Goal: Use online tool/utility: Utilize a website feature to perform a specific function

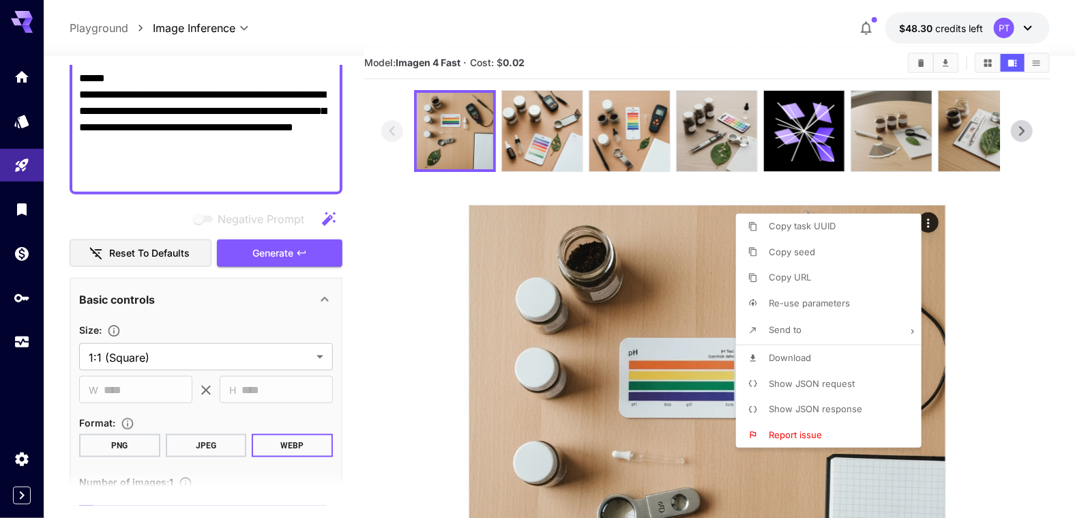
click at [175, 161] on div at bounding box center [543, 259] width 1086 height 518
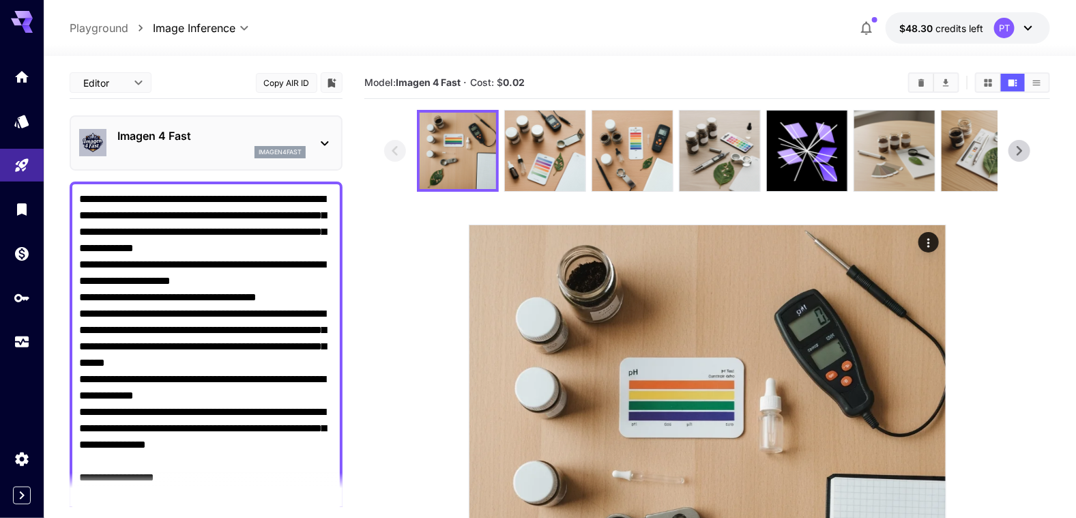
drag, startPoint x: 137, startPoint y: 153, endPoint x: 55, endPoint y: 72, distance: 114.8
click at [55, 72] on section "**********" at bounding box center [560, 399] width 1032 height 687
paste textarea "**********"
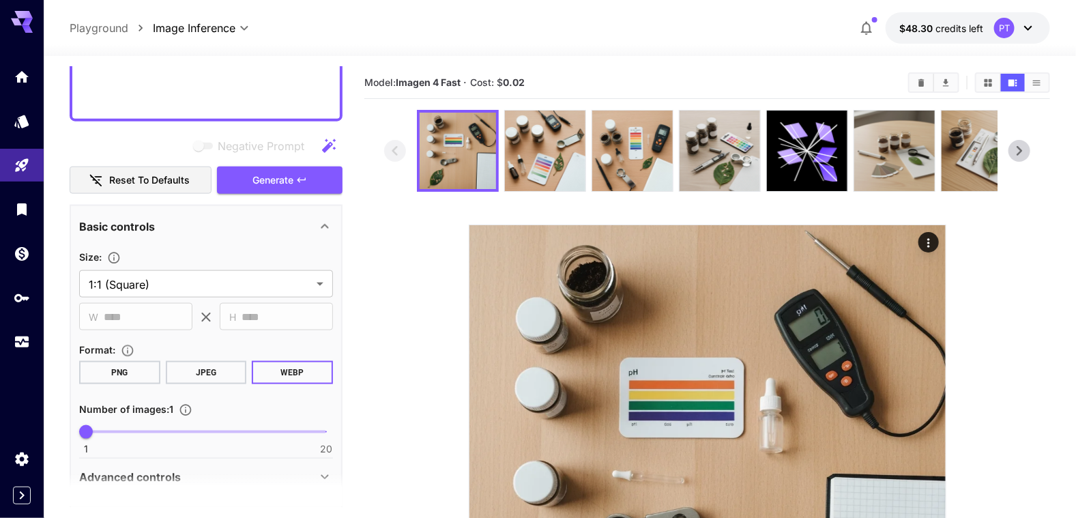
scroll to position [645, 0]
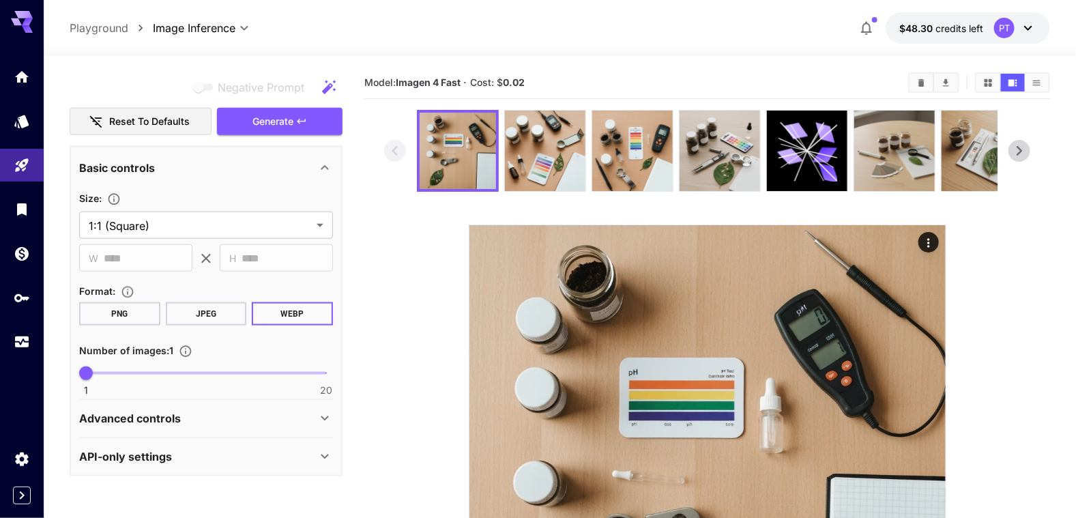
type textarea "**********"
click at [291, 308] on button "WEBP" at bounding box center [292, 313] width 81 height 23
click at [284, 121] on span "Generate" at bounding box center [272, 121] width 41 height 17
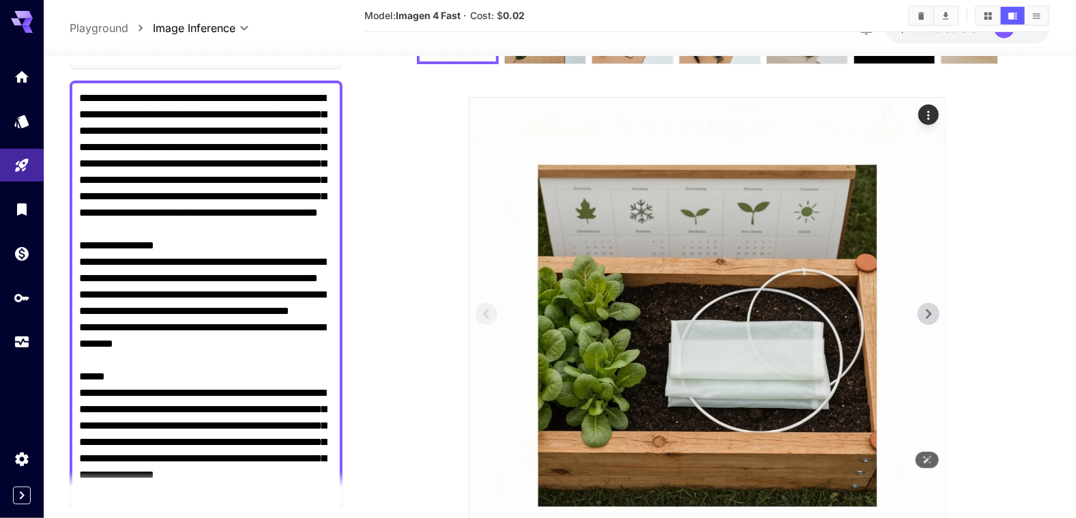
scroll to position [225, 0]
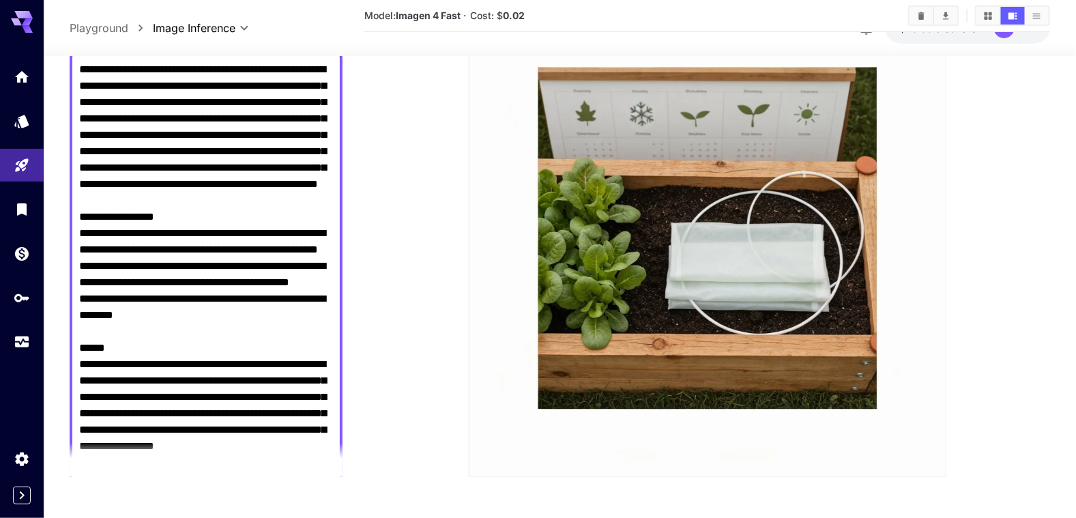
click at [410, 295] on section at bounding box center [706, 181] width 645 height 592
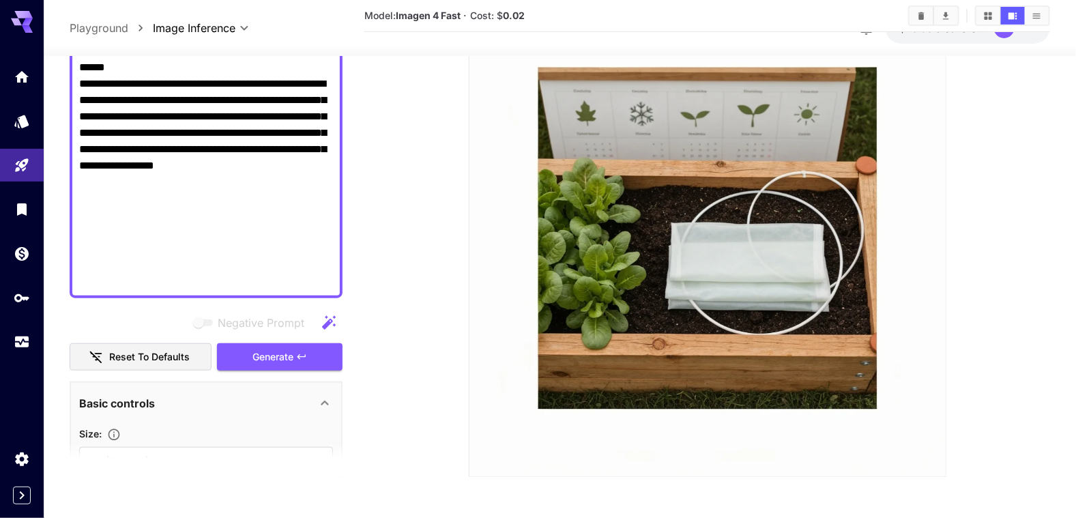
scroll to position [646, 0]
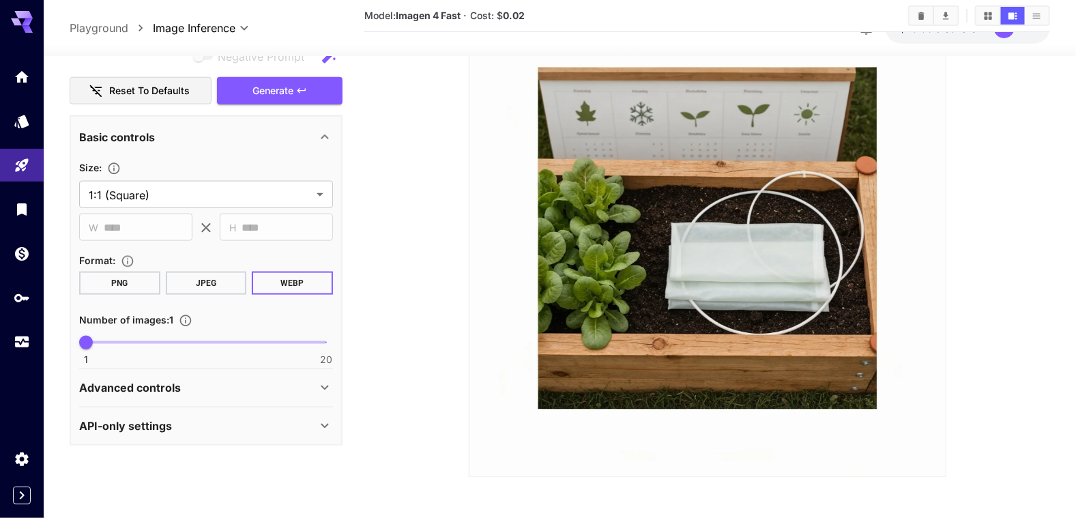
drag, startPoint x: 80, startPoint y: 166, endPoint x: 280, endPoint y: 512, distance: 400.5
click at [282, 517] on html "**********" at bounding box center [538, 146] width 1076 height 743
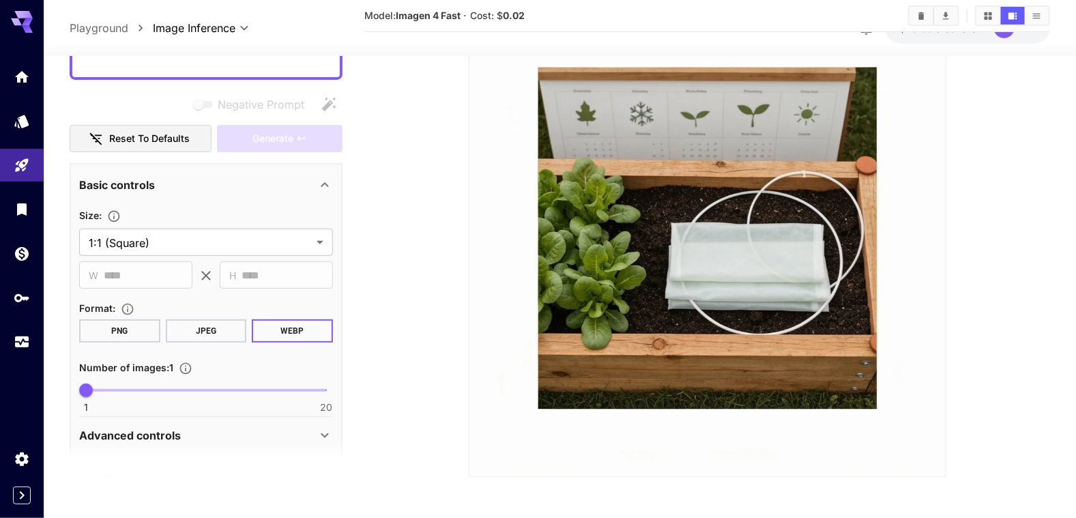
paste textarea "**********"
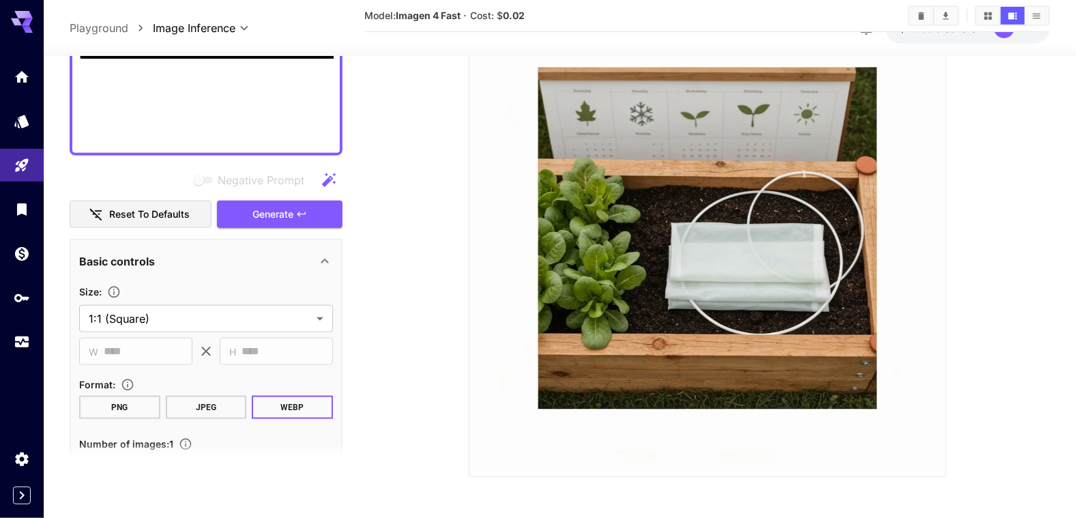
scroll to position [581, 0]
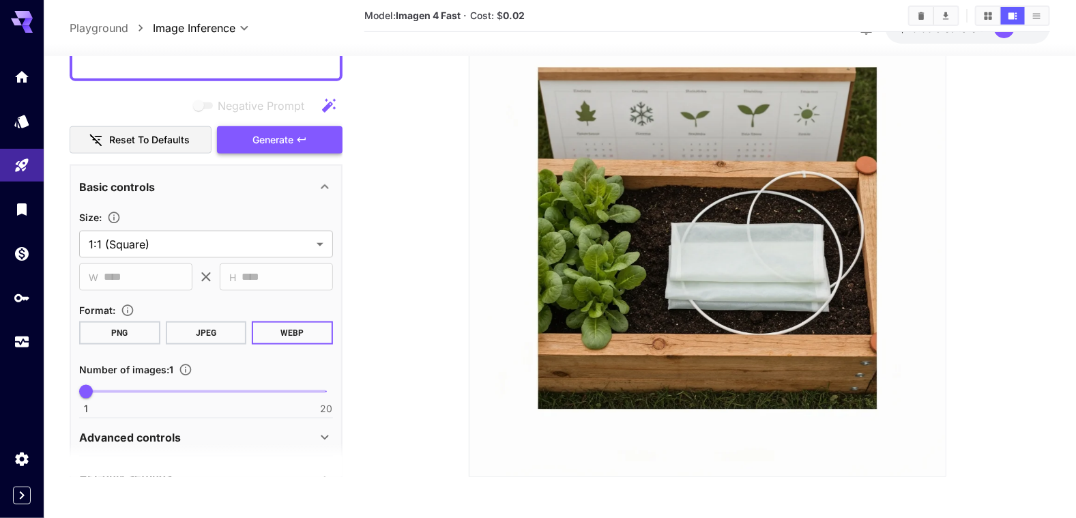
click at [294, 141] on button "Generate" at bounding box center [280, 140] width 126 height 28
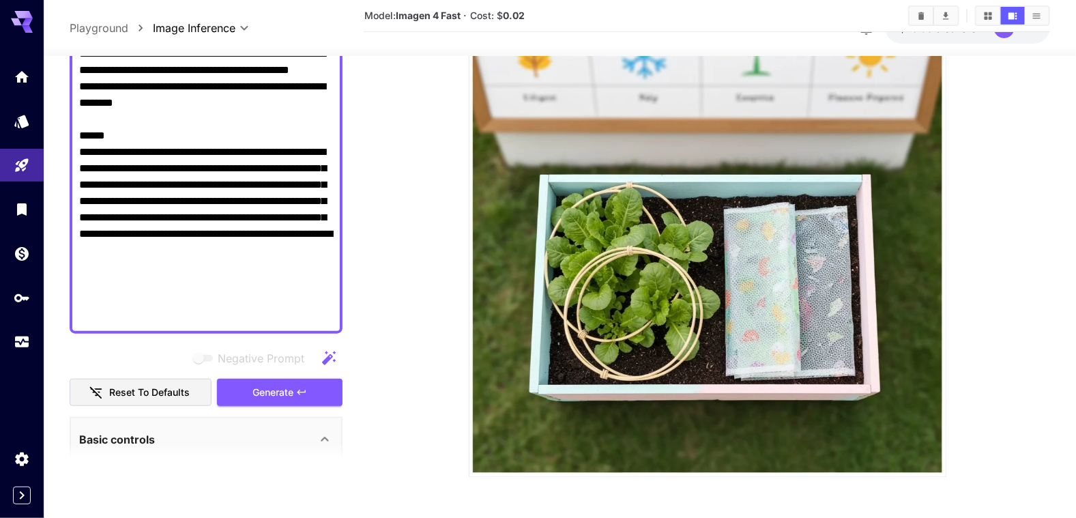
scroll to position [308, 0]
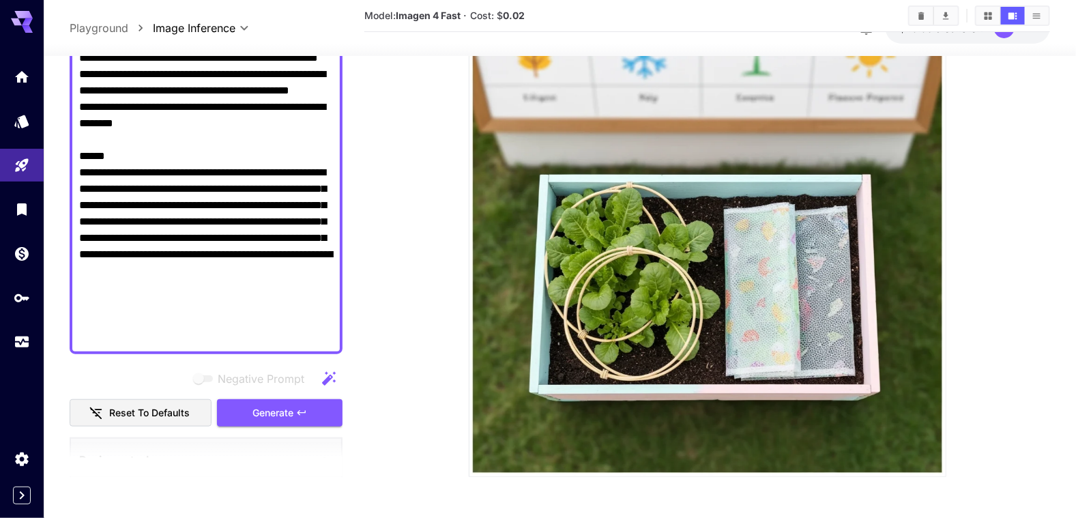
click at [421, 244] on section at bounding box center [706, 181] width 645 height 592
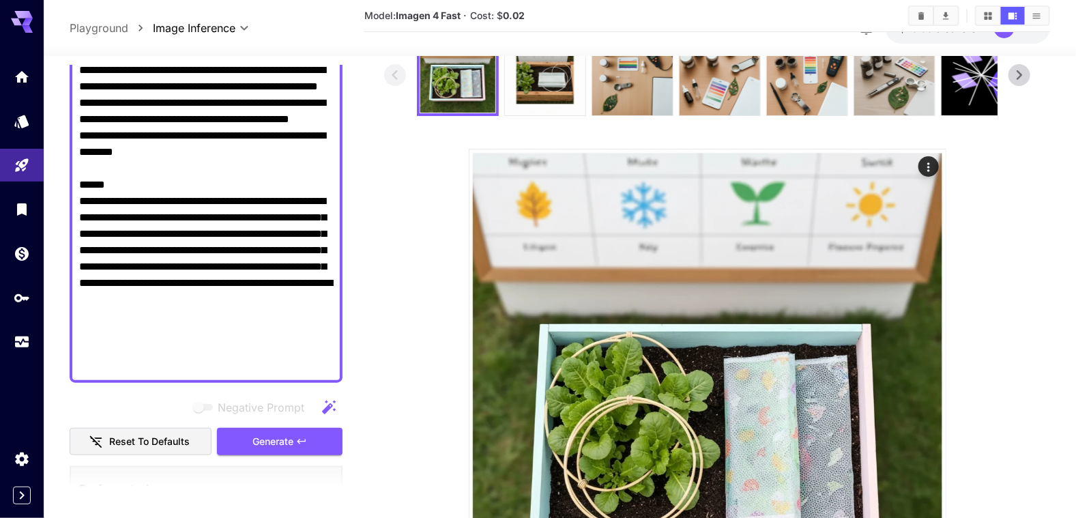
scroll to position [20, 0]
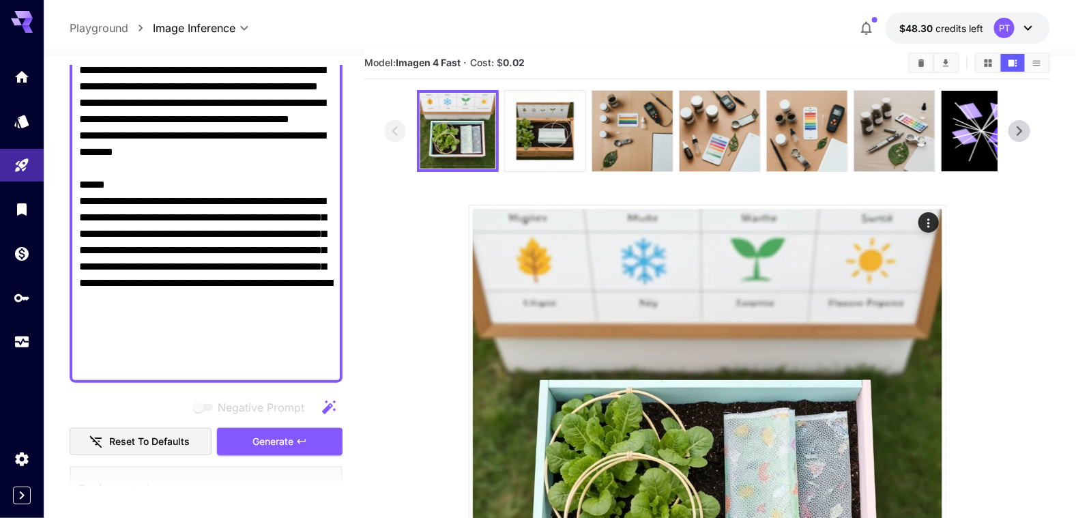
click at [322, 349] on textarea "Negative Prompt" at bounding box center [206, 127] width 255 height 491
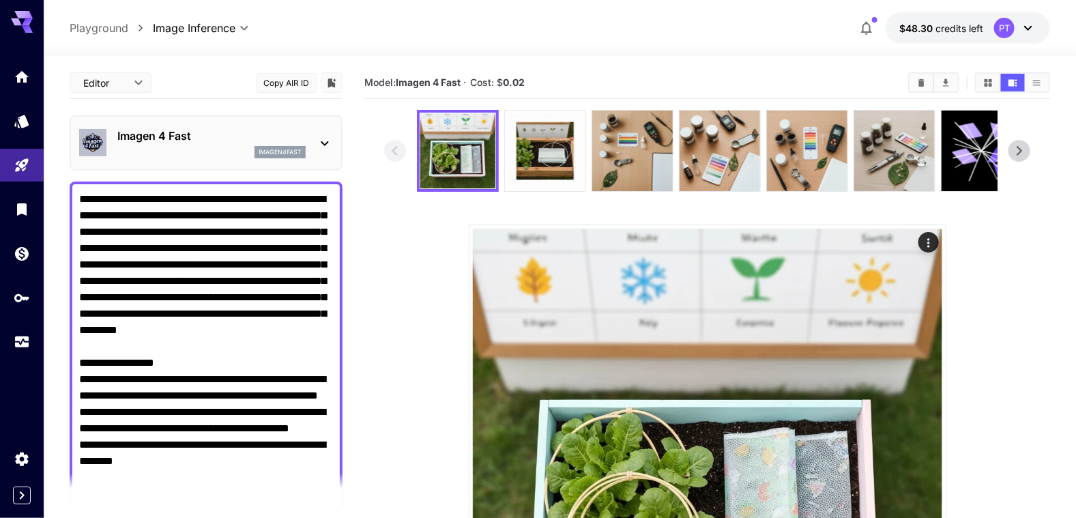
drag, startPoint x: 321, startPoint y: 346, endPoint x: 87, endPoint y: 4, distance: 414.3
click at [87, 4] on div "**********" at bounding box center [560, 371] width 1032 height 743
type textarea "*"
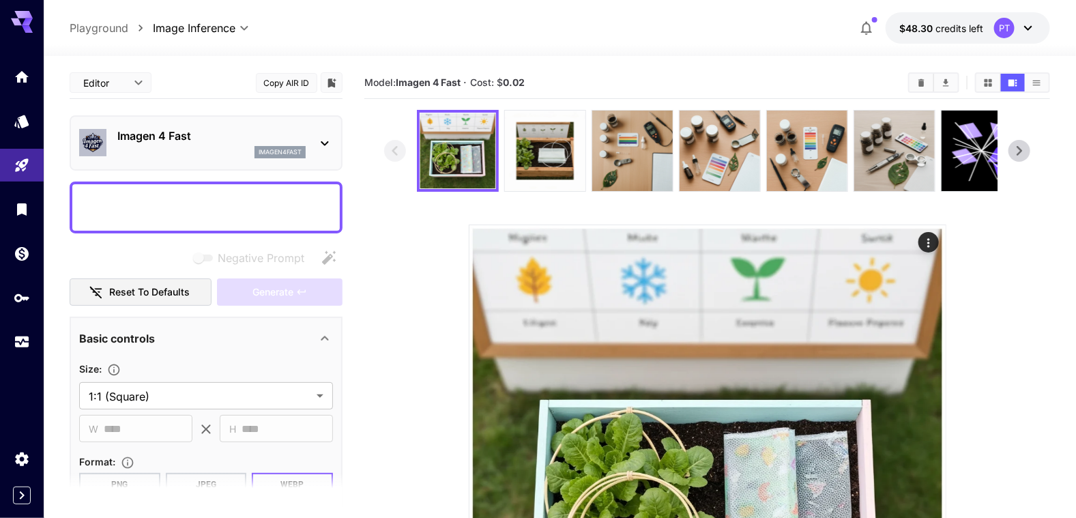
paste textarea "**********"
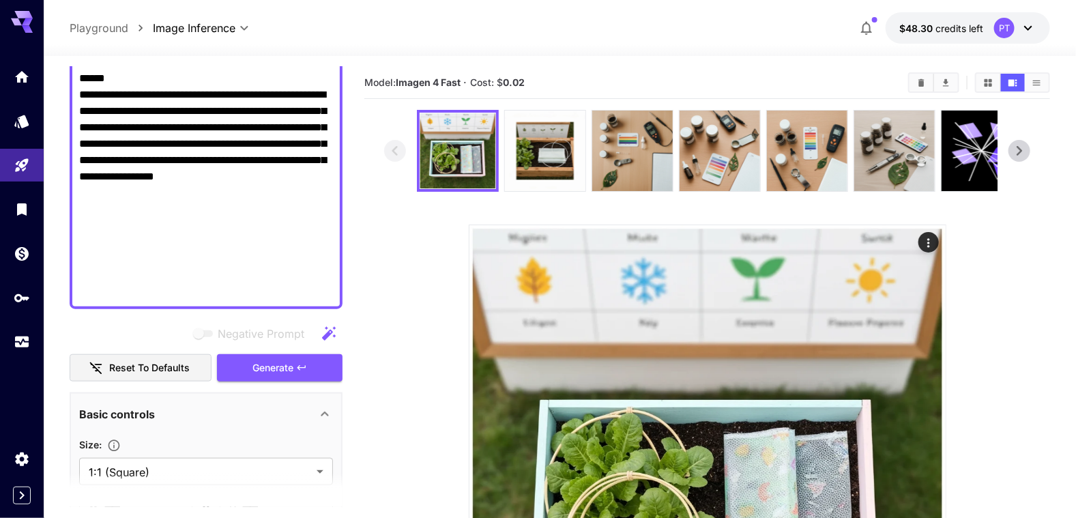
scroll to position [545, 0]
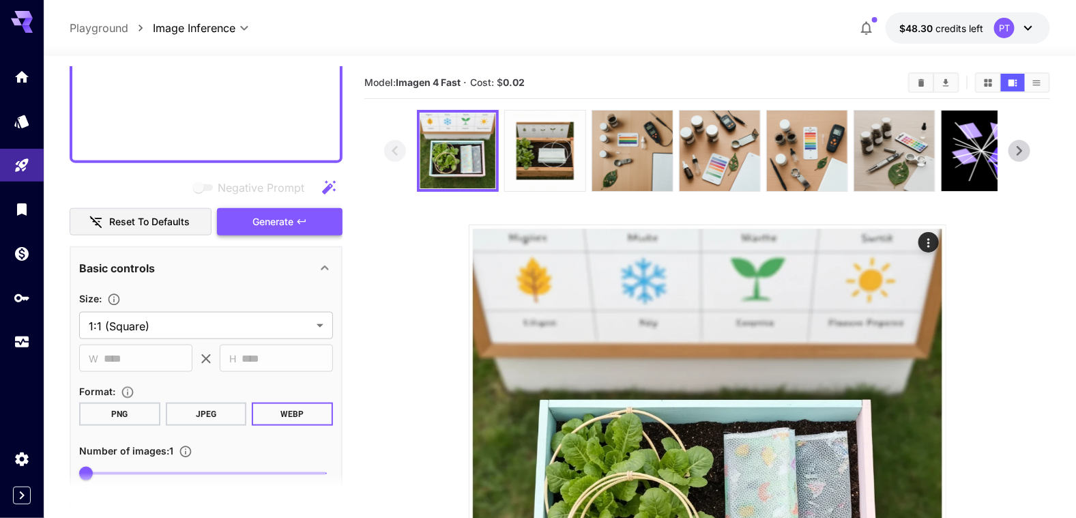
type textarea "**********"
click at [265, 220] on span "Generate" at bounding box center [272, 222] width 41 height 17
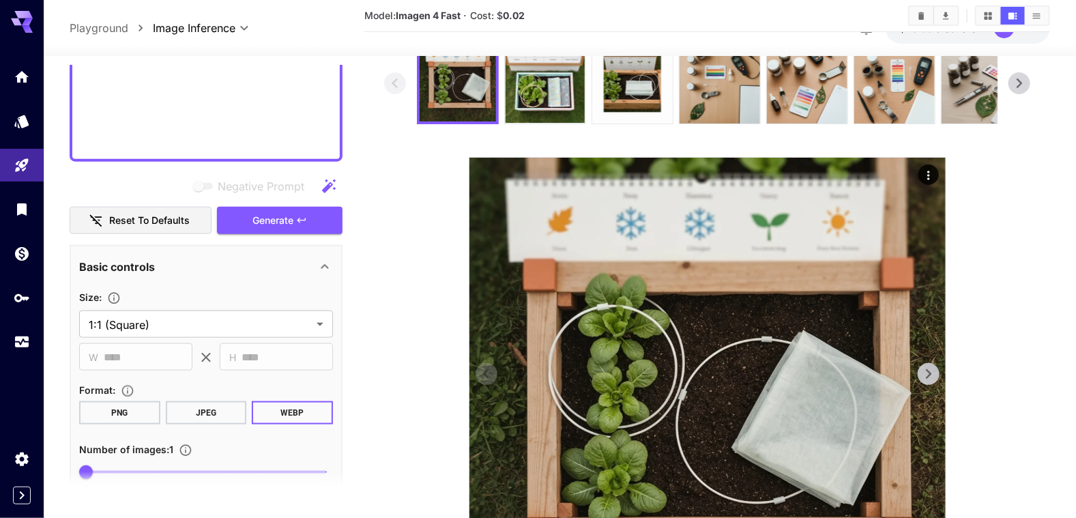
scroll to position [0, 0]
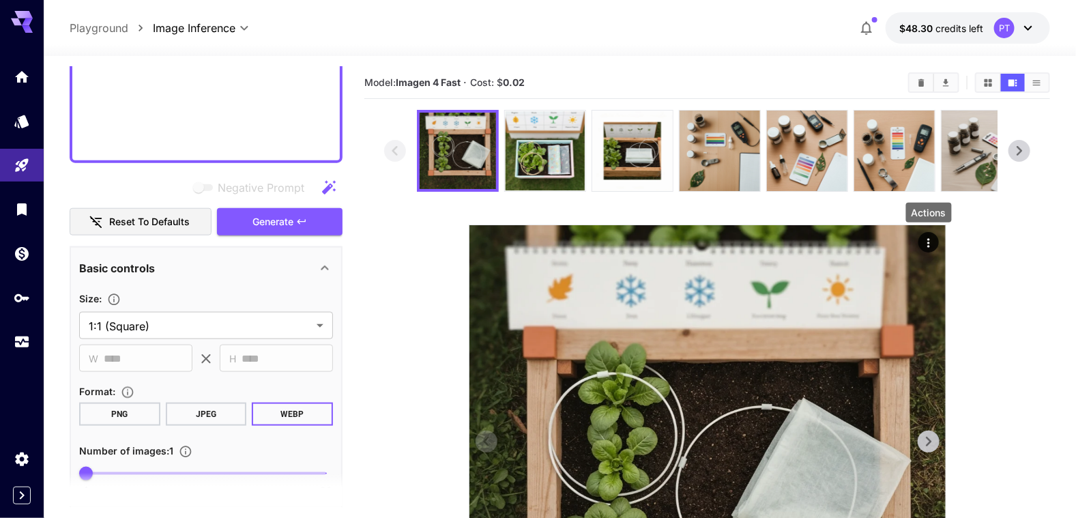
click at [932, 241] on icon "Actions" at bounding box center [929, 243] width 14 height 14
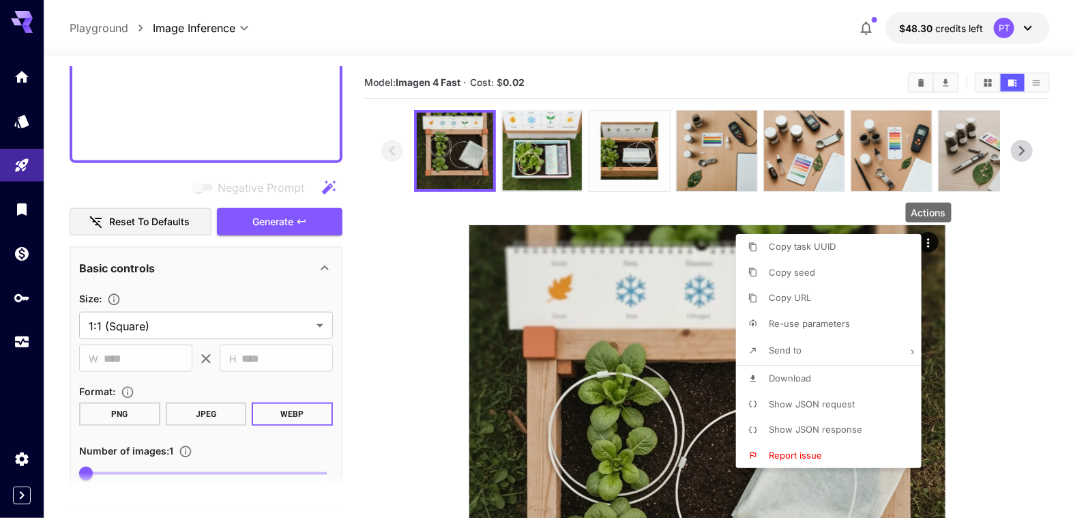
click at [800, 379] on span "Download" at bounding box center [790, 378] width 42 height 11
click at [222, 143] on div at bounding box center [543, 259] width 1086 height 518
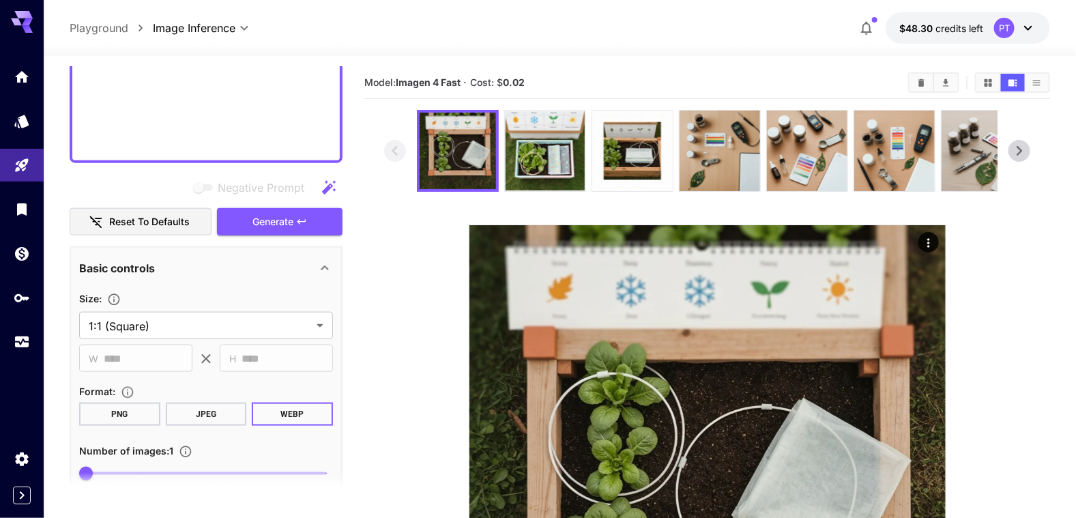
scroll to position [340, 0]
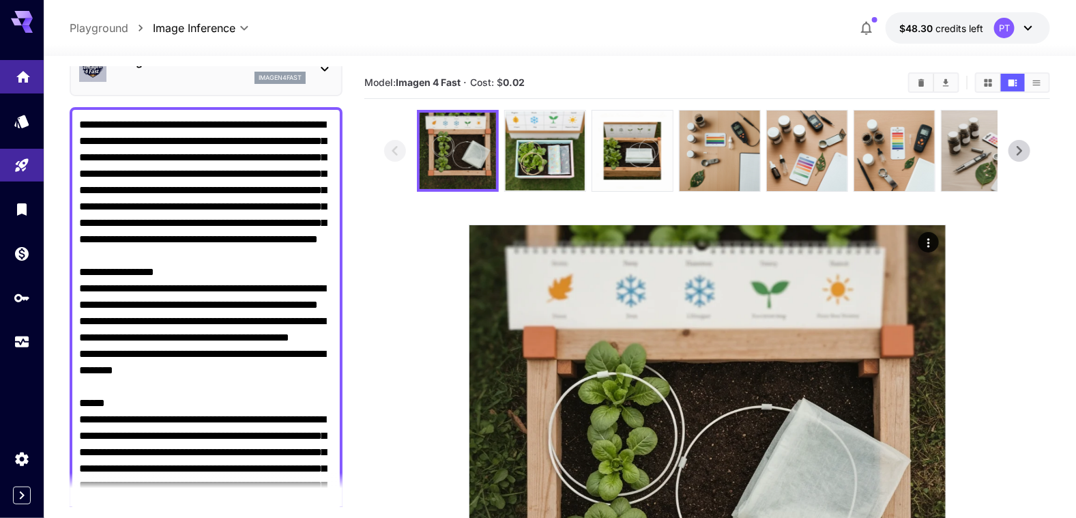
drag, startPoint x: 205, startPoint y: 315, endPoint x: 41, endPoint y: 73, distance: 292.2
click at [41, 73] on div "**********" at bounding box center [538, 371] width 1076 height 743
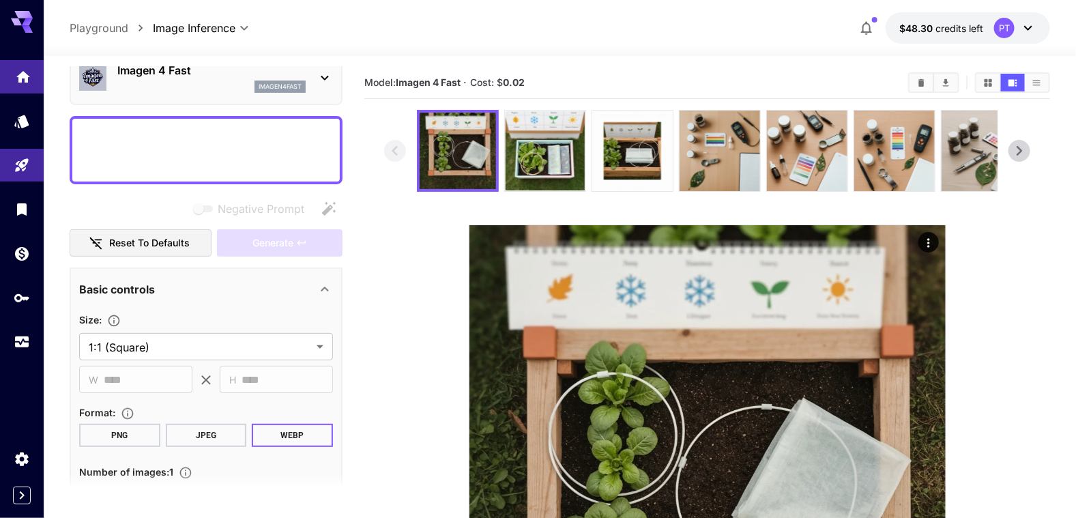
paste textarea "**********"
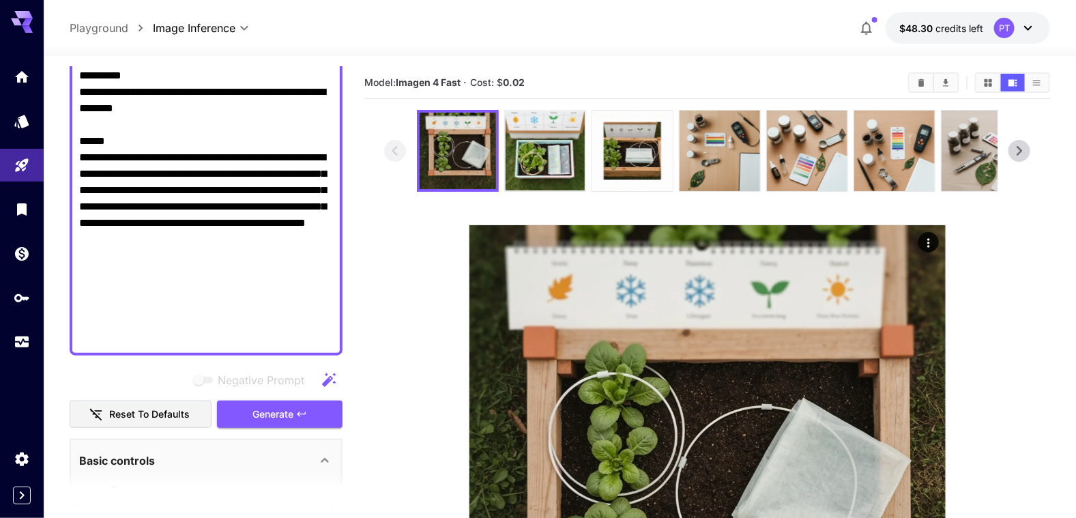
scroll to position [429, 0]
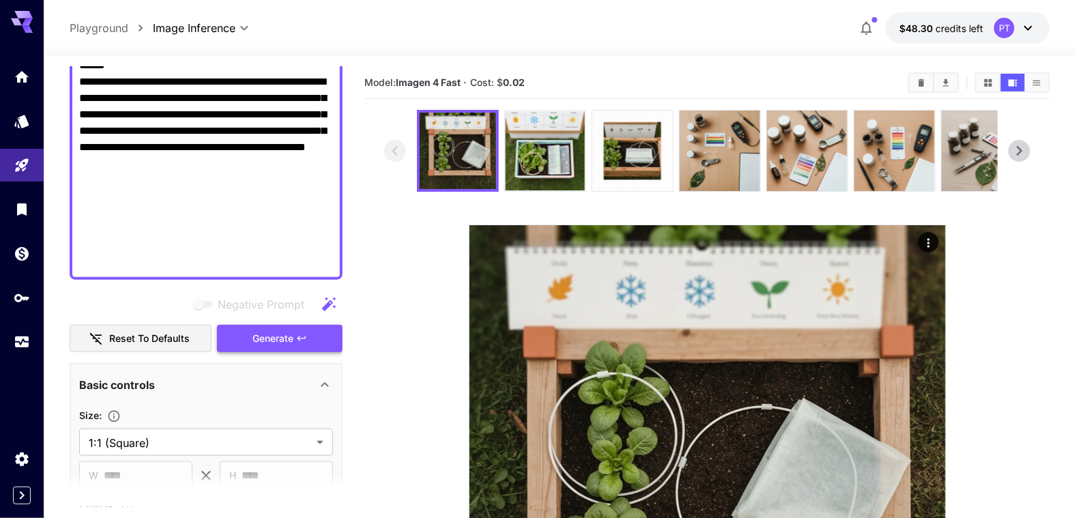
type textarea "**********"
click at [271, 335] on span "Generate" at bounding box center [272, 338] width 41 height 17
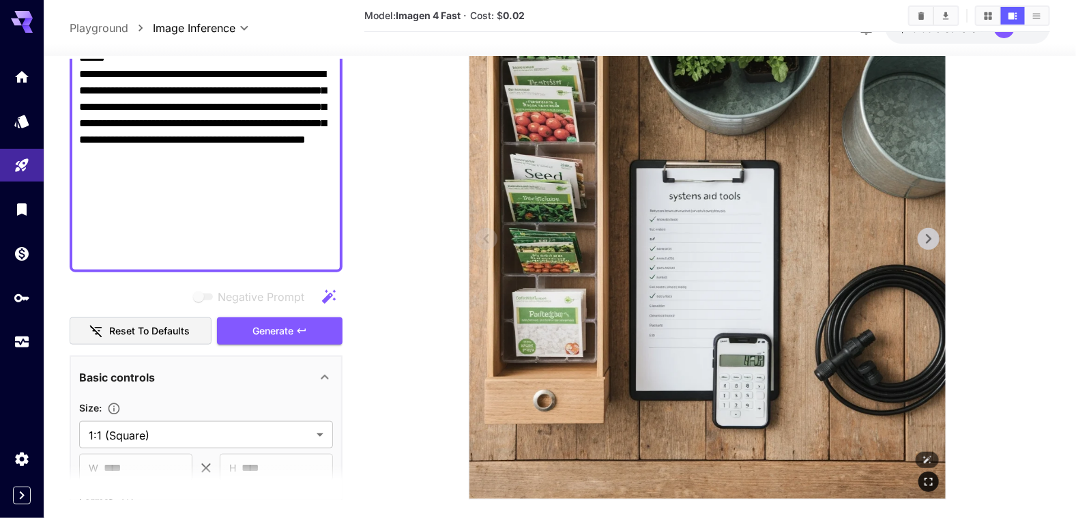
scroll to position [20, 0]
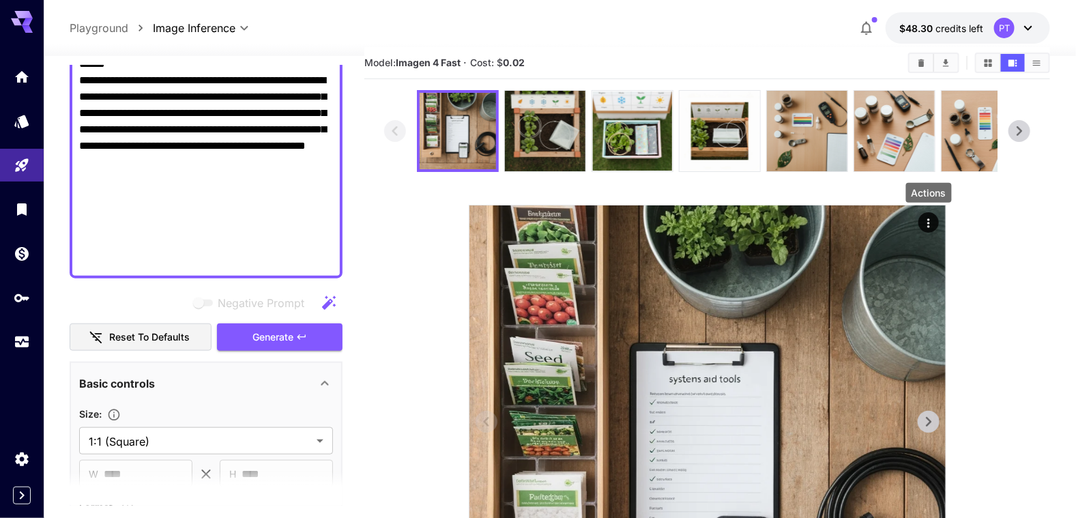
click at [927, 223] on icon "Actions" at bounding box center [929, 223] width 14 height 14
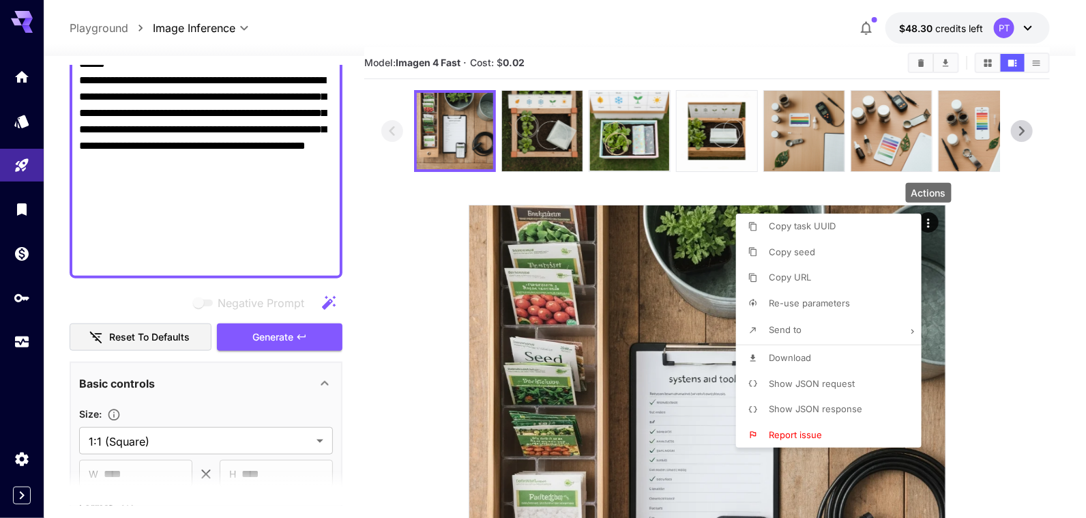
click at [815, 362] on li "Download" at bounding box center [833, 358] width 194 height 26
click at [152, 217] on div at bounding box center [543, 259] width 1086 height 518
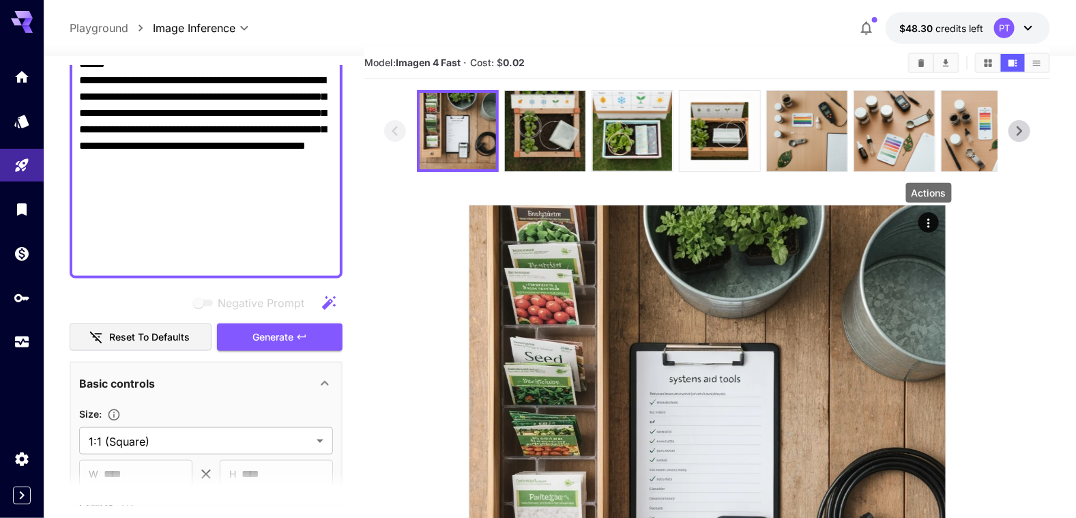
click at [164, 211] on textarea "Negative Prompt" at bounding box center [206, 15] width 255 height 508
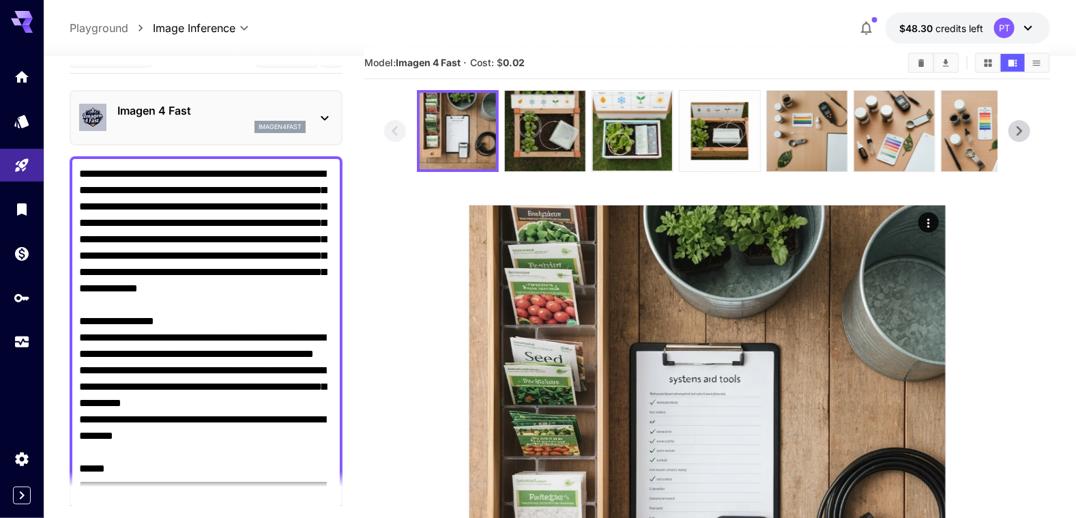
scroll to position [0, 0]
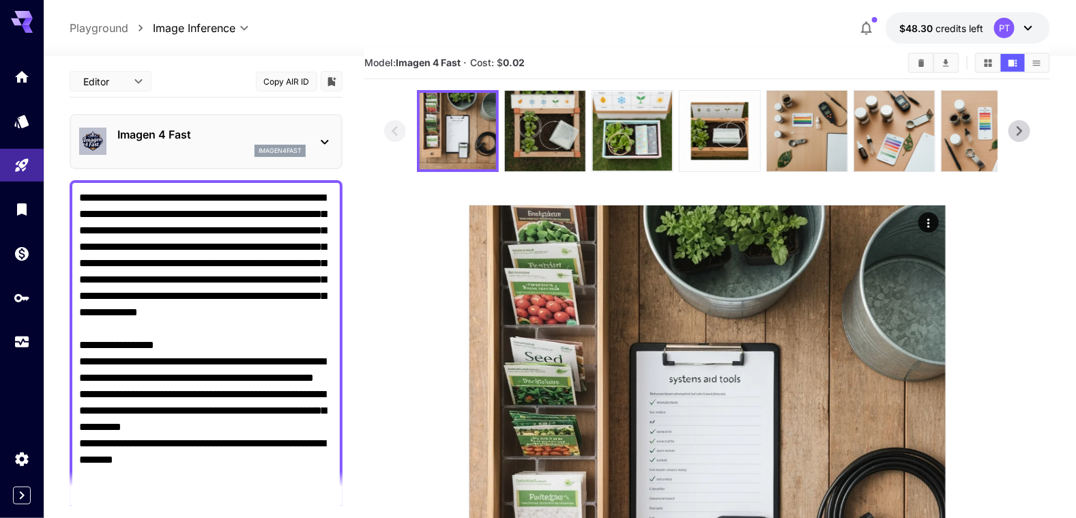
drag, startPoint x: 158, startPoint y: 214, endPoint x: 63, endPoint y: 194, distance: 96.4
click at [63, 194] on section "**********" at bounding box center [560, 379] width 1032 height 687
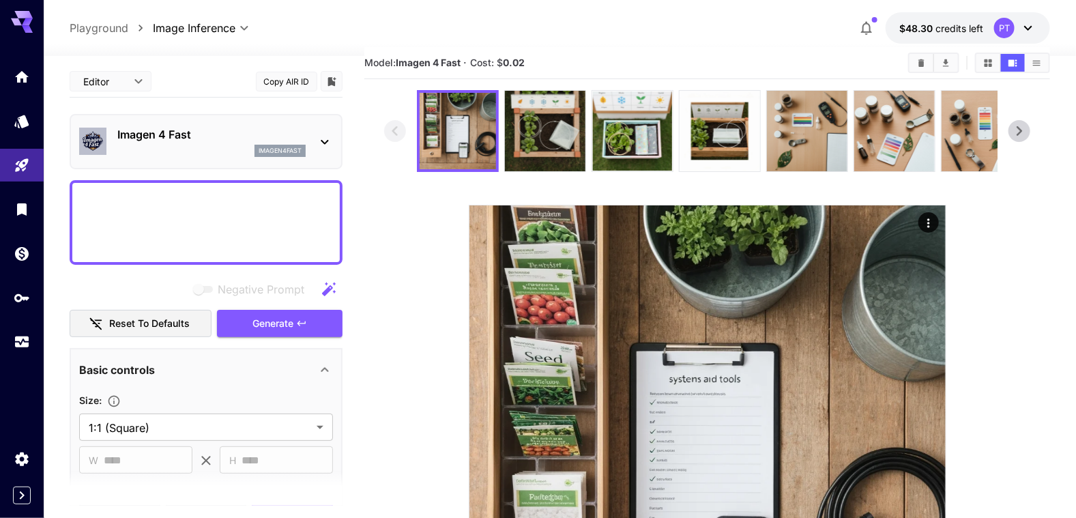
paste textarea "**********"
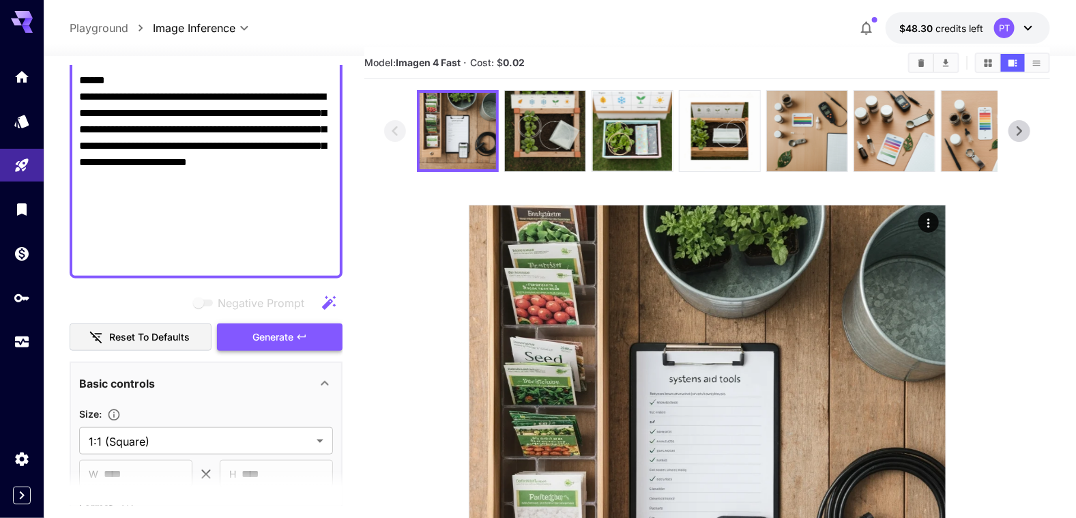
scroll to position [533, 0]
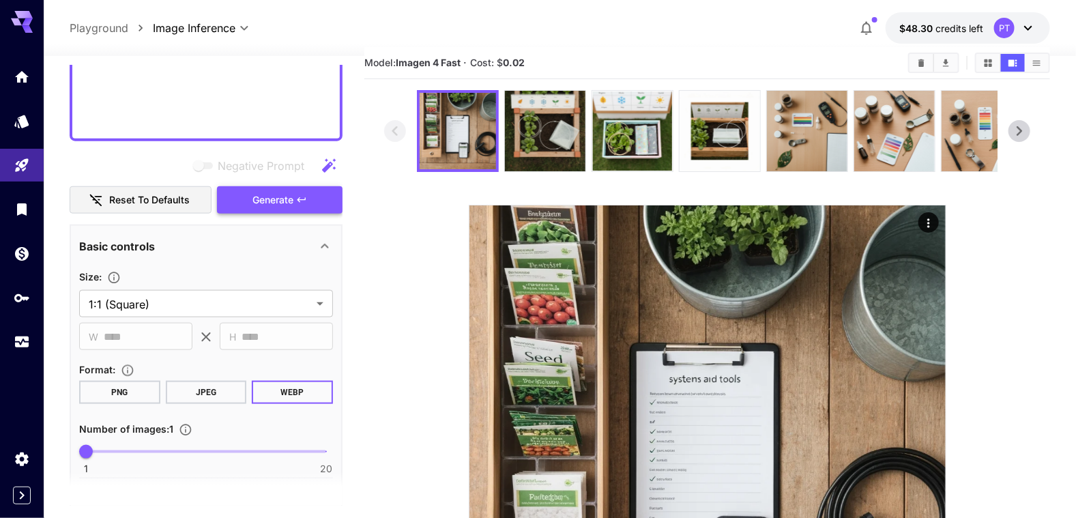
click at [280, 199] on span "Generate" at bounding box center [272, 200] width 41 height 17
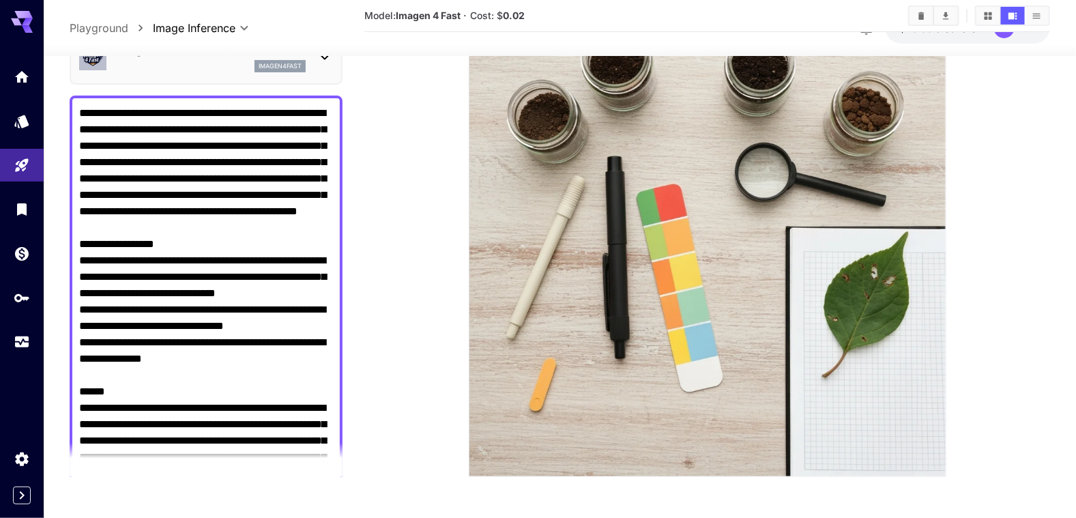
scroll to position [55, 0]
click at [87, 115] on textarea "Negative Prompt" at bounding box center [206, 343] width 255 height 475
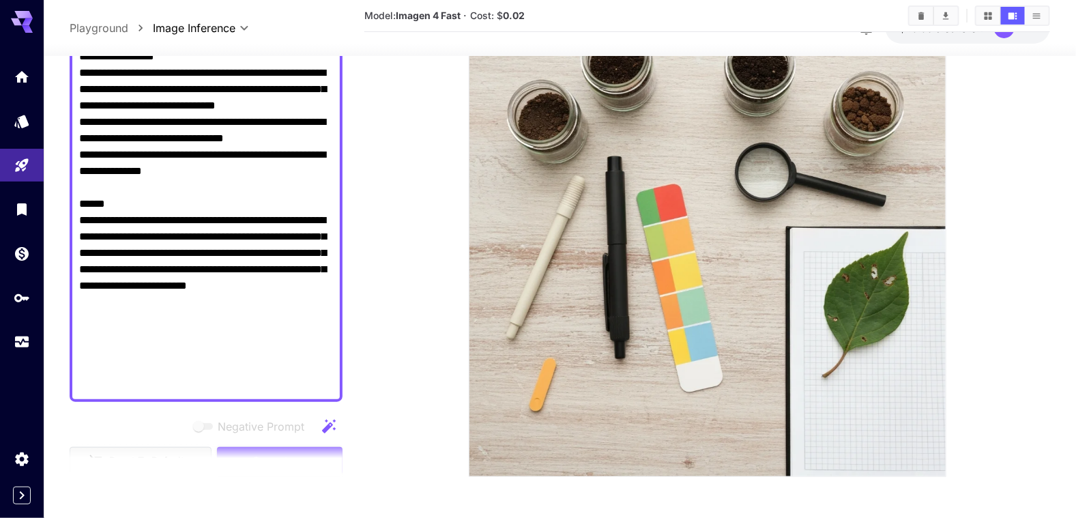
scroll to position [294, 0]
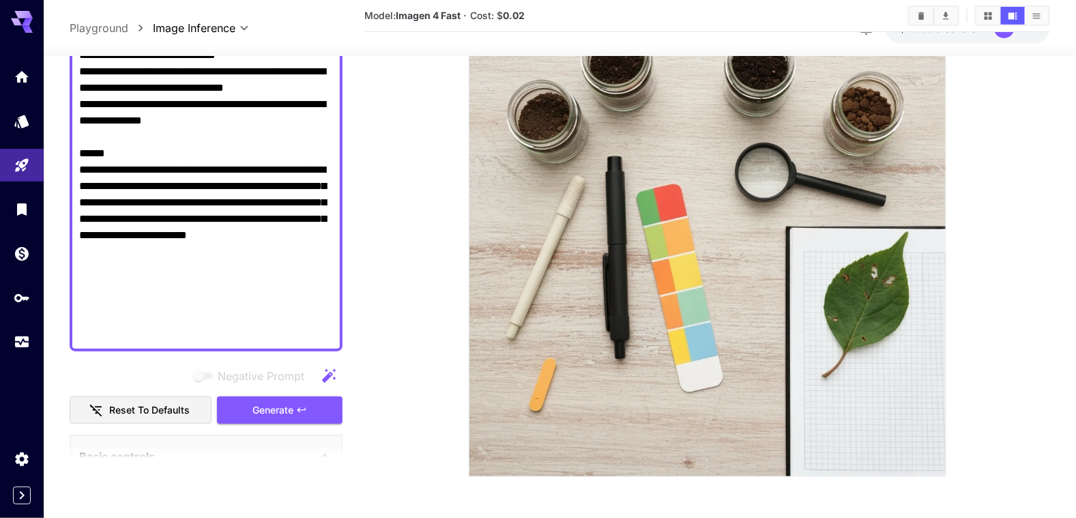
drag, startPoint x: 79, startPoint y: 107, endPoint x: 229, endPoint y: 147, distance: 155.2
click at [229, 147] on textarea "Negative Prompt" at bounding box center [206, 104] width 255 height 475
paste textarea "**********"
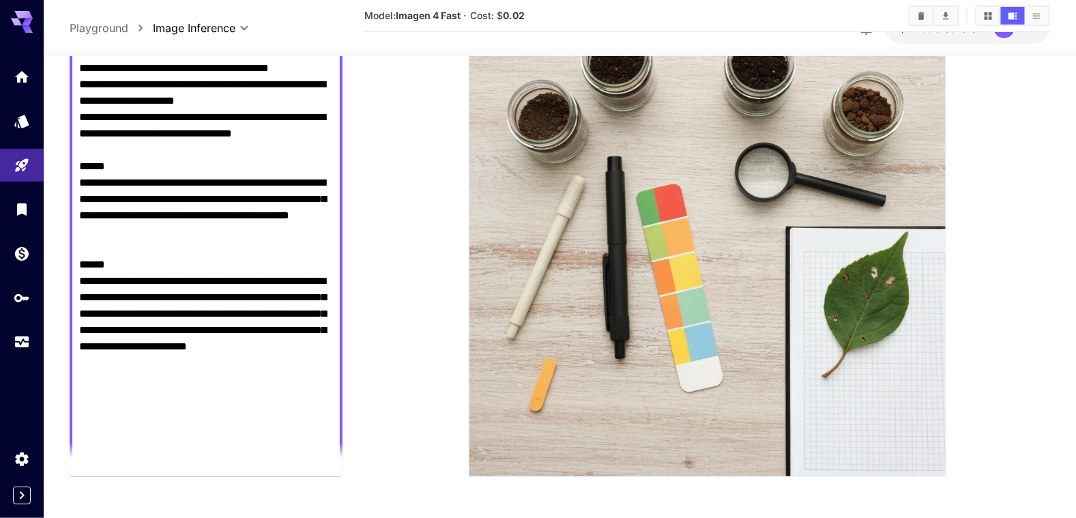
scroll to position [424, 0]
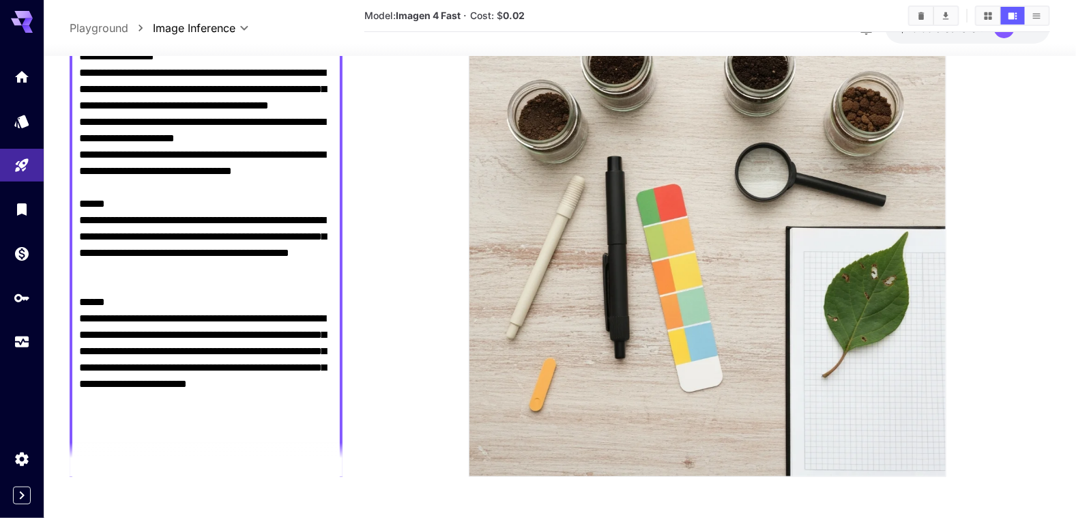
drag, startPoint x: 78, startPoint y: 232, endPoint x: 144, endPoint y: 306, distance: 98.6
click at [144, 306] on textarea "Negative Prompt" at bounding box center [206, 122] width 255 height 770
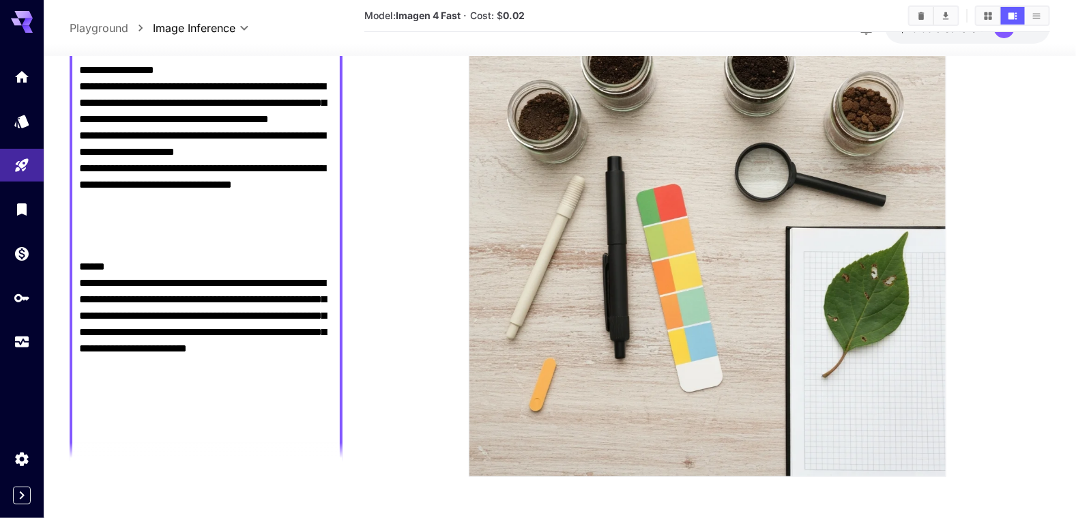
click at [96, 274] on textarea "Negative Prompt" at bounding box center [206, 103] width 255 height 704
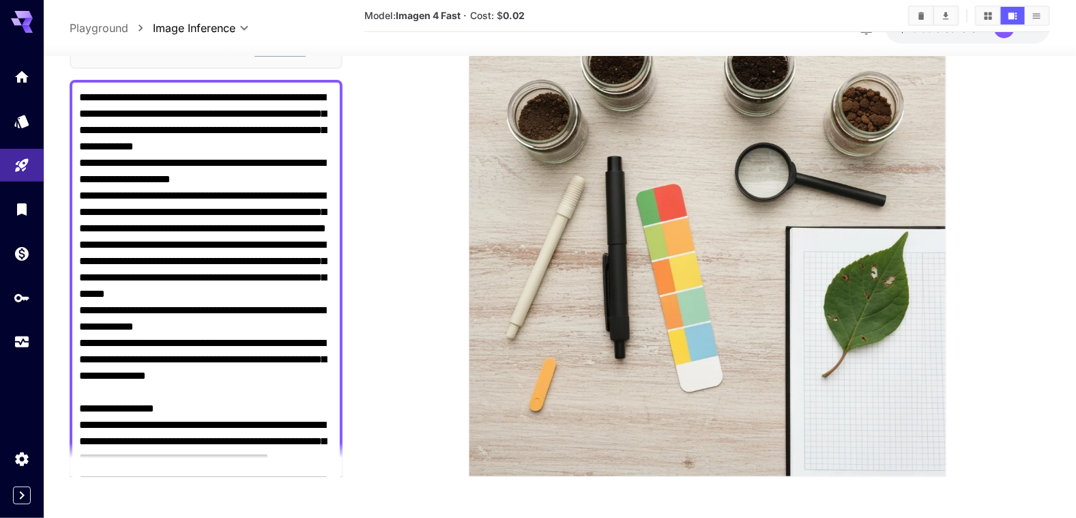
scroll to position [53, 0]
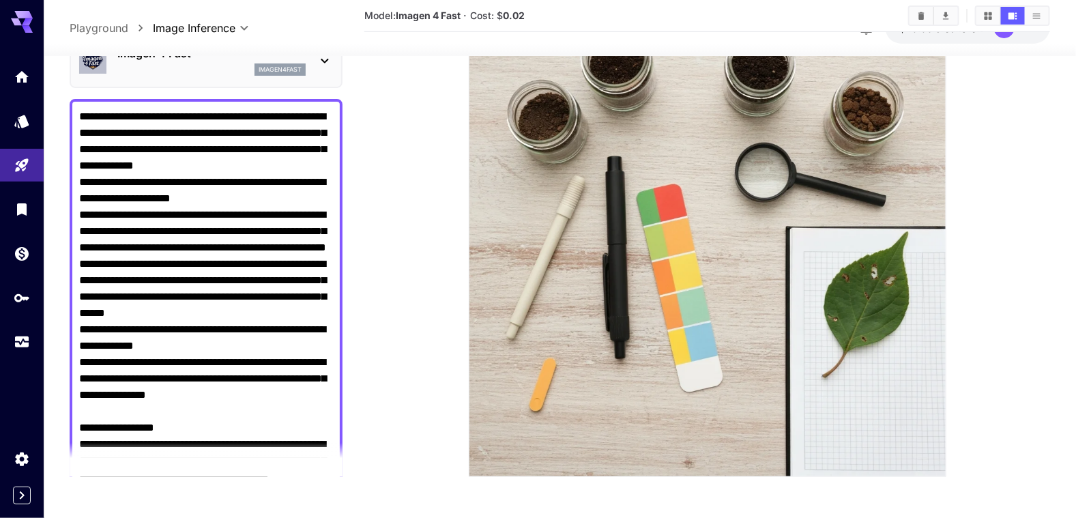
drag, startPoint x: 239, startPoint y: 212, endPoint x: 265, endPoint y: 257, distance: 52.0
click at [265, 257] on textarea "Negative Prompt" at bounding box center [206, 435] width 255 height 655
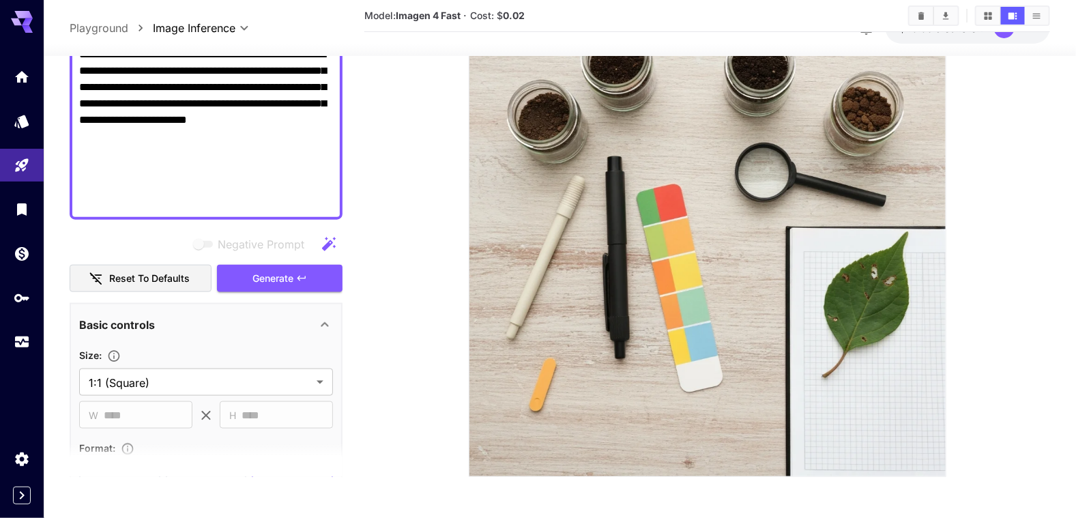
scroll to position [598, 0]
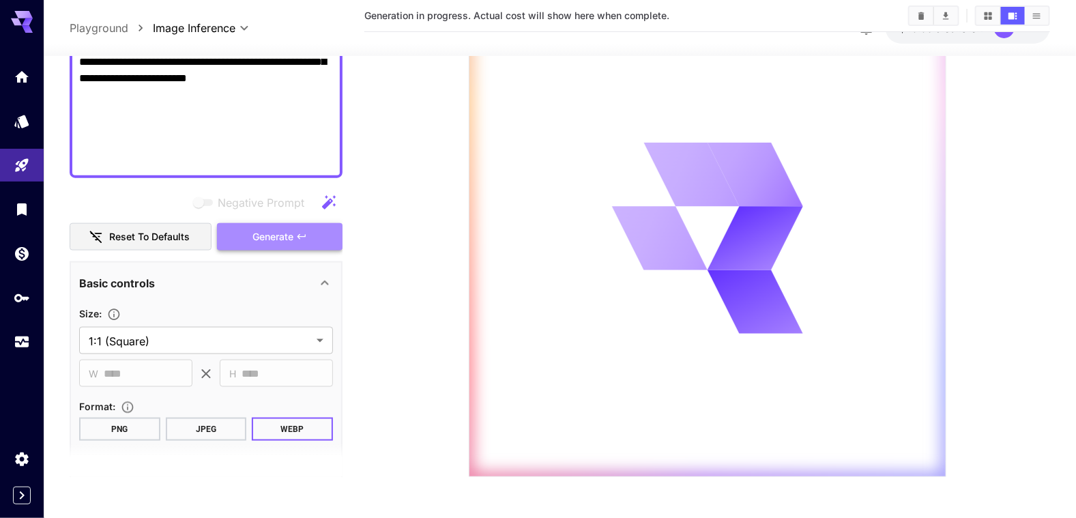
click at [291, 229] on span "Generate" at bounding box center [272, 236] width 41 height 17
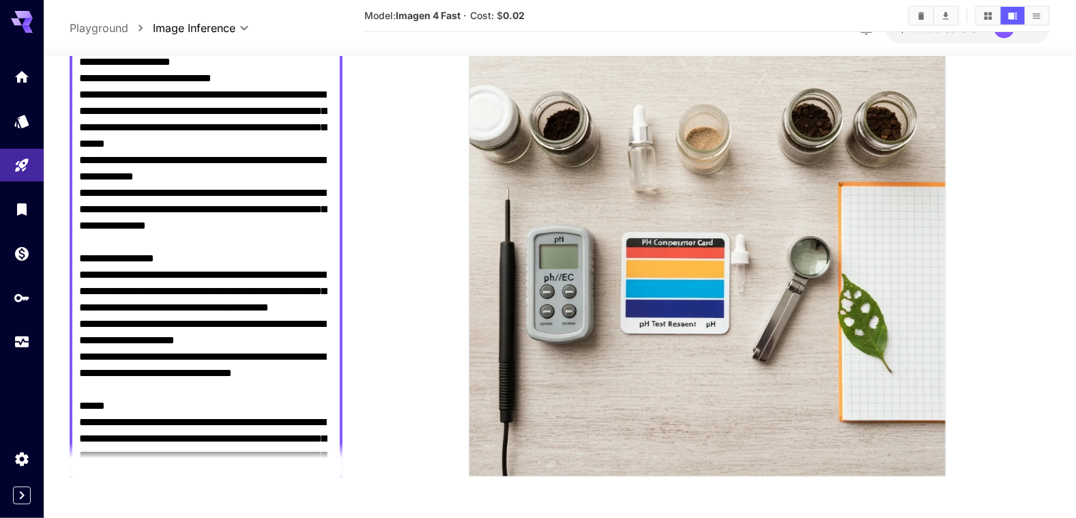
scroll to position [121, 0]
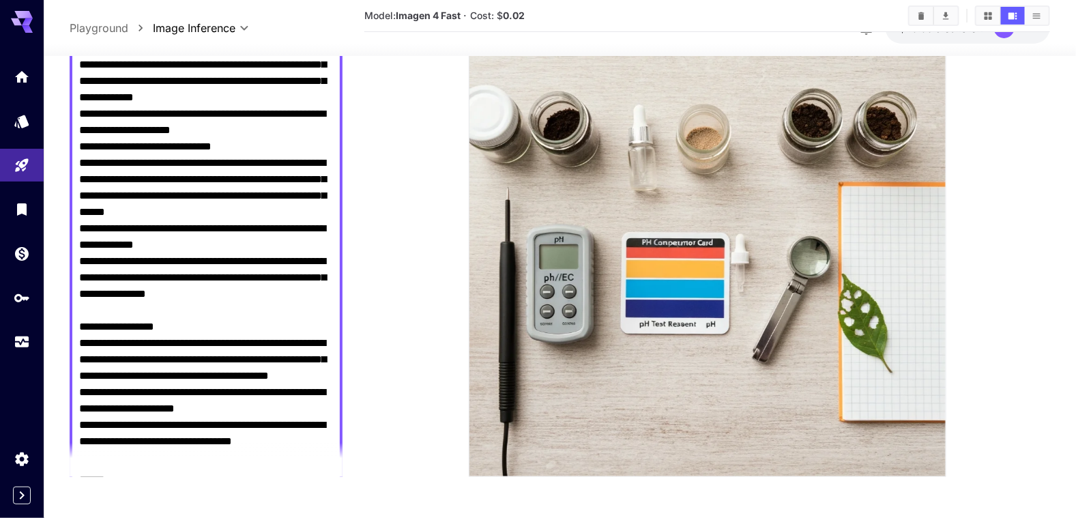
drag, startPoint x: 106, startPoint y: 177, endPoint x: 162, endPoint y: 183, distance: 57.0
click at [162, 183] on textarea "Negative Prompt" at bounding box center [206, 343] width 255 height 606
drag, startPoint x: 147, startPoint y: 181, endPoint x: 130, endPoint y: 177, distance: 18.1
click at [147, 180] on textarea "Negative Prompt" at bounding box center [206, 343] width 255 height 606
click at [132, 182] on textarea "Negative Prompt" at bounding box center [206, 343] width 255 height 606
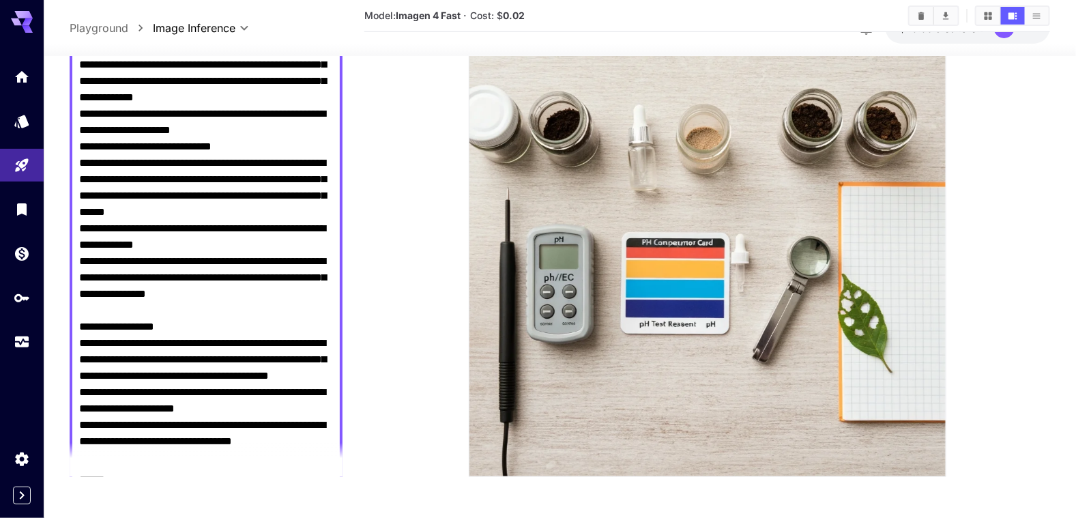
click at [128, 215] on textarea "Negative Prompt" at bounding box center [206, 343] width 255 height 606
drag, startPoint x: 120, startPoint y: 175, endPoint x: 204, endPoint y: 175, distance: 83.9
click at [204, 175] on textarea "Negative Prompt" at bounding box center [206, 343] width 255 height 606
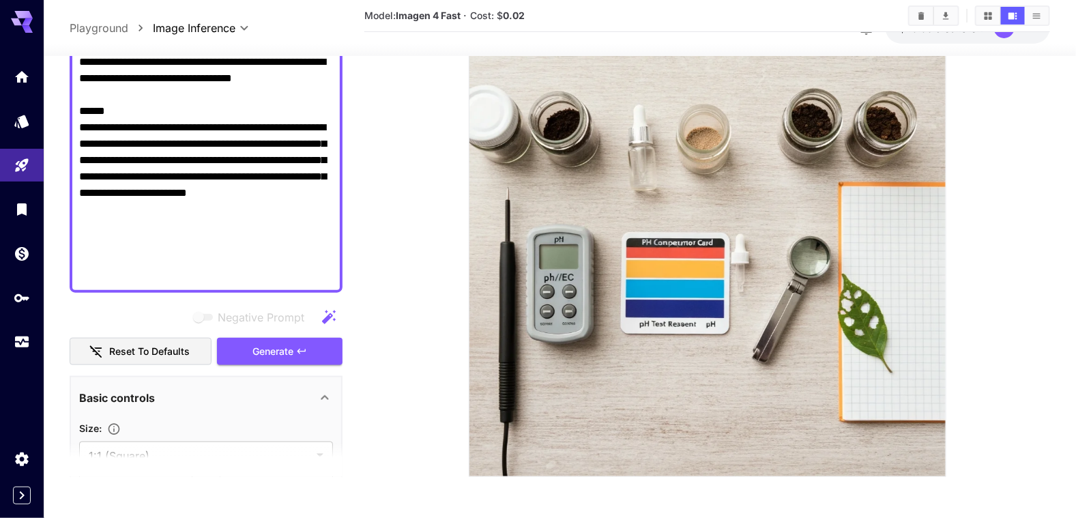
scroll to position [598, 0]
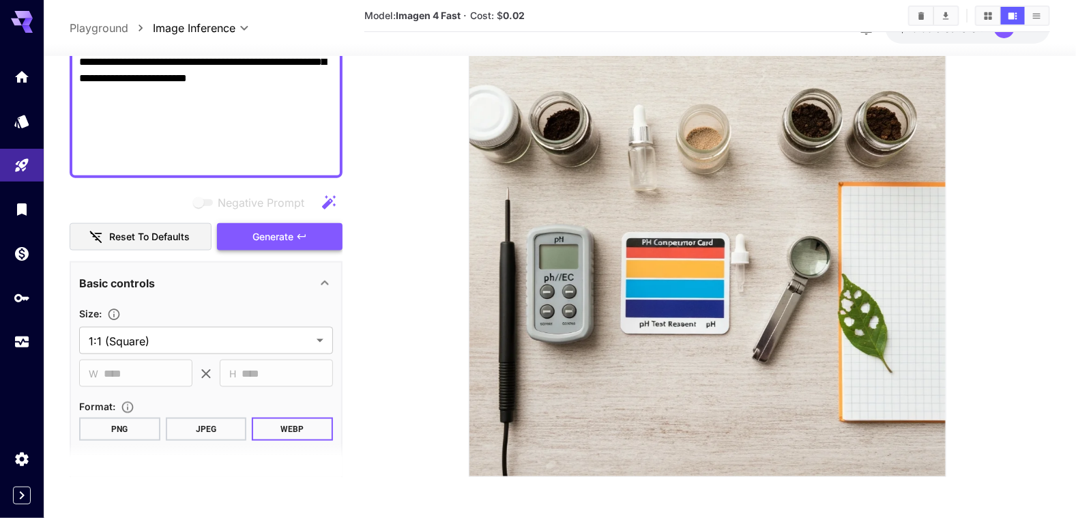
click at [285, 230] on span "Generate" at bounding box center [272, 236] width 41 height 17
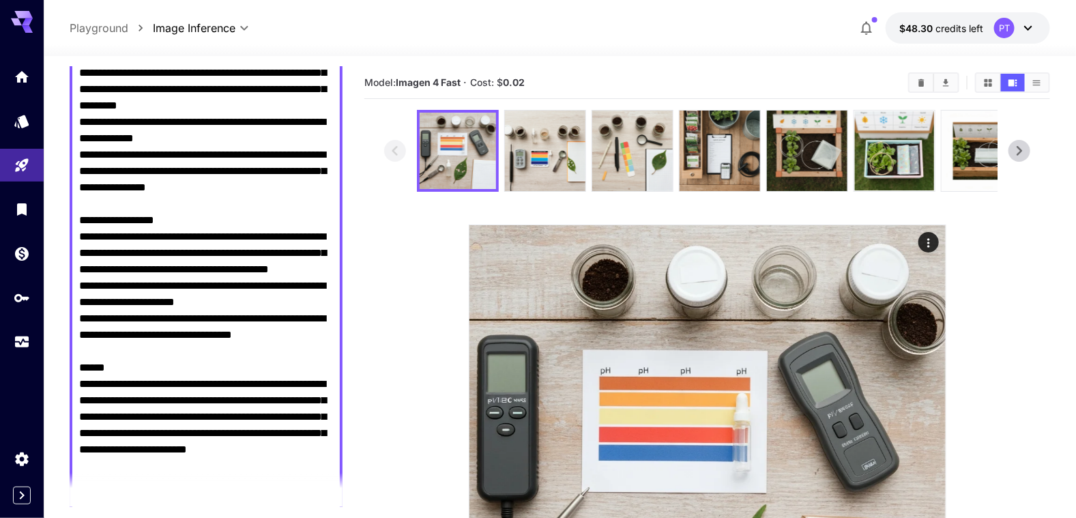
scroll to position [0, 0]
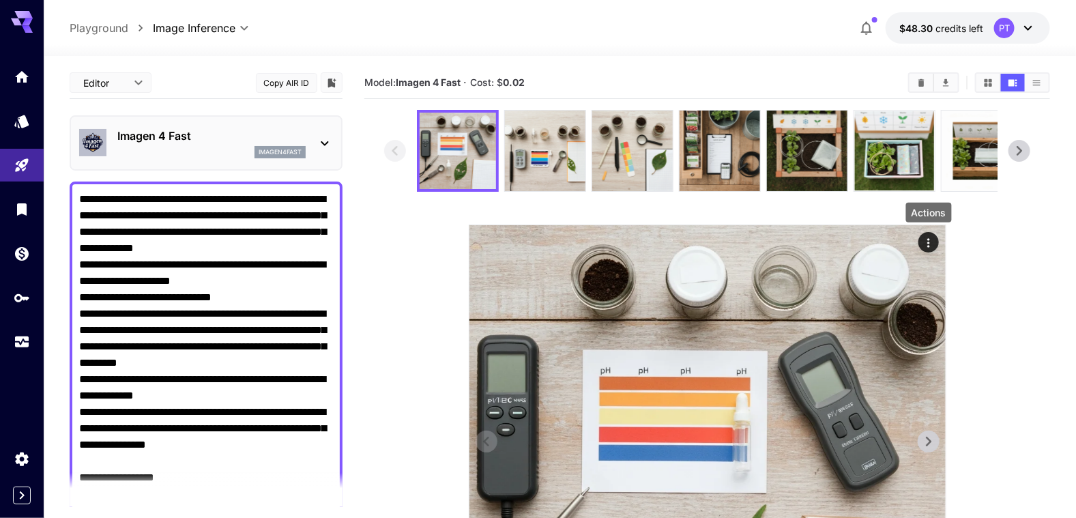
click at [929, 244] on icon "Actions" at bounding box center [929, 243] width 14 height 14
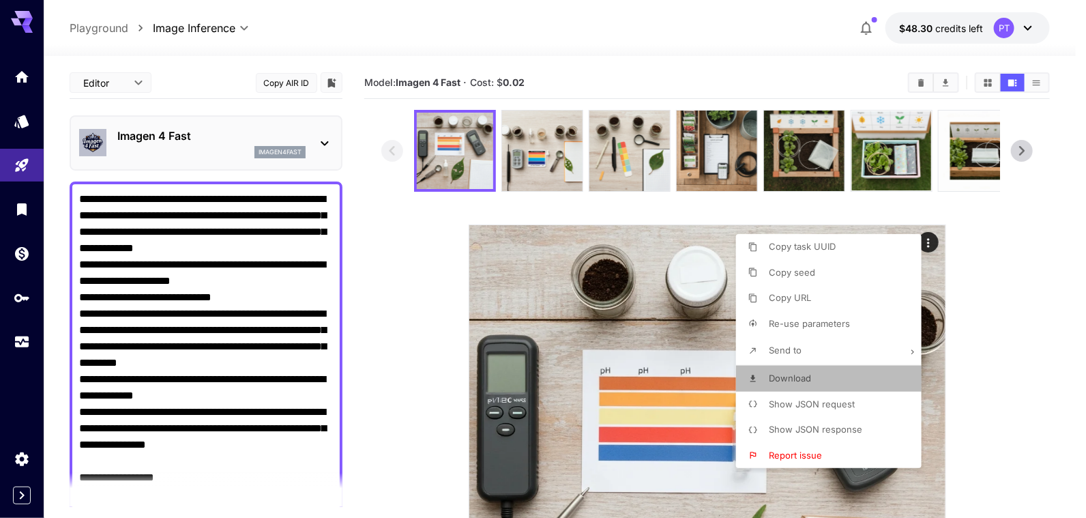
click at [807, 378] on span "Download" at bounding box center [790, 378] width 42 height 11
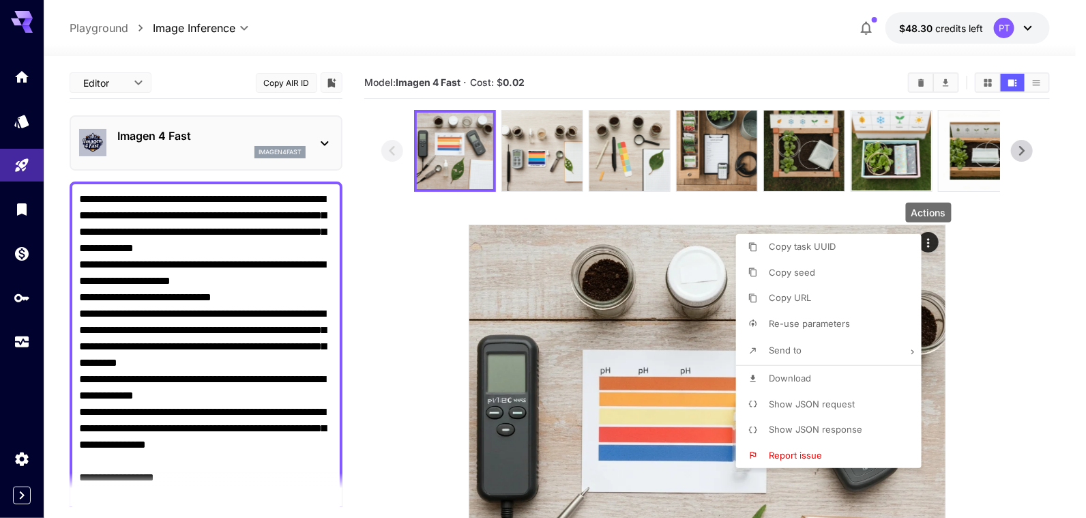
click at [400, 234] on div at bounding box center [543, 259] width 1086 height 518
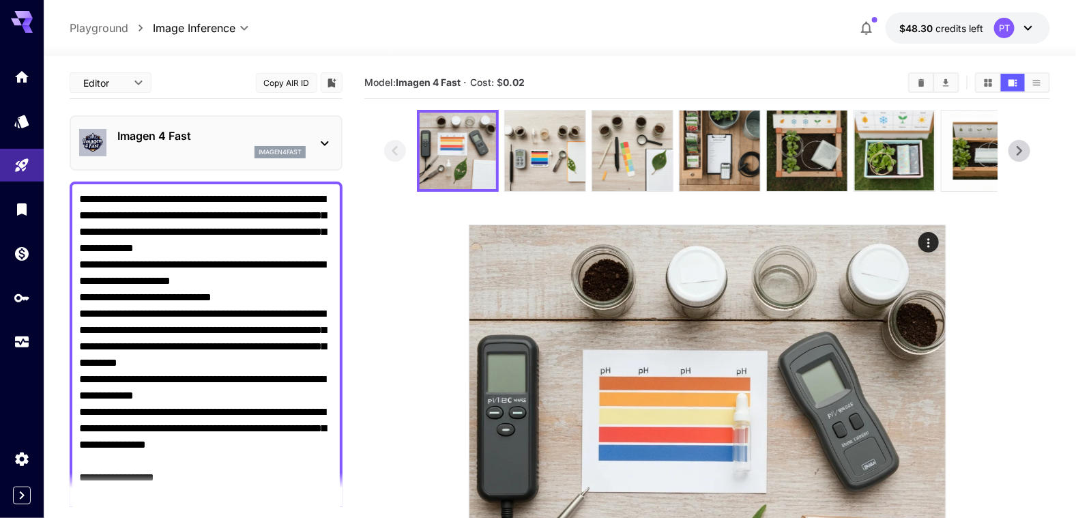
click at [1022, 150] on icon at bounding box center [1019, 151] width 5 height 10
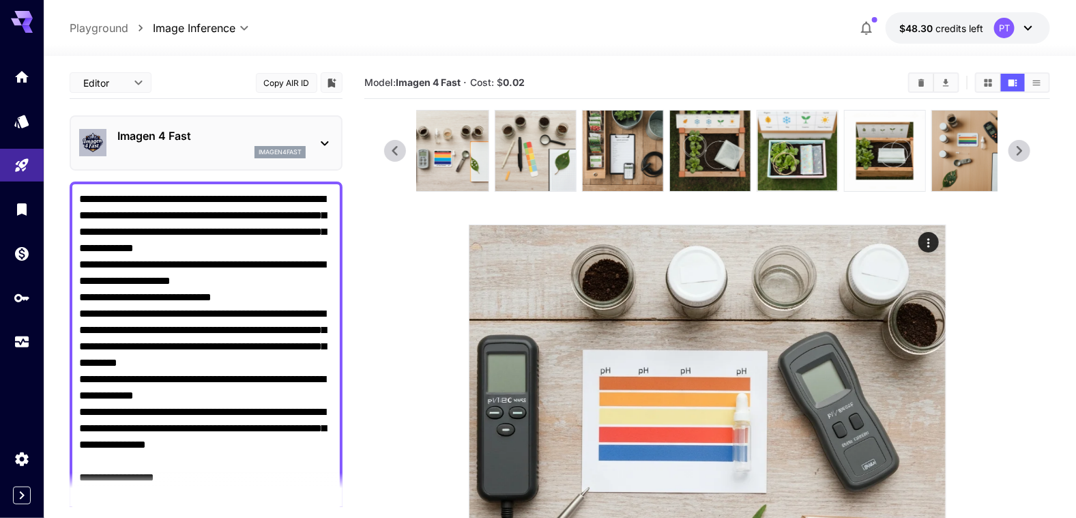
click at [1022, 150] on icon at bounding box center [1019, 151] width 5 height 10
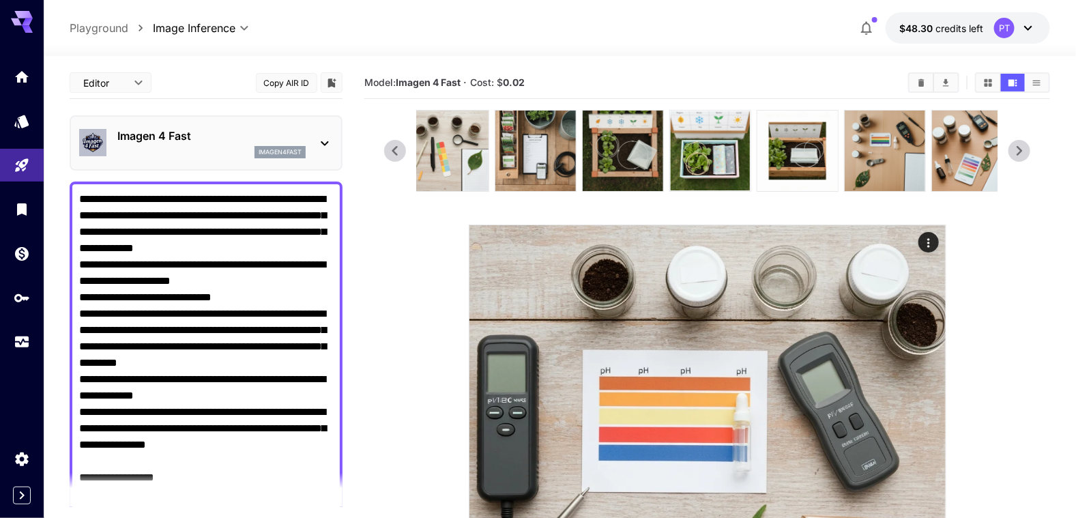
click at [1022, 150] on icon at bounding box center [1019, 151] width 5 height 10
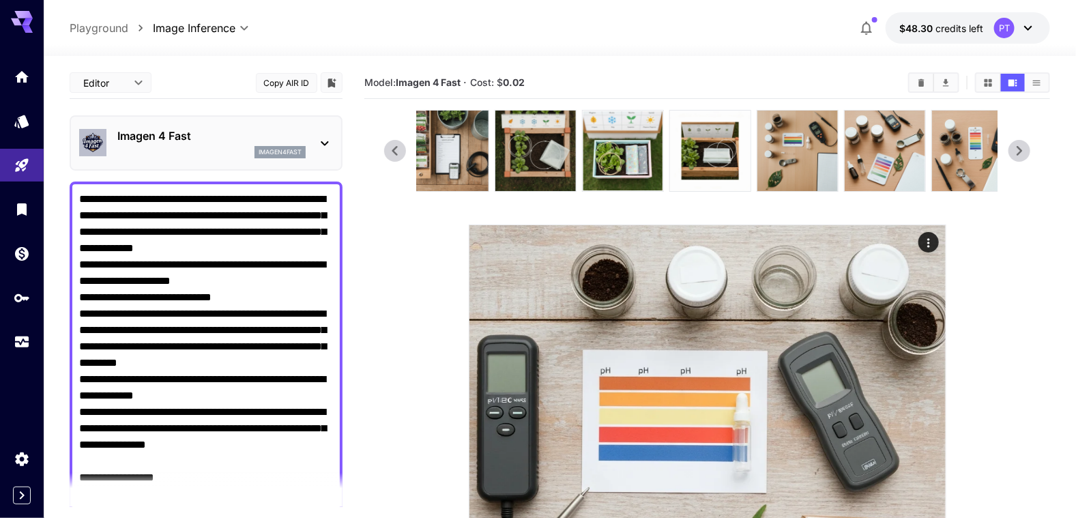
click at [1022, 150] on icon at bounding box center [1019, 151] width 5 height 10
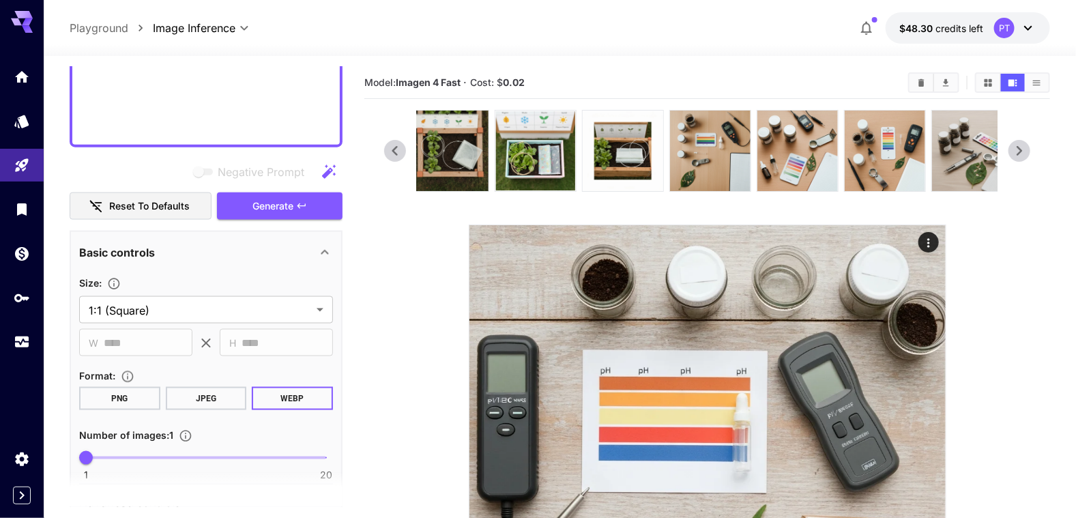
scroll to position [701, 0]
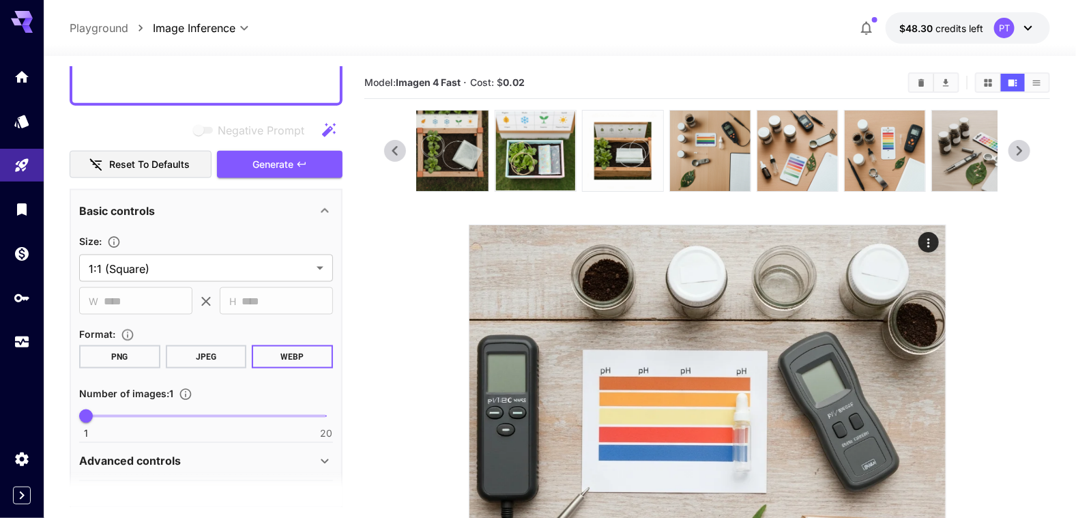
drag, startPoint x: 78, startPoint y: 199, endPoint x: 173, endPoint y: 78, distance: 153.6
paste textarea "**********"
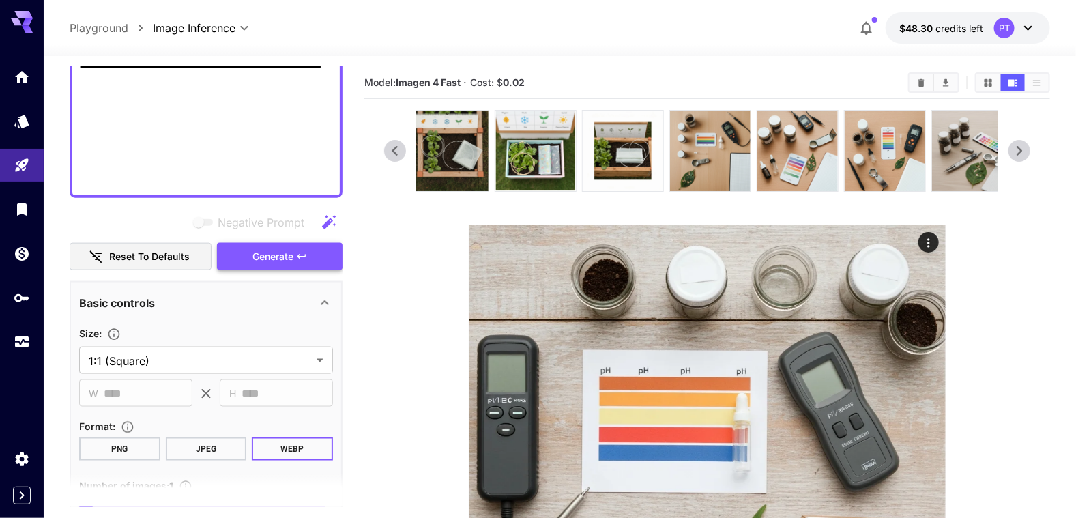
scroll to position [661, 0]
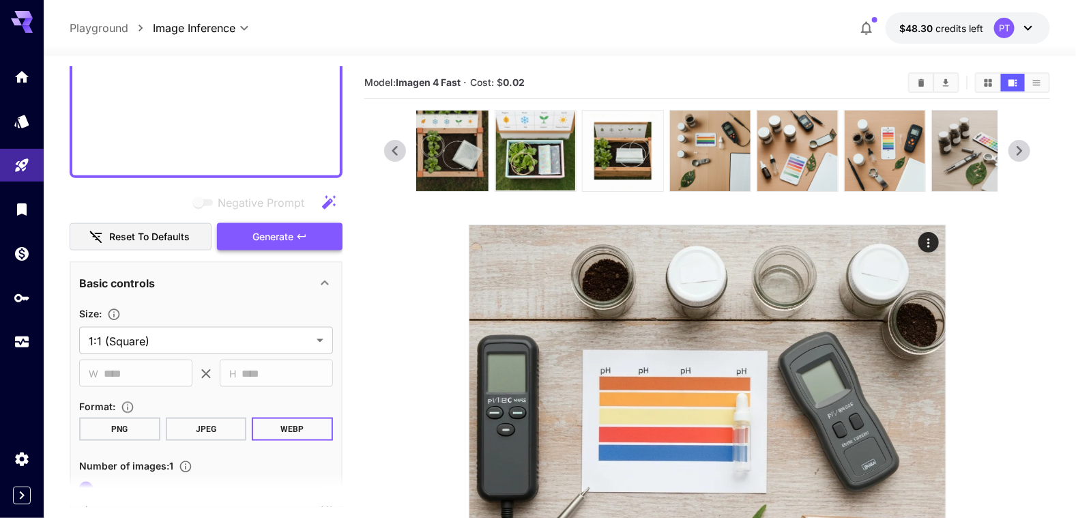
click at [282, 239] on span "Generate" at bounding box center [272, 237] width 41 height 17
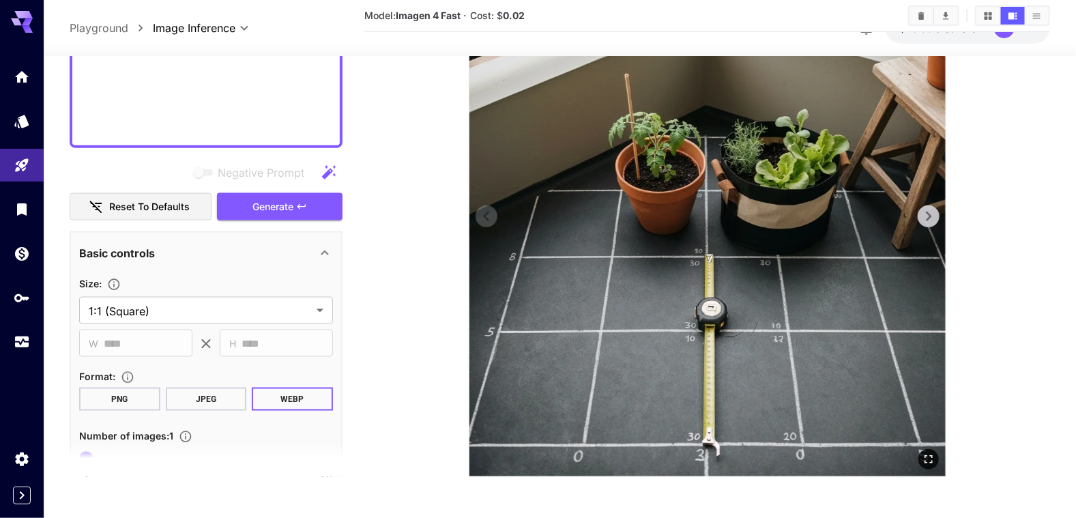
scroll to position [0, 0]
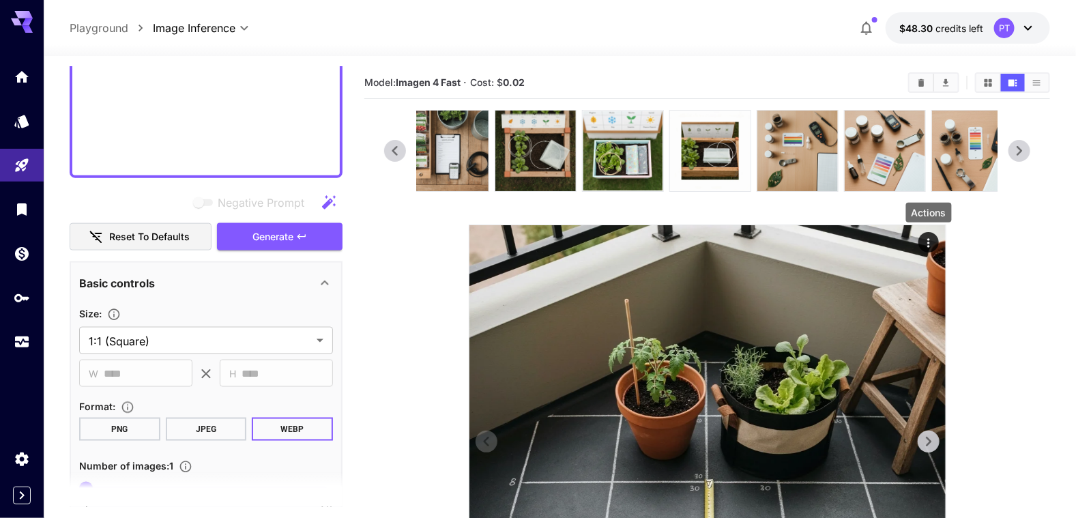
click at [925, 242] on icon "Actions" at bounding box center [929, 243] width 14 height 14
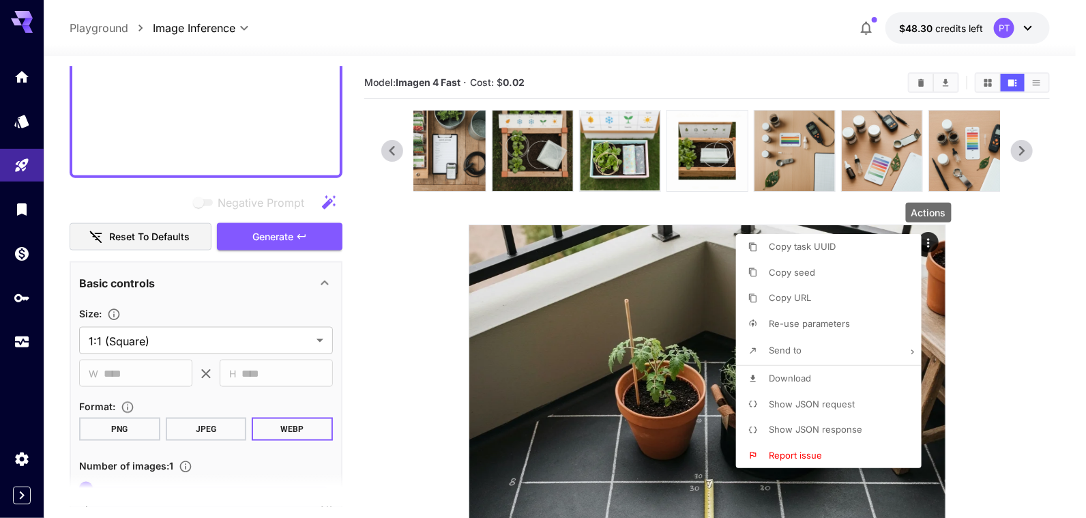
click at [789, 379] on span "Download" at bounding box center [790, 378] width 42 height 11
click at [1002, 407] on div at bounding box center [543, 259] width 1086 height 518
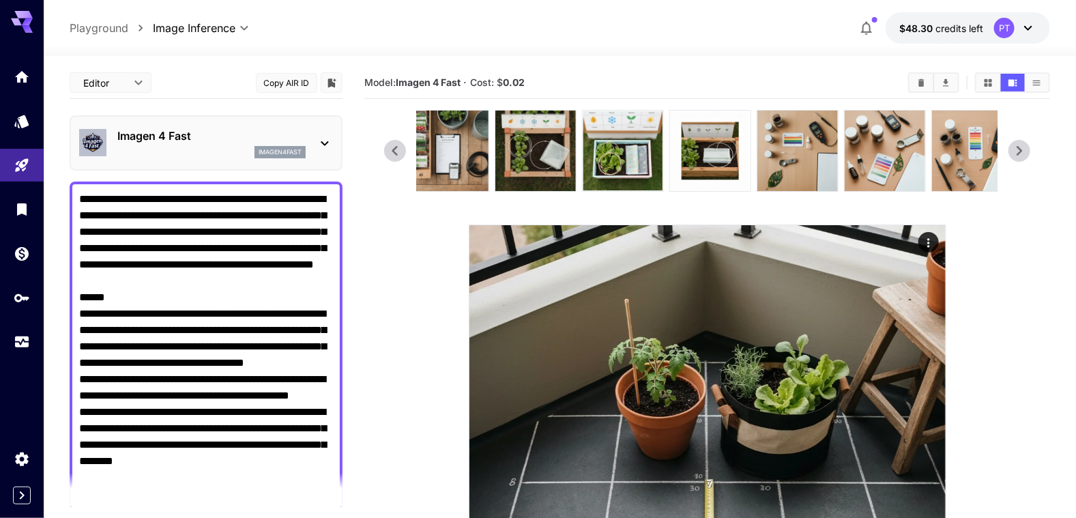
click at [326, 141] on icon at bounding box center [325, 143] width 16 height 16
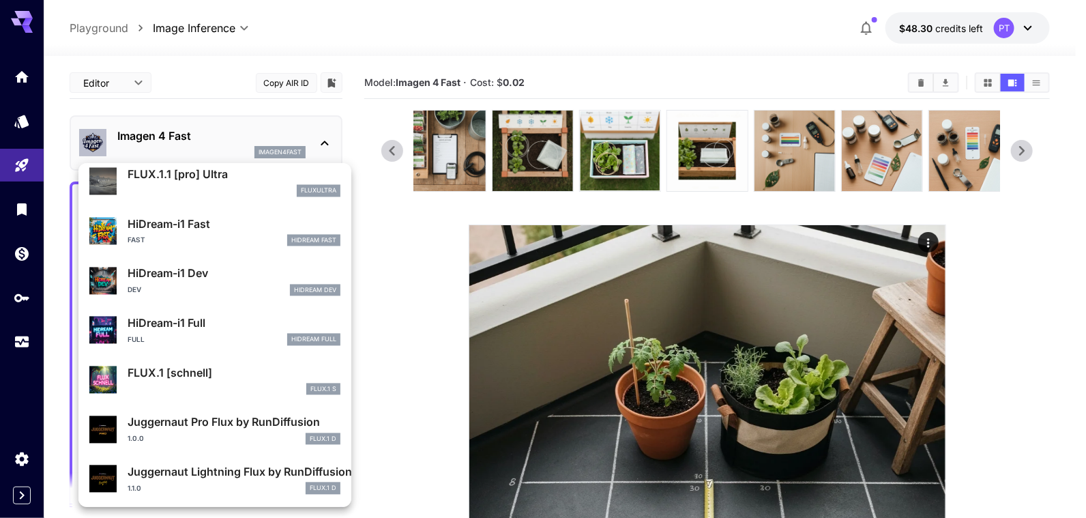
scroll to position [1103, 0]
click at [323, 141] on div at bounding box center [543, 259] width 1086 height 518
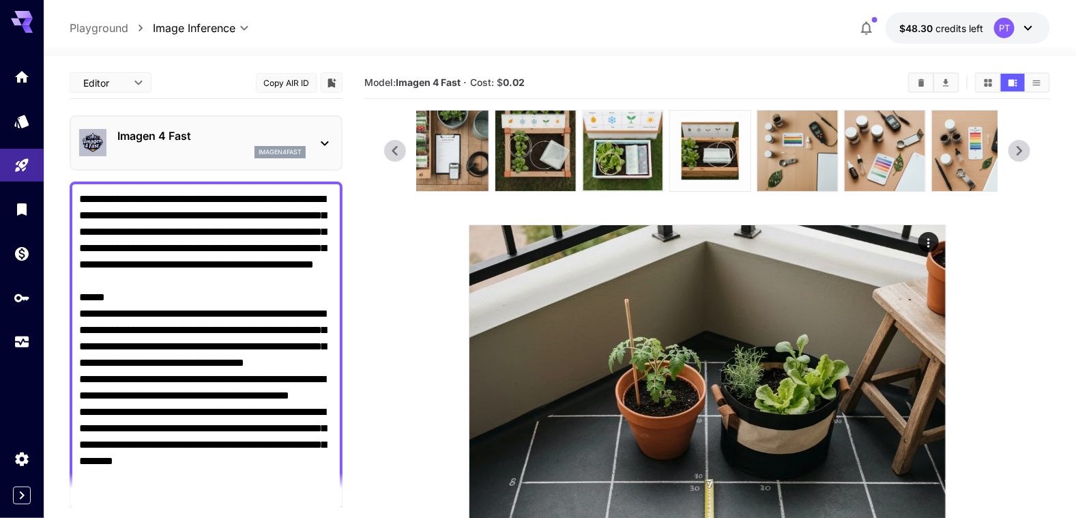
click at [323, 141] on icon at bounding box center [325, 143] width 16 height 16
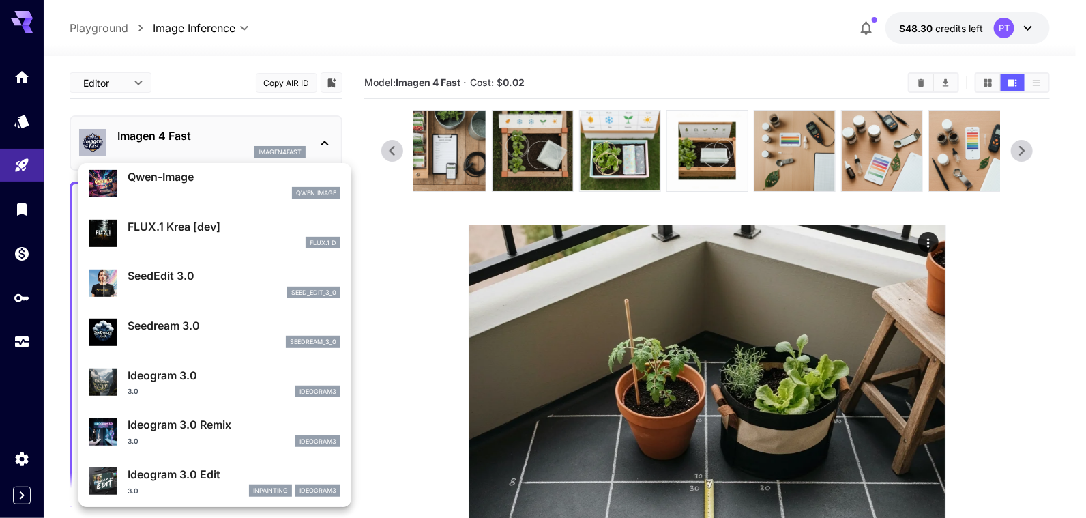
scroll to position [274, 0]
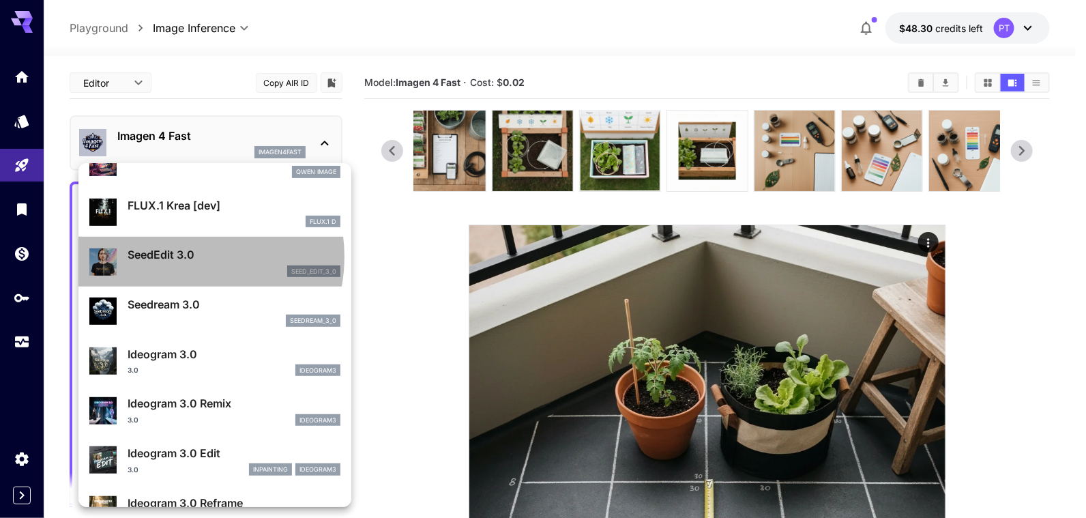
click at [183, 256] on p "SeedEdit 3.0" at bounding box center [234, 254] width 213 height 16
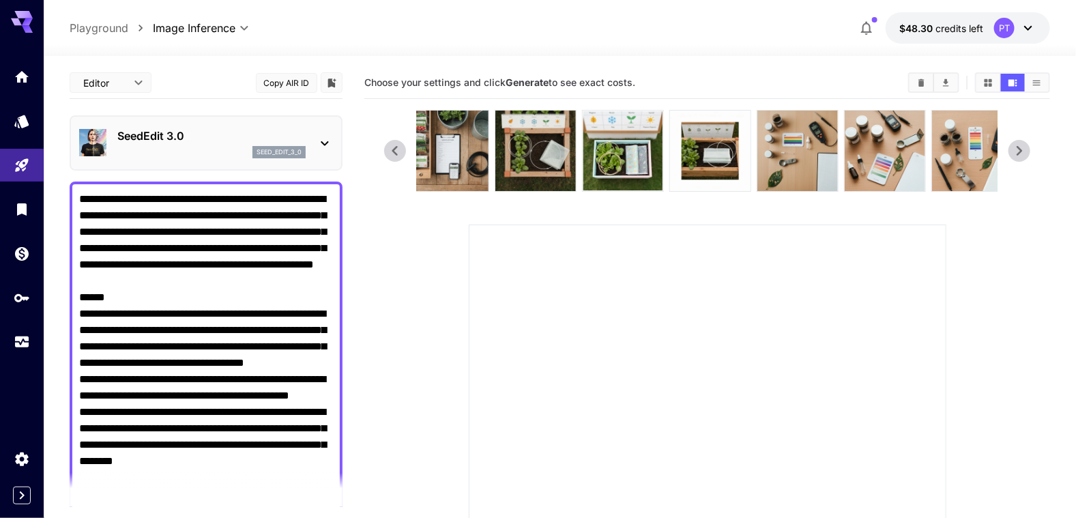
click at [330, 145] on icon at bounding box center [325, 143] width 16 height 16
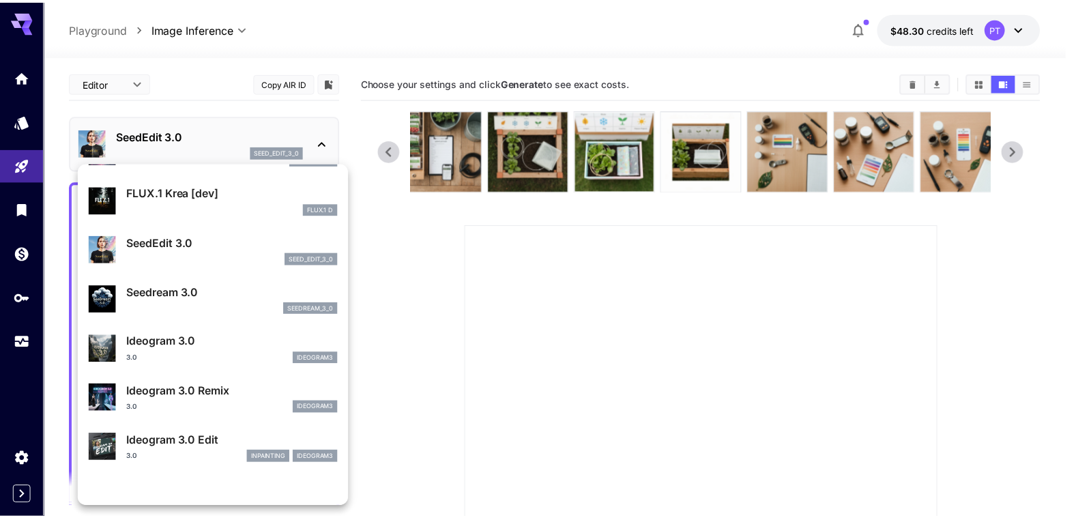
scroll to position [343, 0]
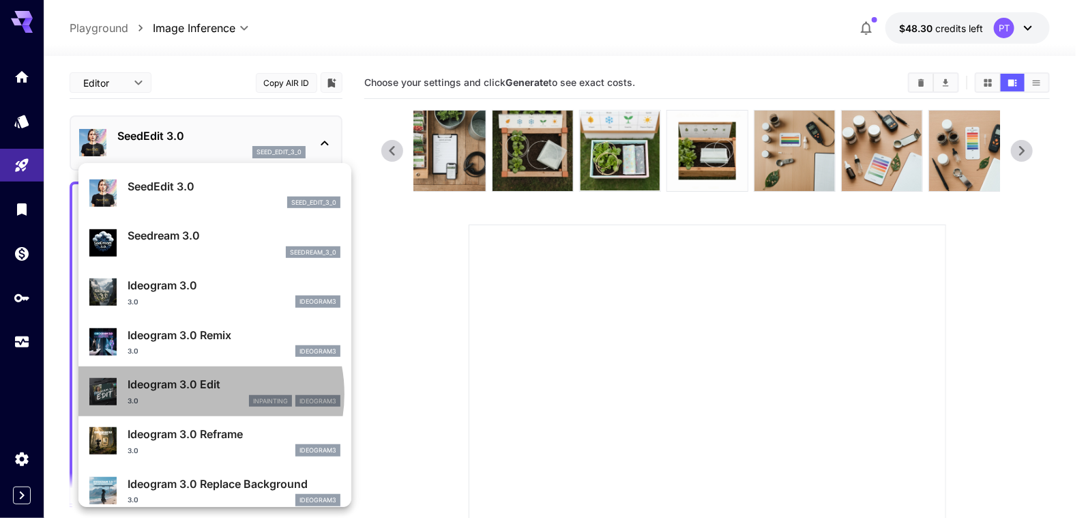
click at [190, 395] on div "3.0 inpainting ideogram3" at bounding box center [234, 401] width 213 height 12
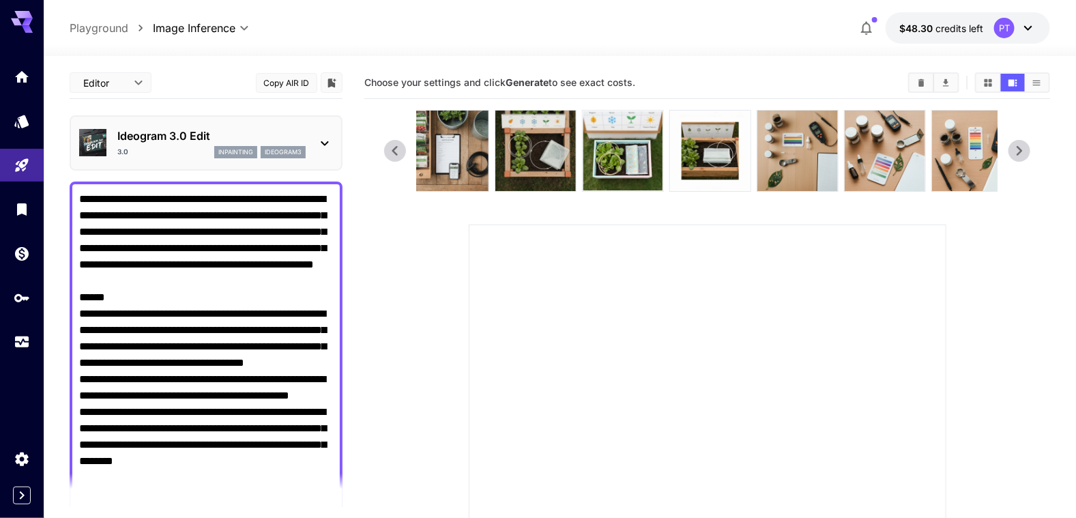
drag, startPoint x: 158, startPoint y: 301, endPoint x: 68, endPoint y: 3, distance: 311.0
click at [68, 3] on div "**********" at bounding box center [560, 371] width 1032 height 743
type textarea "**********"
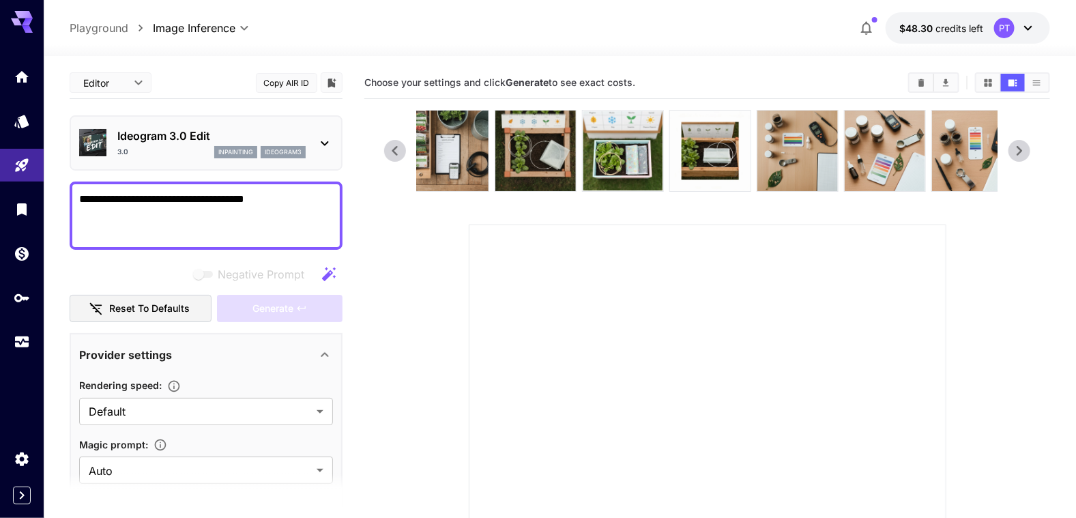
drag, startPoint x: 270, startPoint y: 200, endPoint x: 44, endPoint y: 195, distance: 225.9
click at [44, 195] on div "**********" at bounding box center [538, 371] width 1076 height 743
paste textarea "**********"
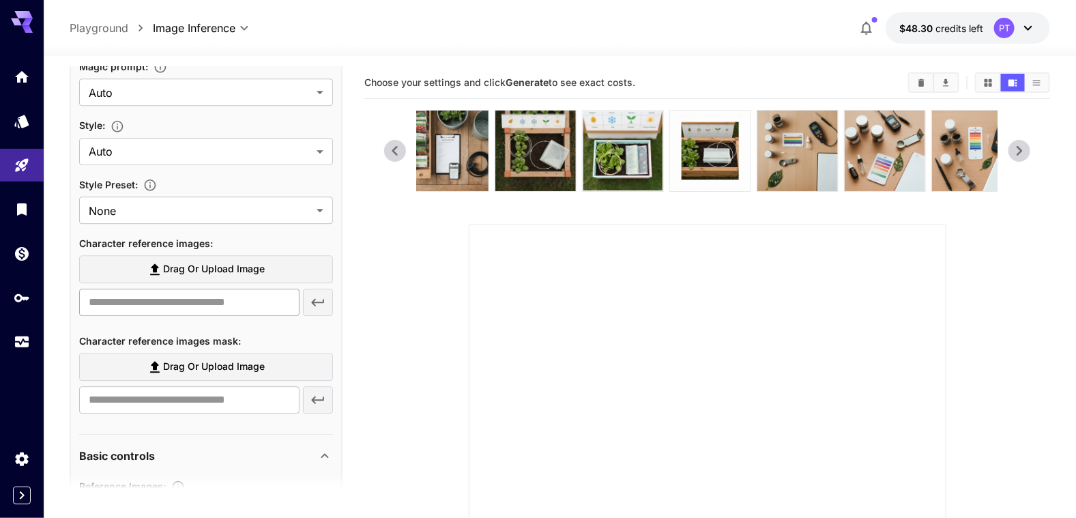
scroll to position [1542, 0]
type textarea "**********"
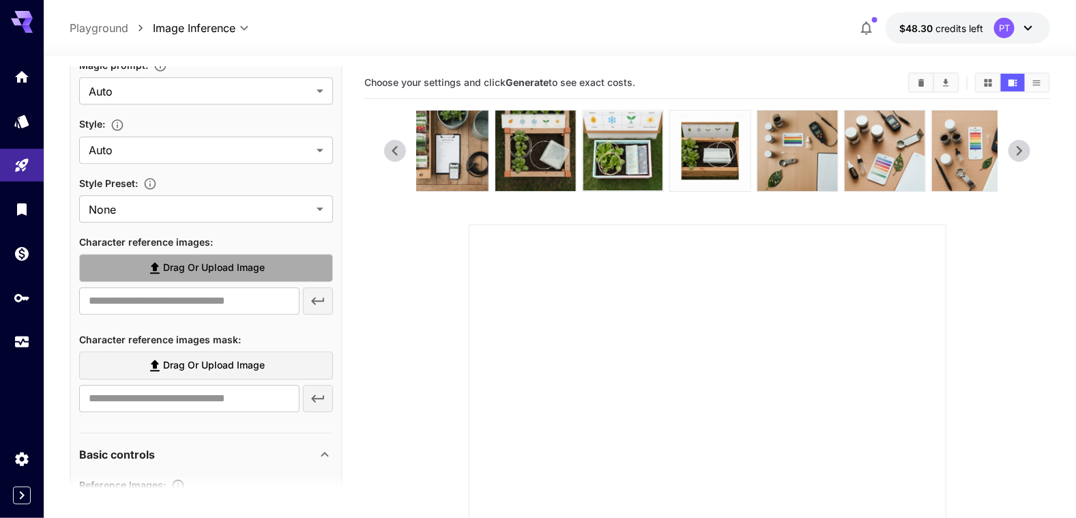
click at [208, 266] on span "Drag or upload image" at bounding box center [214, 267] width 102 height 17
click at [0, 0] on input "Drag or upload image" at bounding box center [0, 0] width 0 height 0
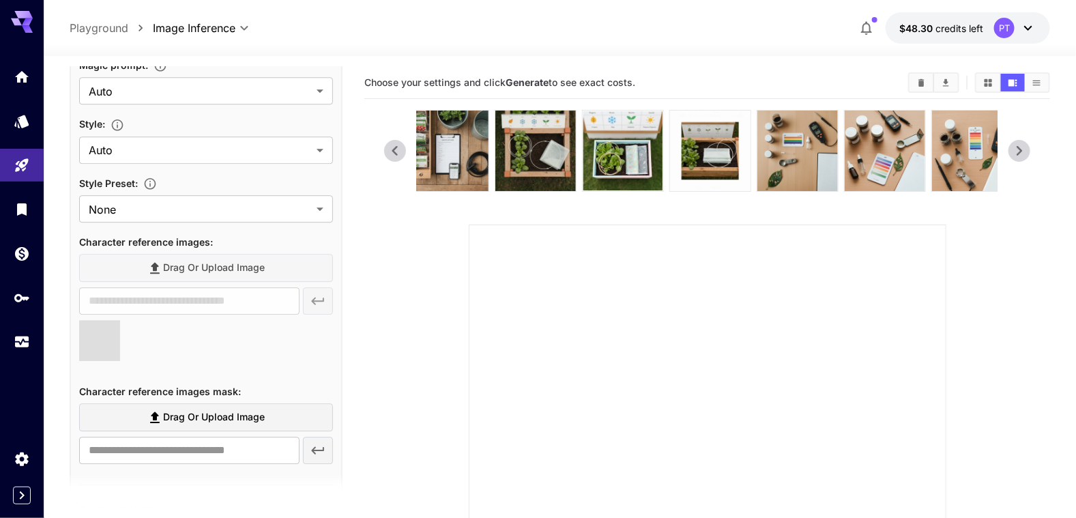
type input "**********"
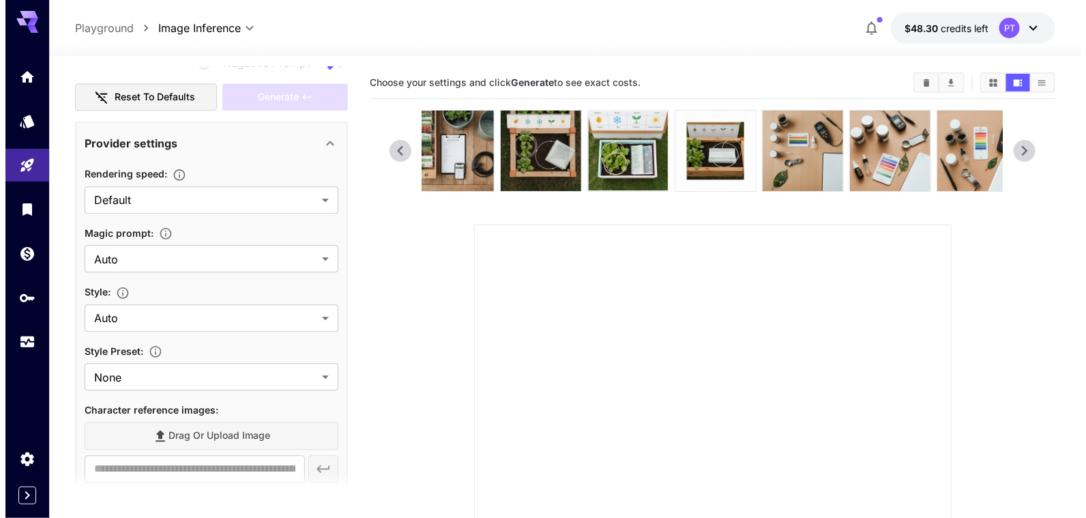
scroll to position [1433, 0]
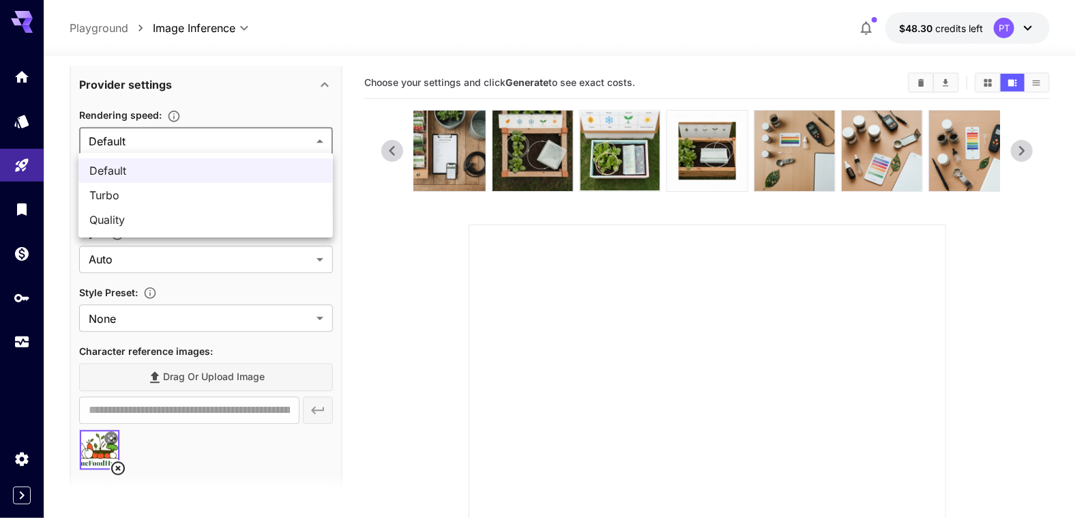
click at [314, 134] on body "**********" at bounding box center [543, 371] width 1086 height 743
click at [314, 134] on div at bounding box center [543, 259] width 1086 height 518
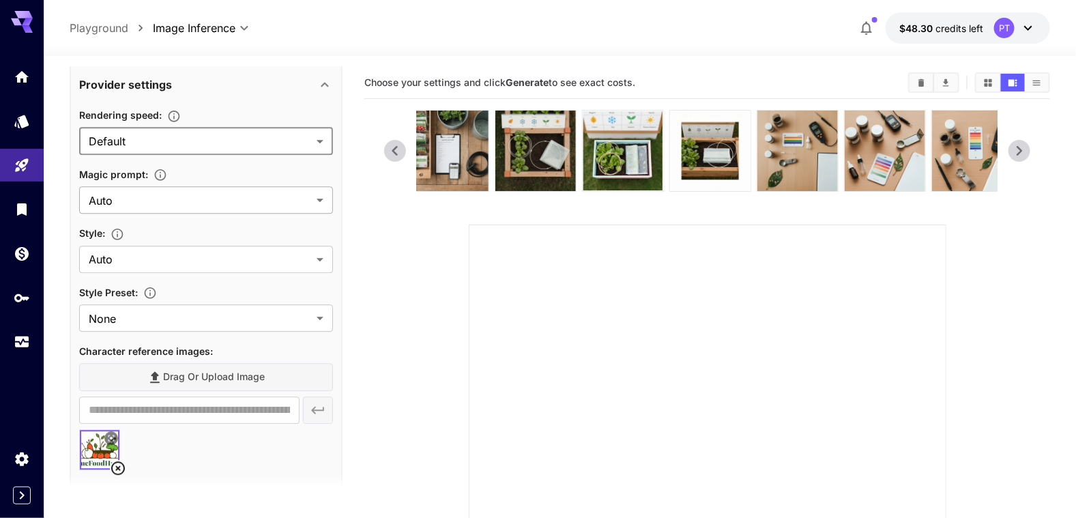
click at [302, 203] on body "**********" at bounding box center [538, 371] width 1076 height 743
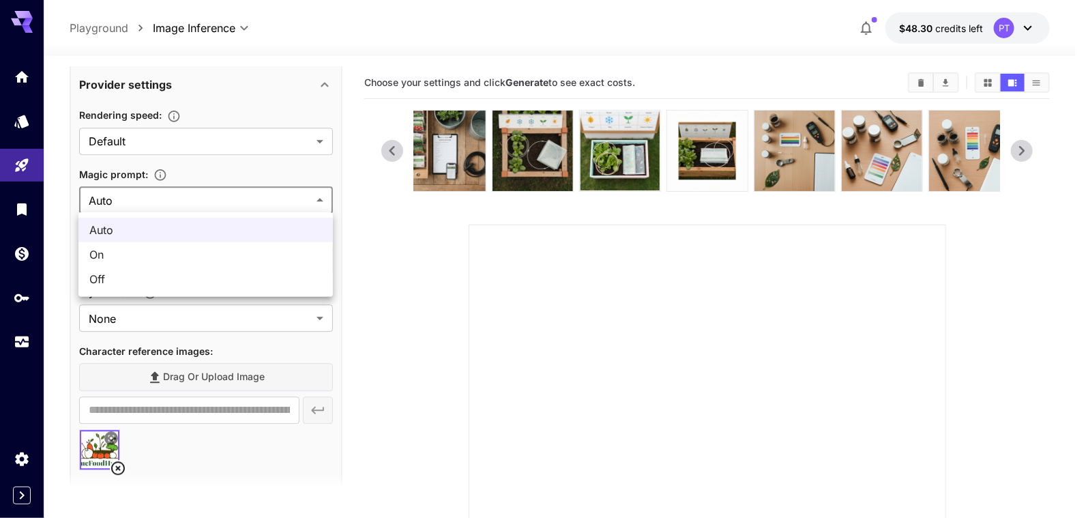
click at [302, 203] on div at bounding box center [543, 259] width 1086 height 518
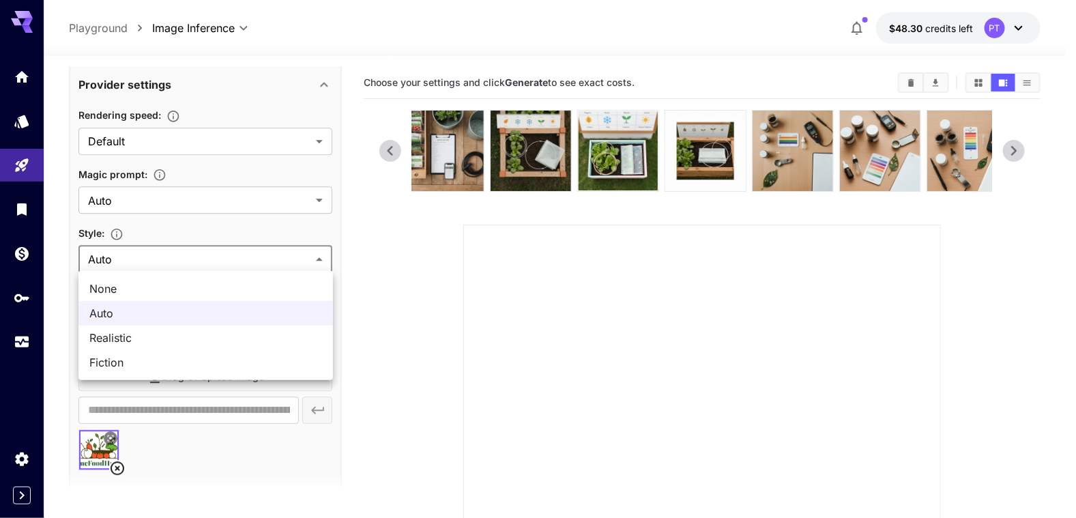
click at [275, 270] on body "**********" at bounding box center [538, 371] width 1076 height 743
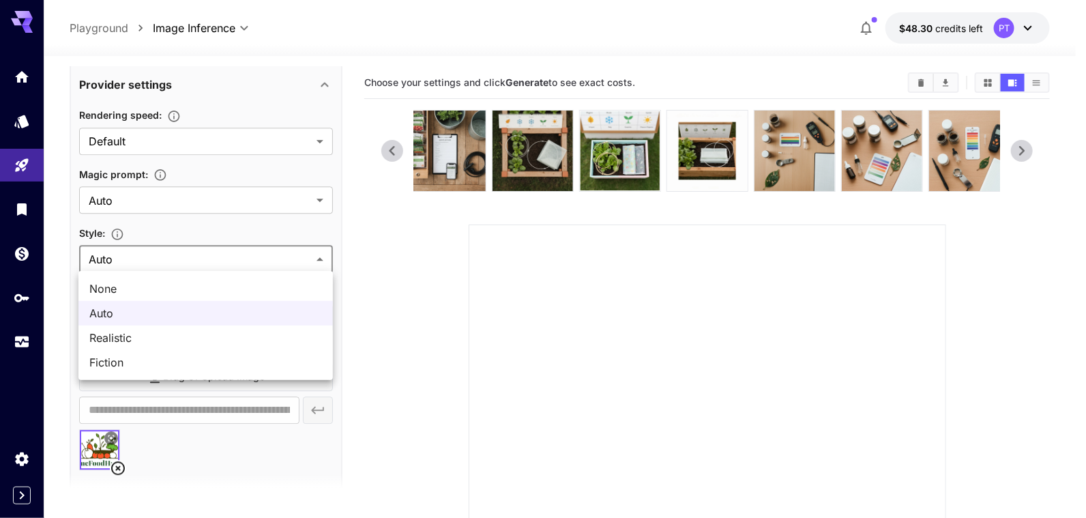
click at [280, 261] on div at bounding box center [543, 259] width 1086 height 518
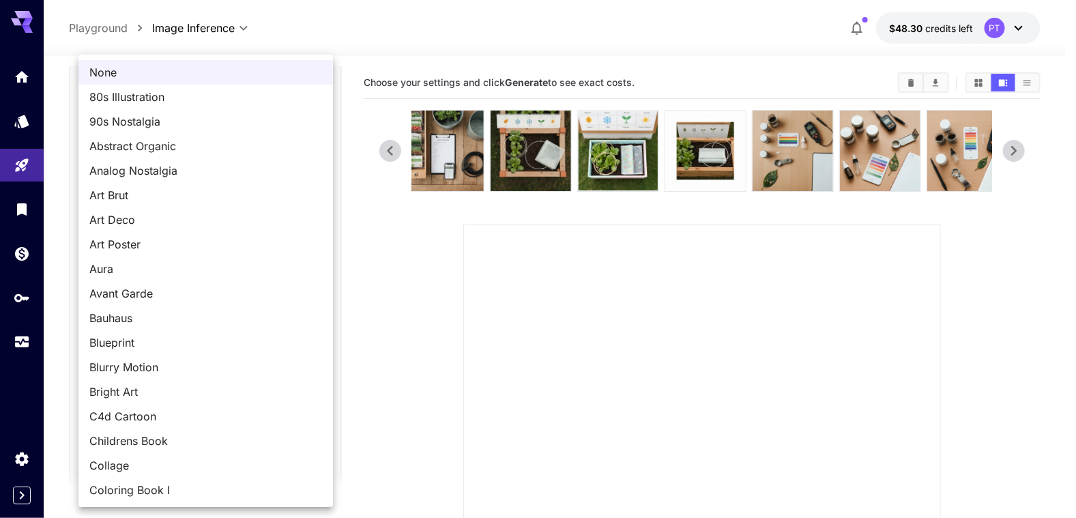
click at [239, 320] on body "**********" at bounding box center [538, 371] width 1076 height 743
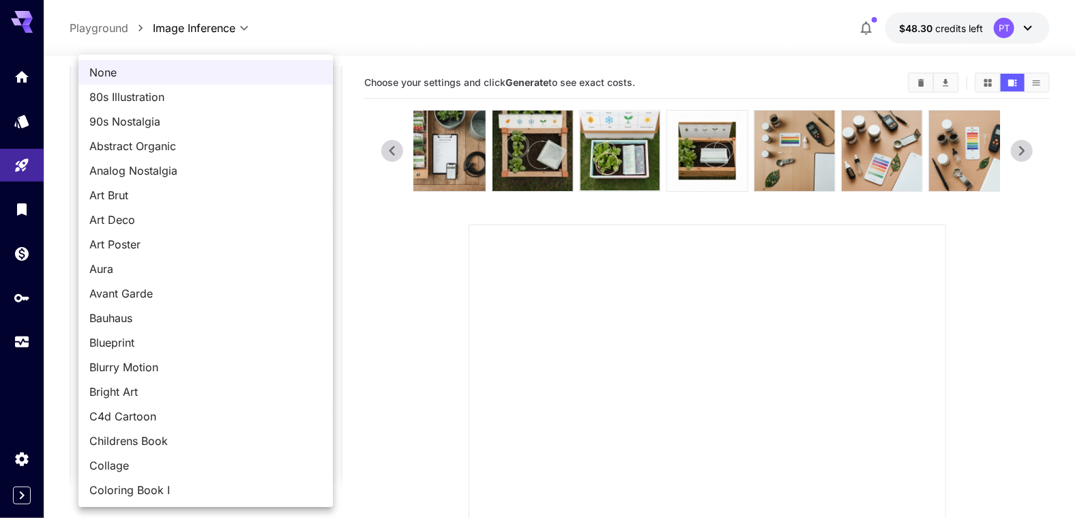
click at [266, 72] on span "None" at bounding box center [205, 72] width 233 height 16
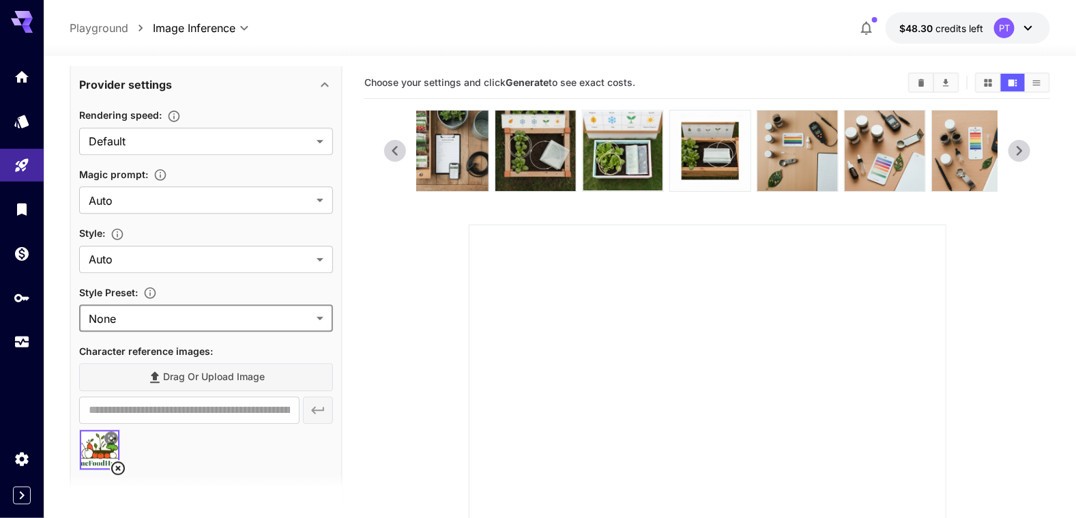
click at [154, 291] on icon "button" at bounding box center [150, 293] width 14 height 14
click at [212, 312] on body "**********" at bounding box center [538, 371] width 1076 height 743
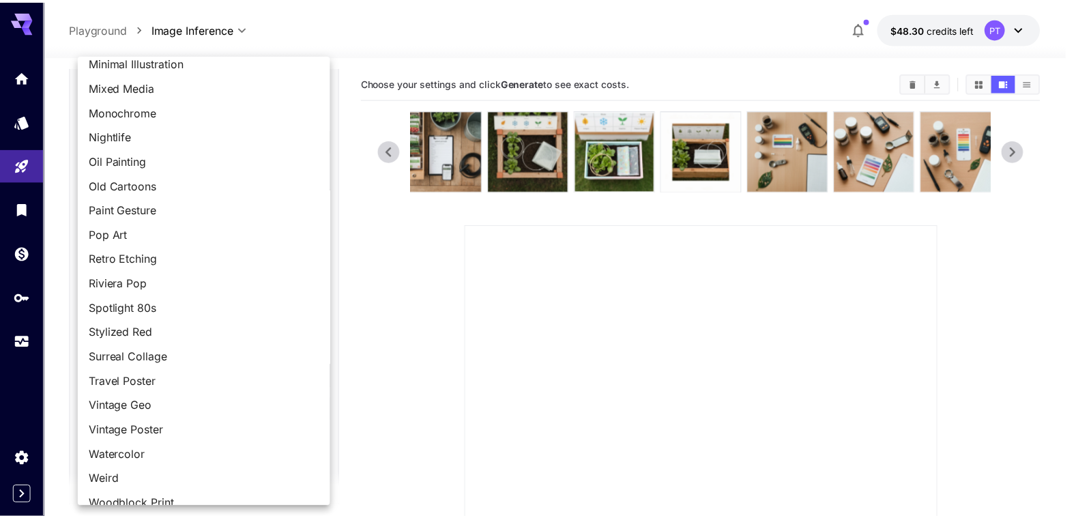
scroll to position [1105, 0]
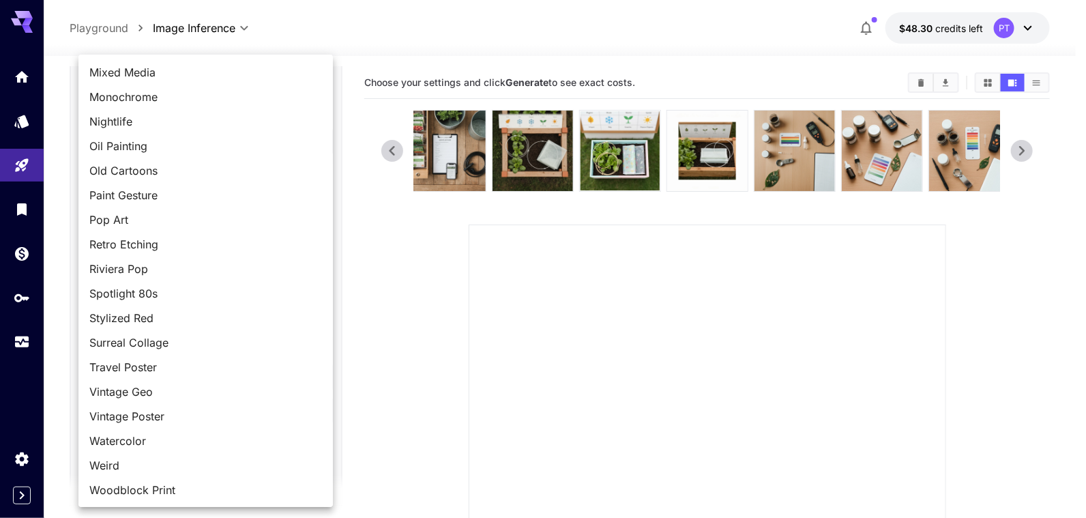
click at [407, 325] on div at bounding box center [543, 259] width 1086 height 518
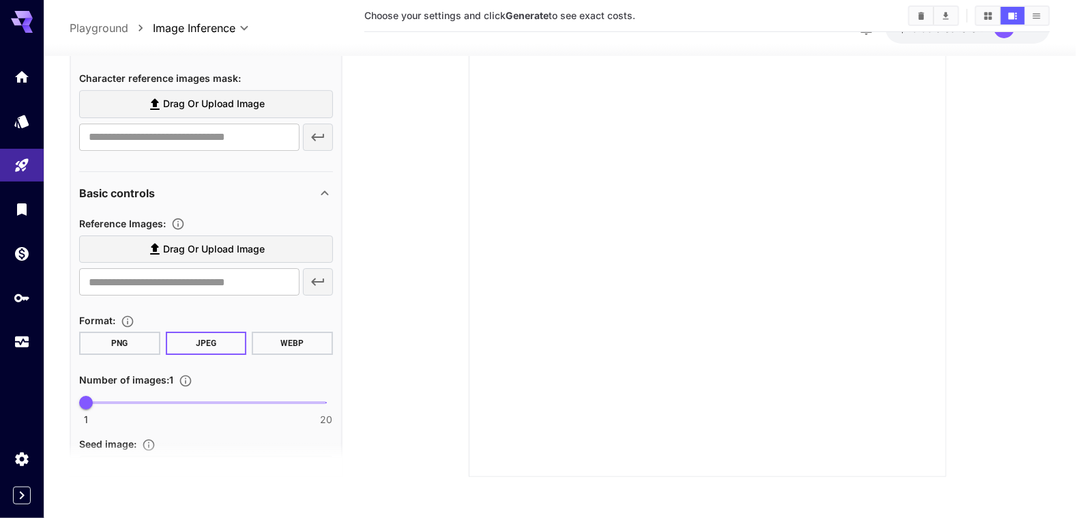
scroll to position [1911, 0]
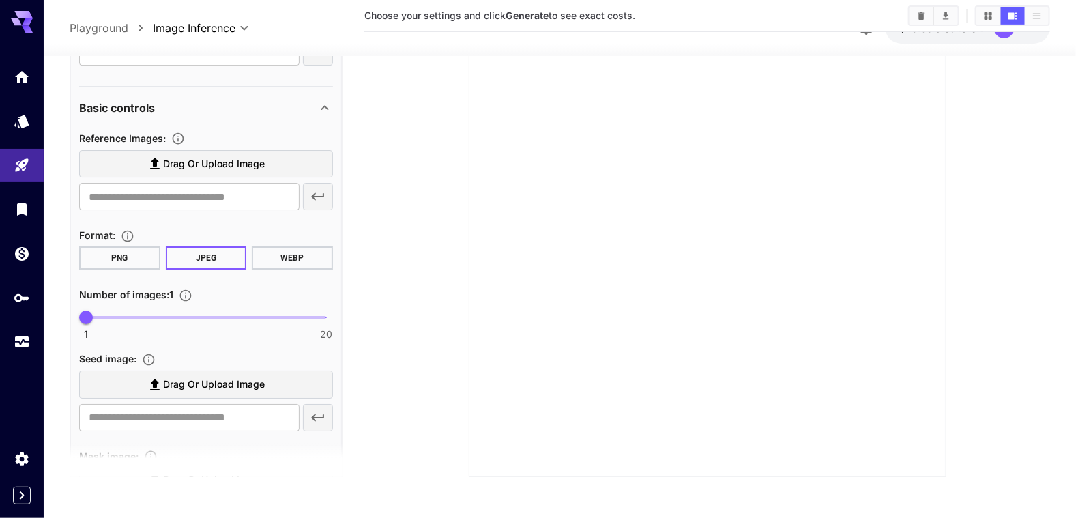
click at [291, 258] on button "WEBP" at bounding box center [292, 257] width 81 height 23
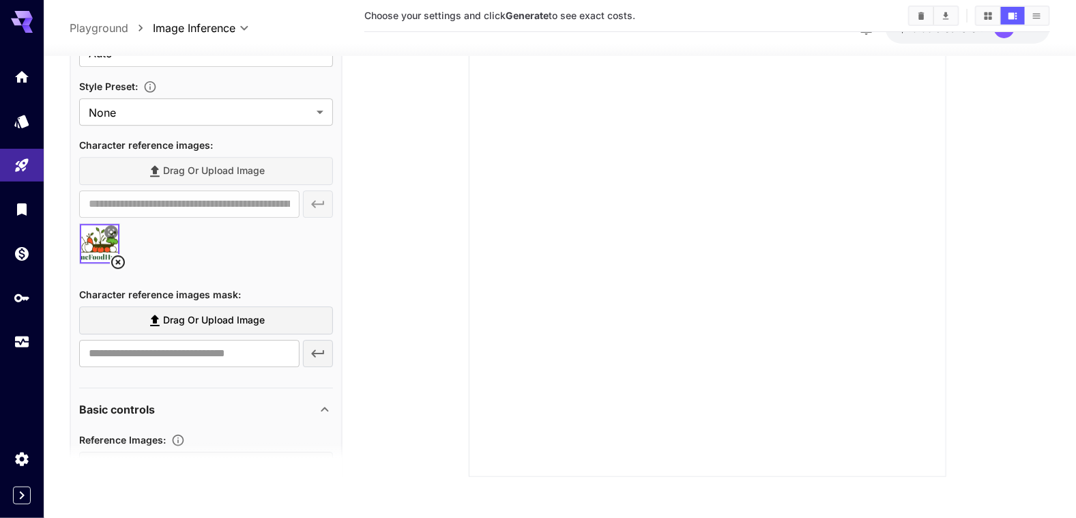
scroll to position [1599, 0]
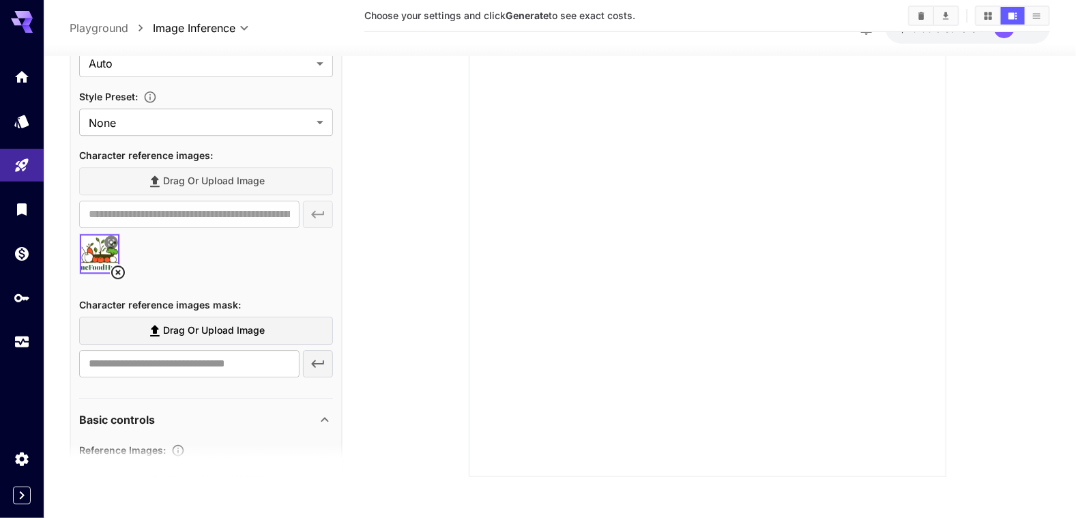
click at [121, 269] on icon at bounding box center [118, 272] width 16 height 16
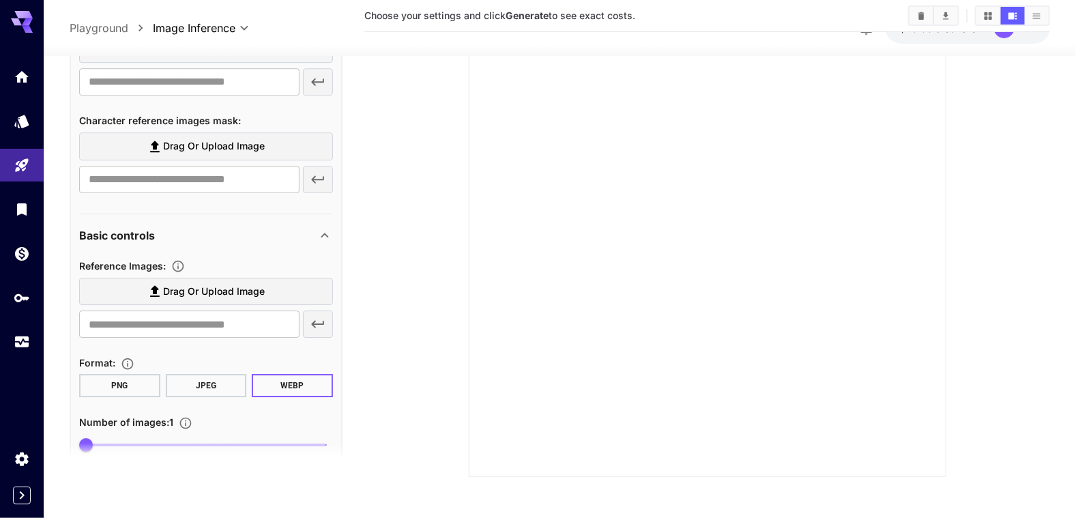
scroll to position [1803, 0]
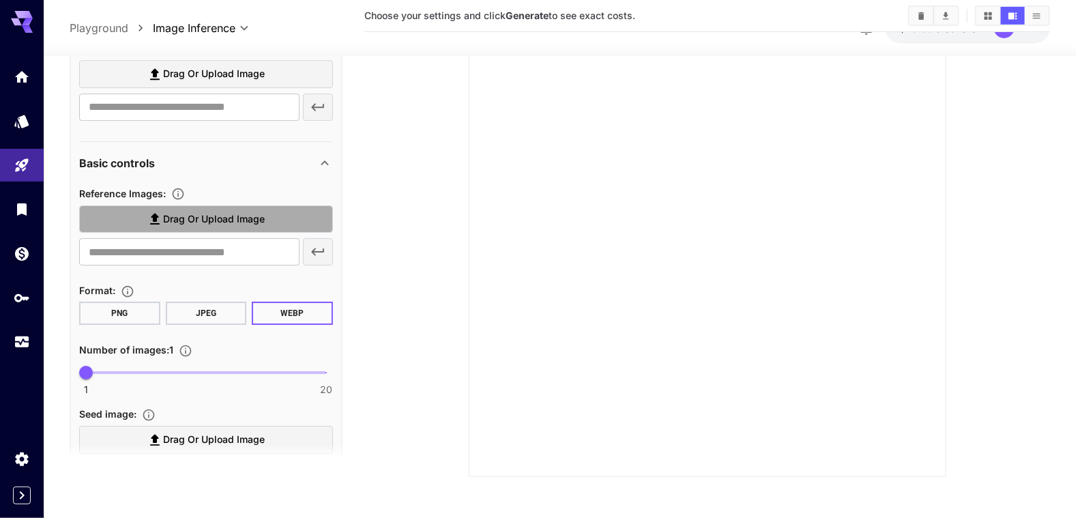
click at [196, 214] on span "Drag or upload image" at bounding box center [214, 219] width 102 height 17
click at [0, 0] on input "Drag or upload image" at bounding box center [0, 0] width 0 height 0
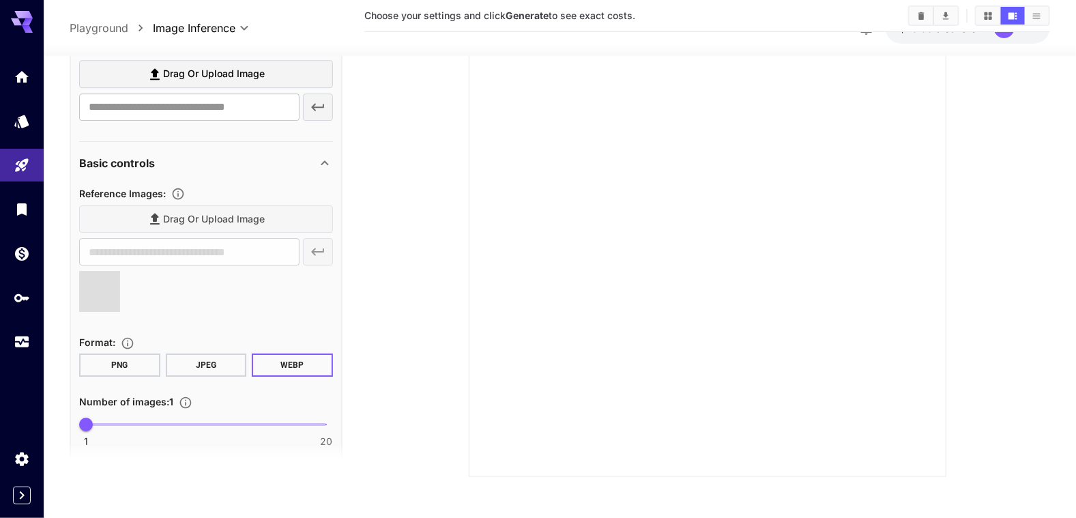
type input "**********"
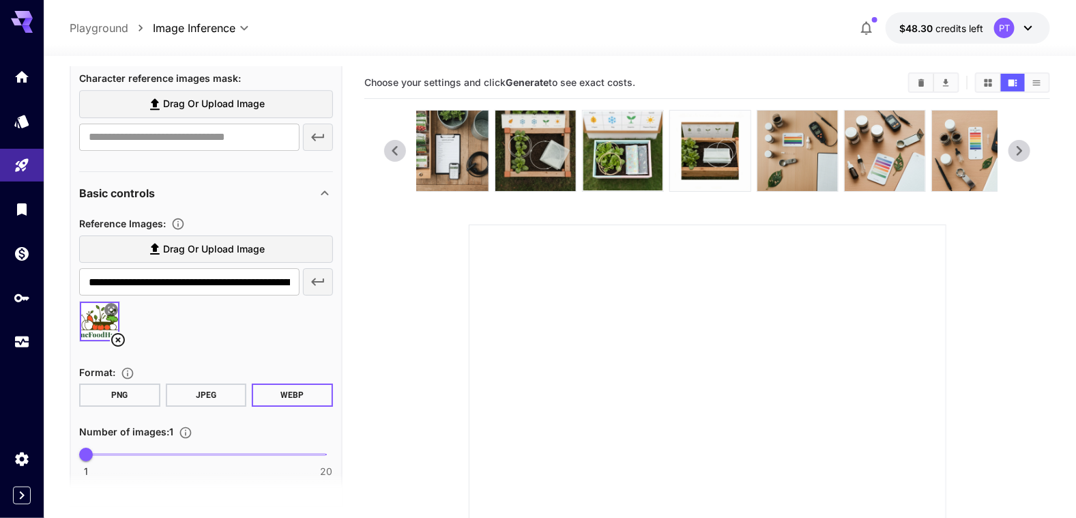
scroll to position [2076, 0]
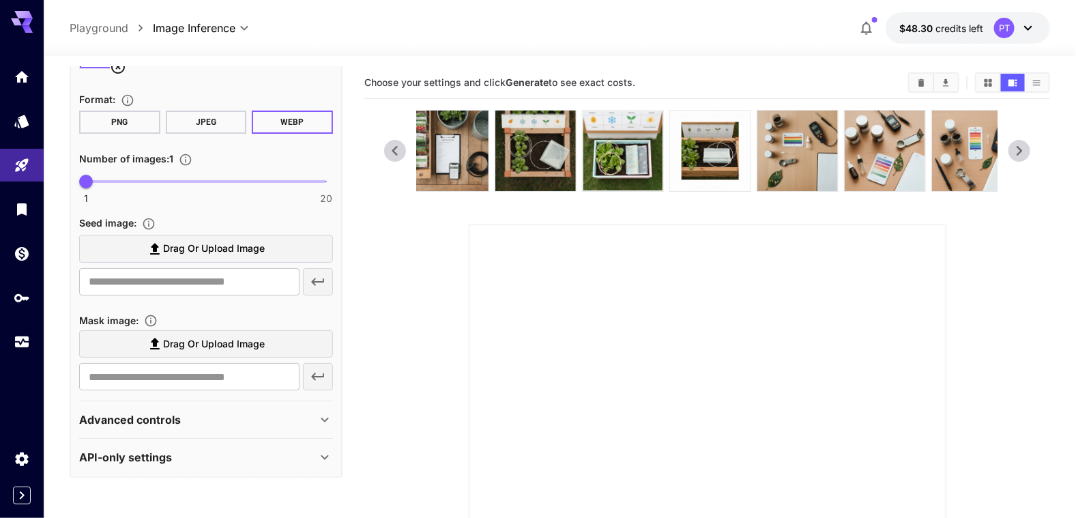
click at [411, 342] on section at bounding box center [706, 406] width 645 height 592
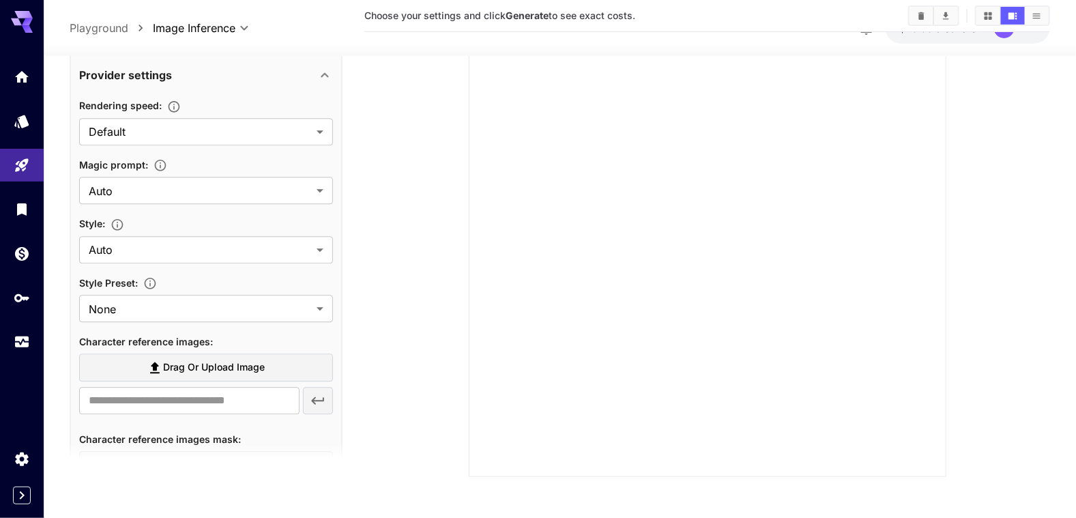
scroll to position [1501, 0]
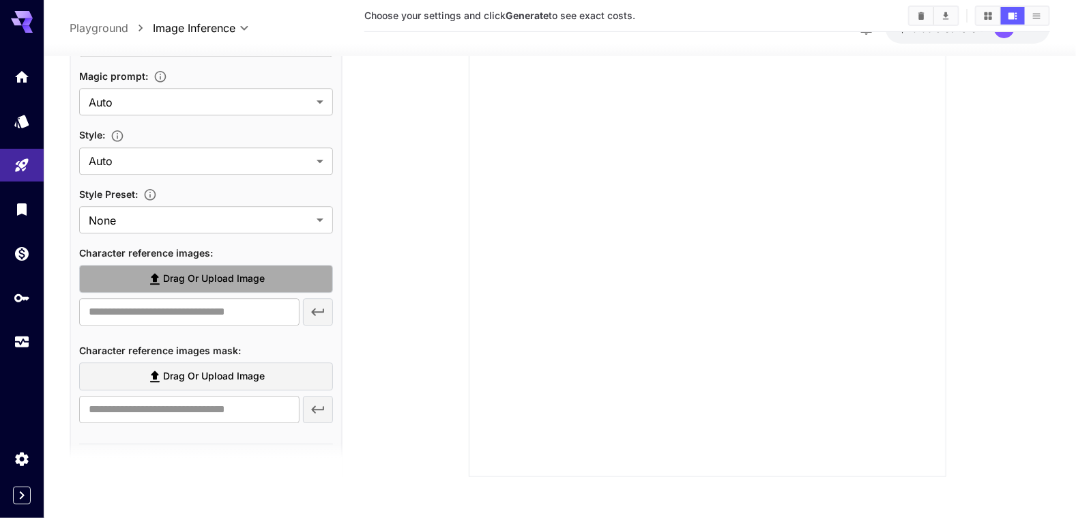
click at [207, 280] on span "Drag or upload image" at bounding box center [214, 278] width 102 height 17
click at [0, 0] on input "Drag or upload image" at bounding box center [0, 0] width 0 height 0
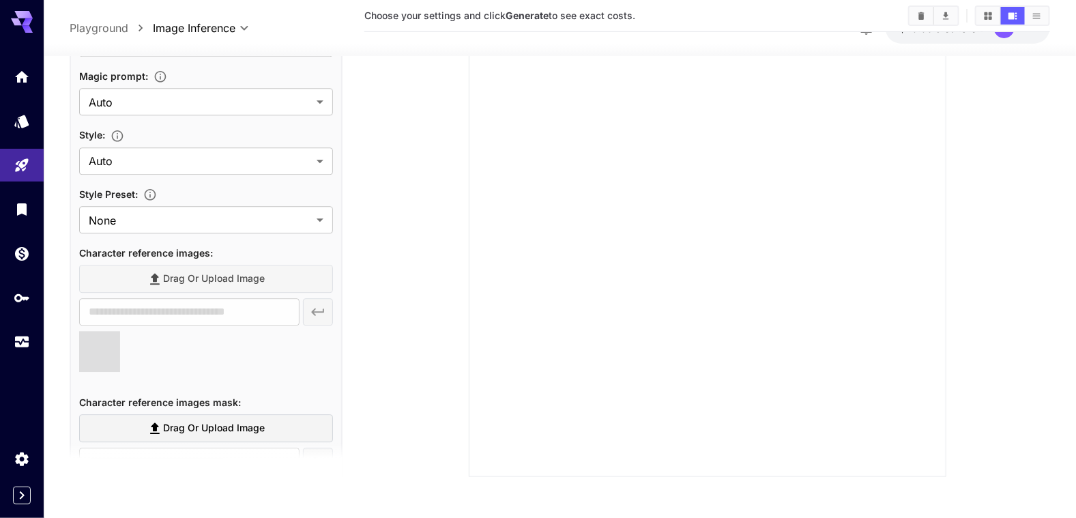
type input "**********"
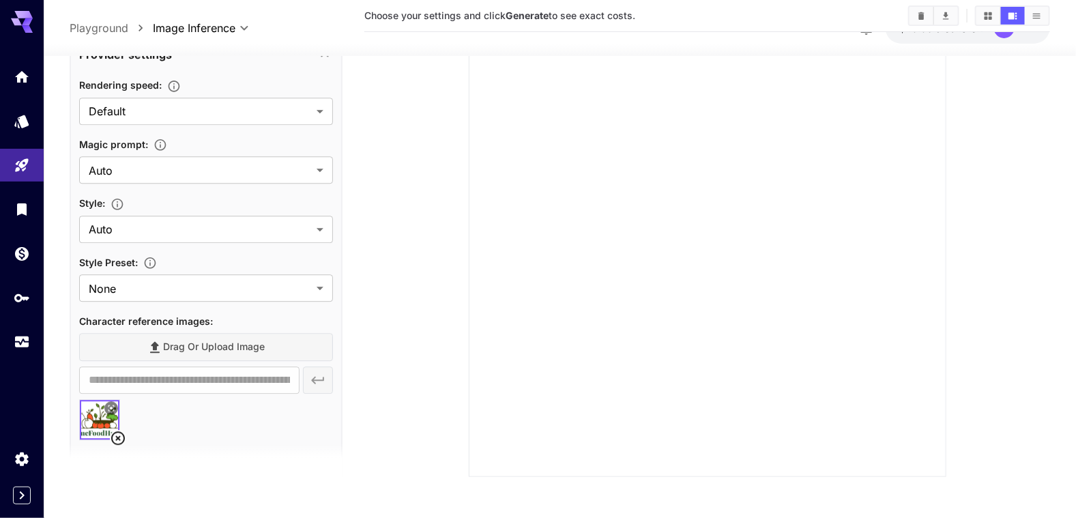
scroll to position [1774, 0]
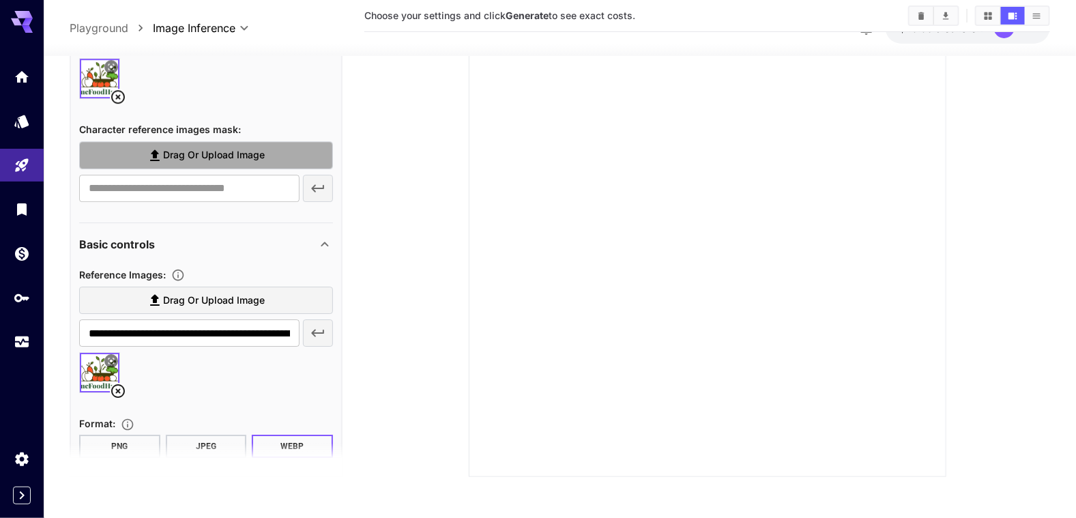
click at [226, 154] on span "Drag or upload image" at bounding box center [214, 155] width 102 height 17
click at [0, 0] on input "Drag or upload image" at bounding box center [0, 0] width 0 height 0
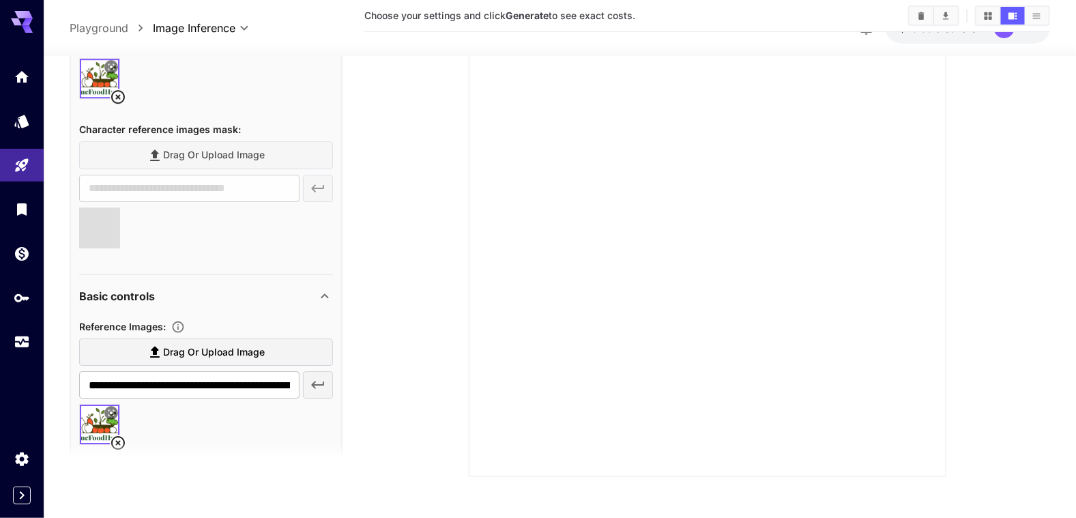
type input "**********"
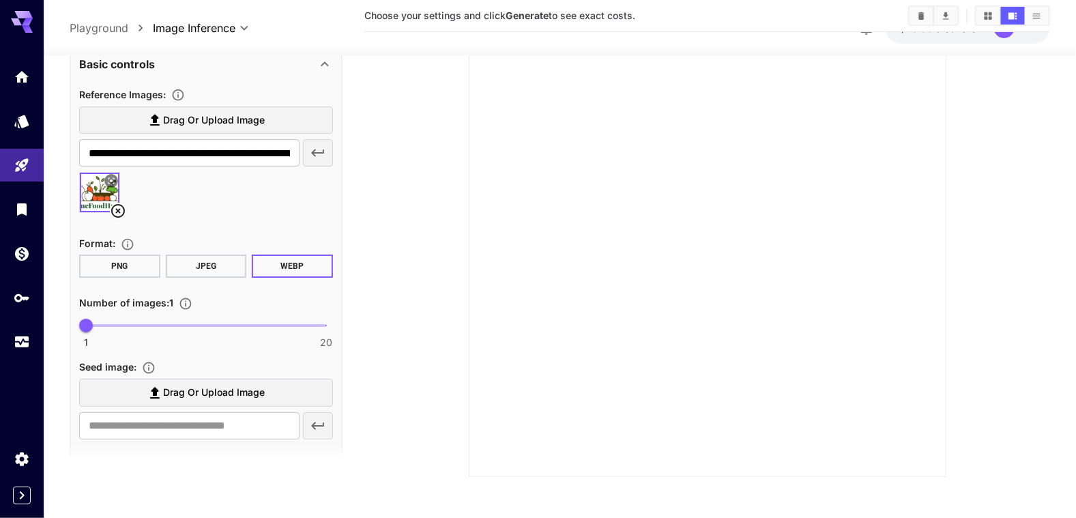
scroll to position [1975, 0]
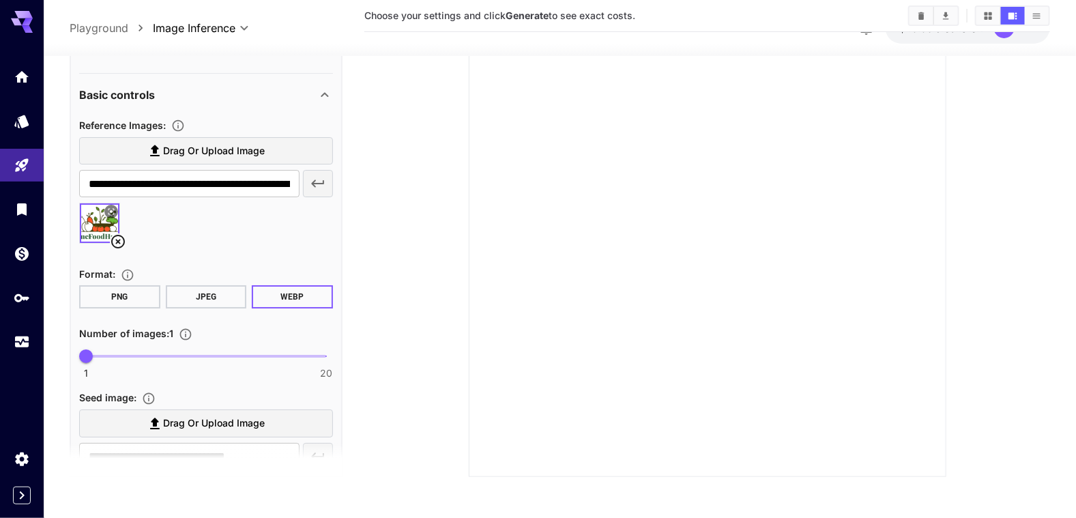
click at [117, 235] on icon at bounding box center [118, 242] width 14 height 14
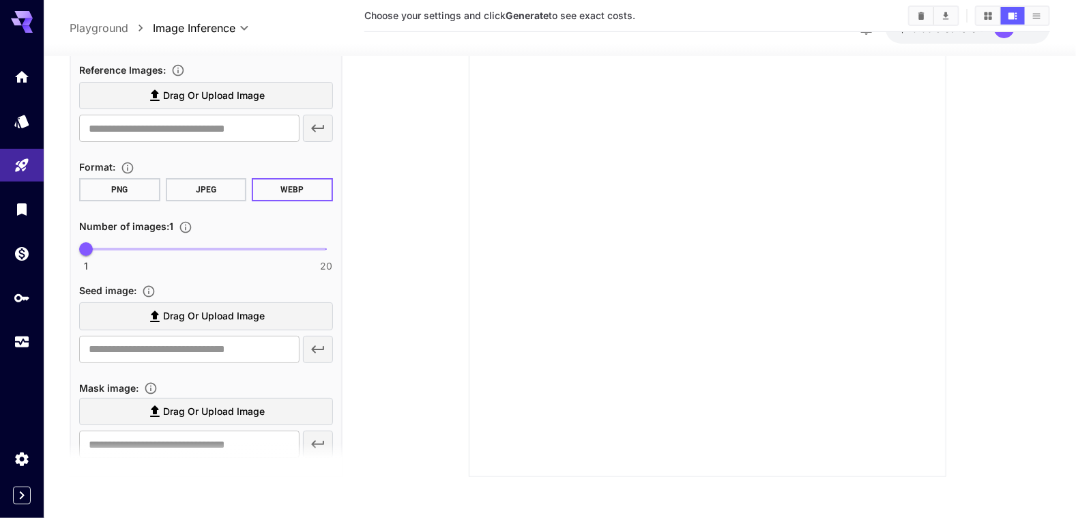
scroll to position [2044, 0]
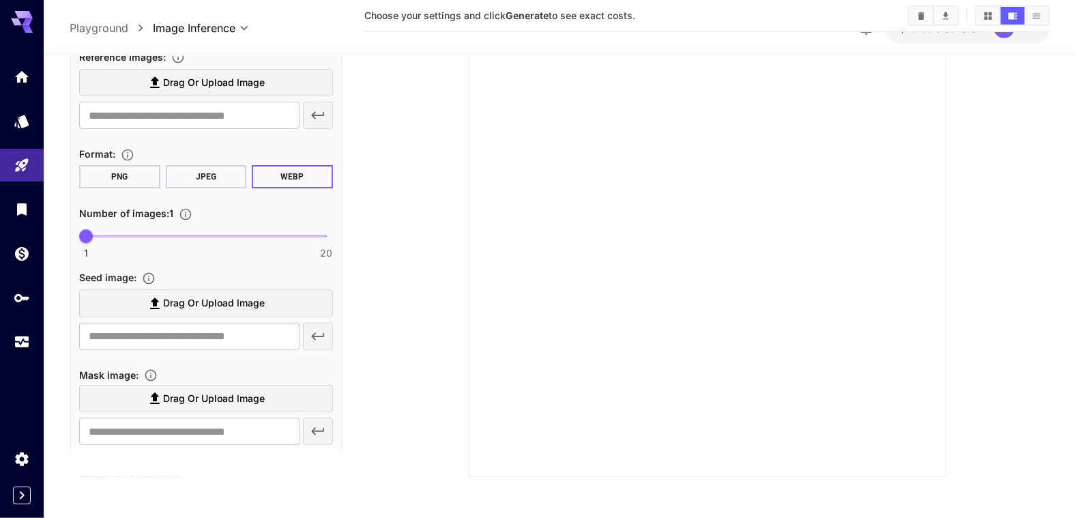
click at [191, 301] on span "Drag or upload image" at bounding box center [214, 303] width 102 height 17
click at [0, 0] on input "Drag or upload image" at bounding box center [0, 0] width 0 height 0
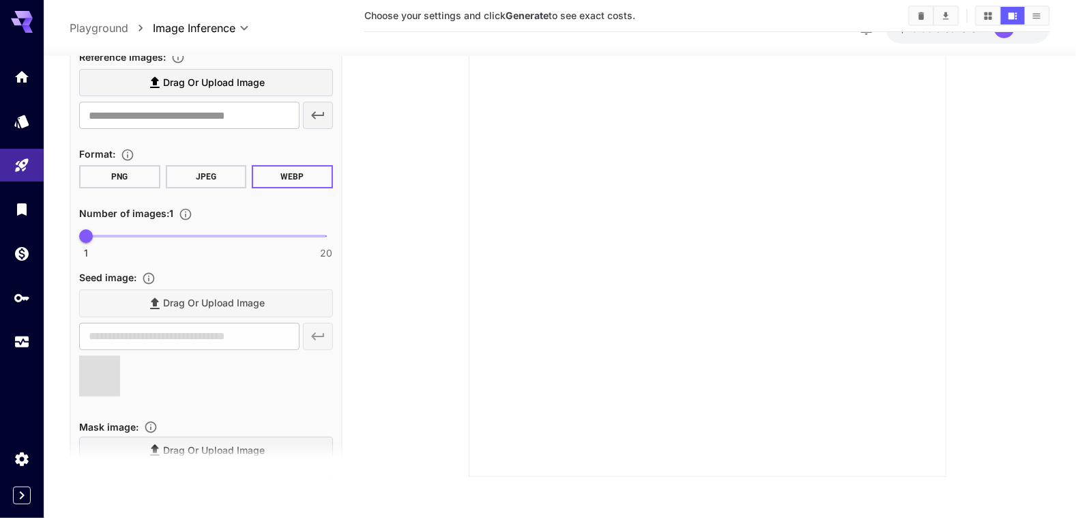
type input "**********"
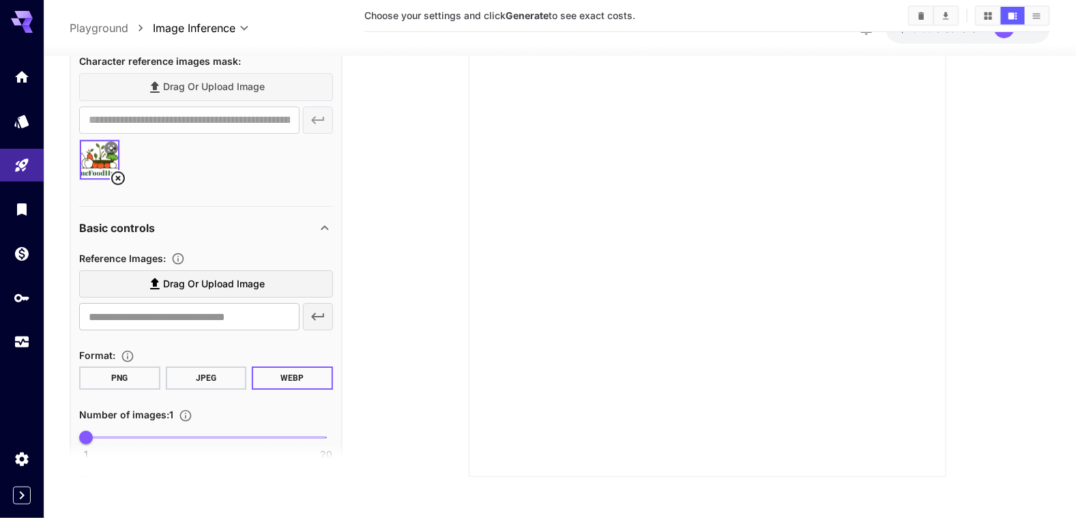
scroll to position [1771, 0]
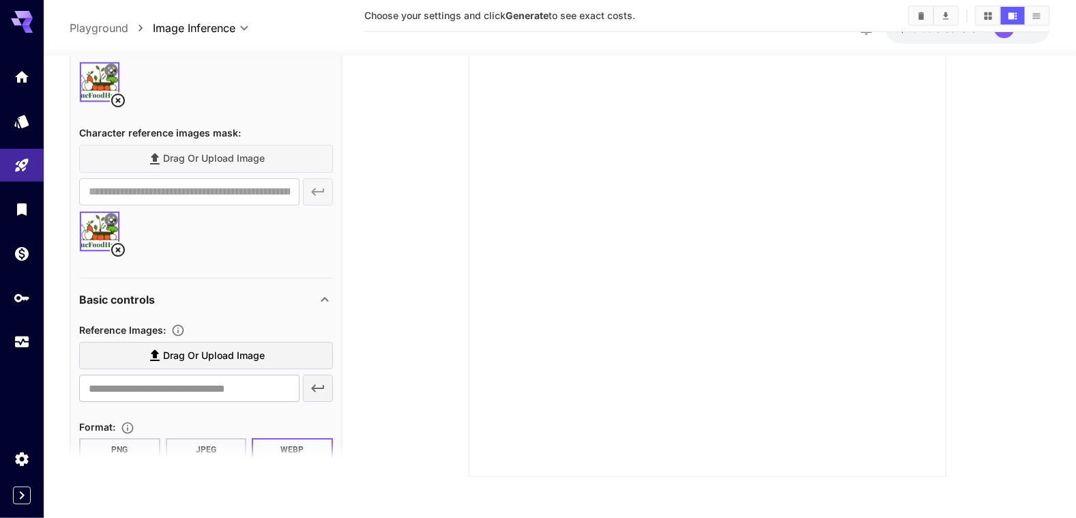
click at [120, 244] on icon at bounding box center [118, 250] width 16 height 16
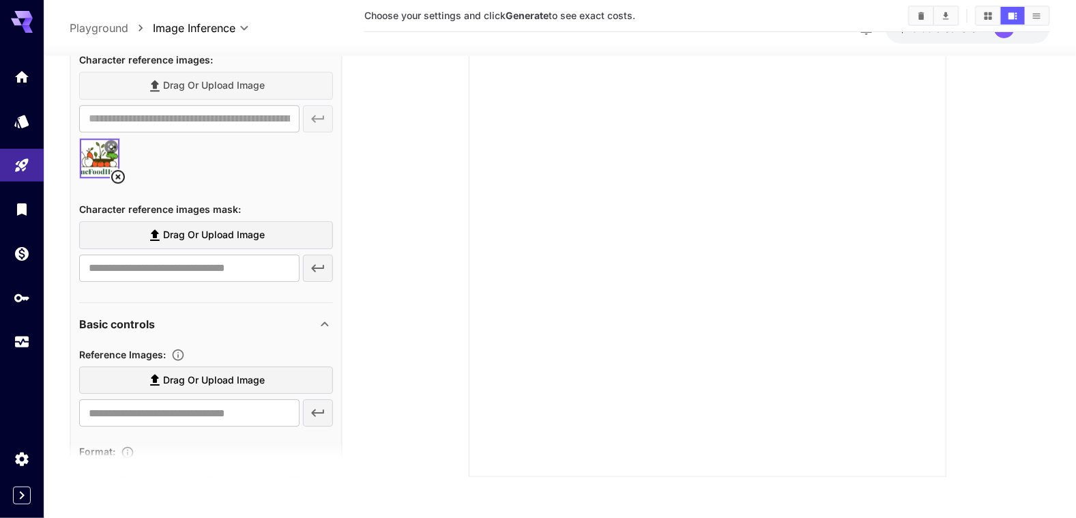
scroll to position [1566, 0]
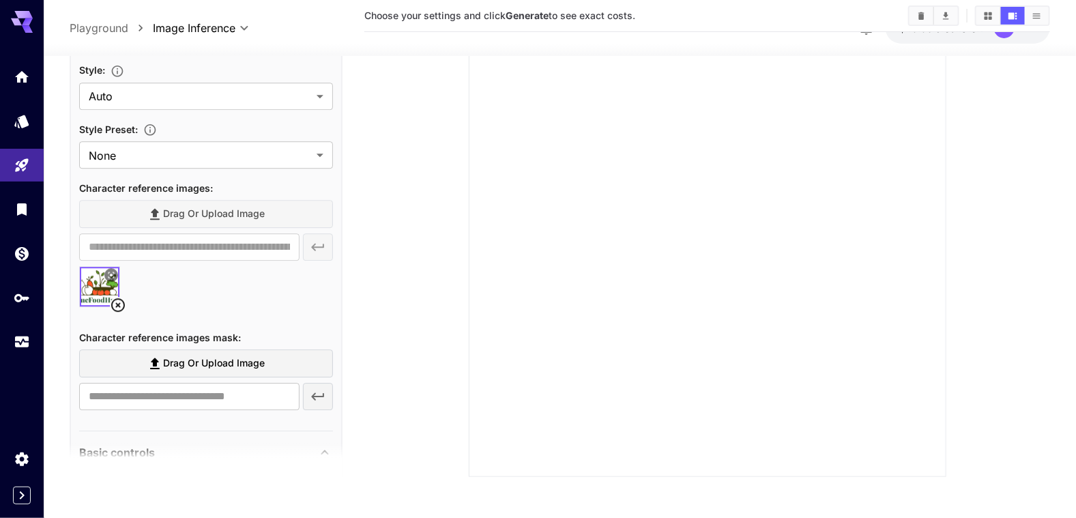
click at [121, 303] on icon at bounding box center [118, 305] width 16 height 16
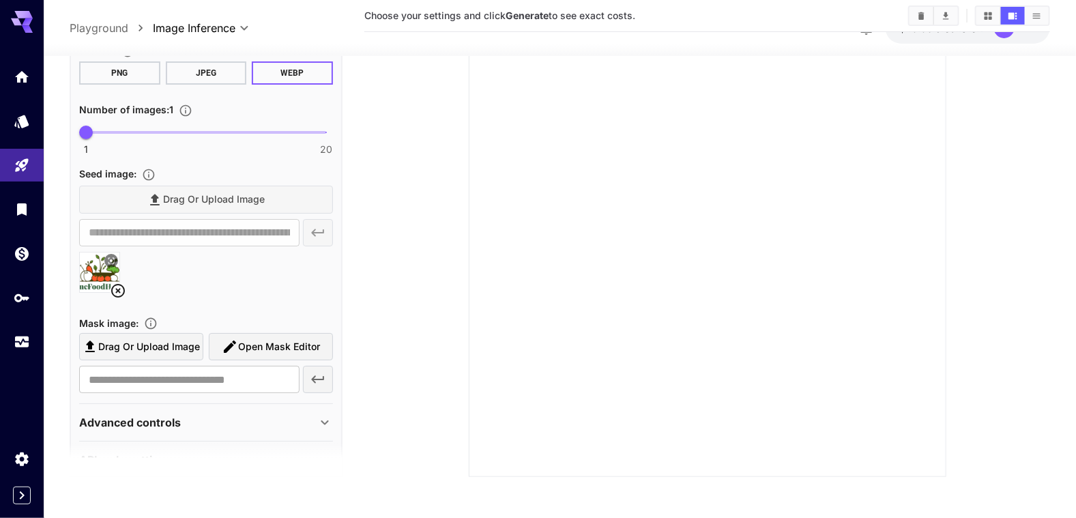
scroll to position [2076, 0]
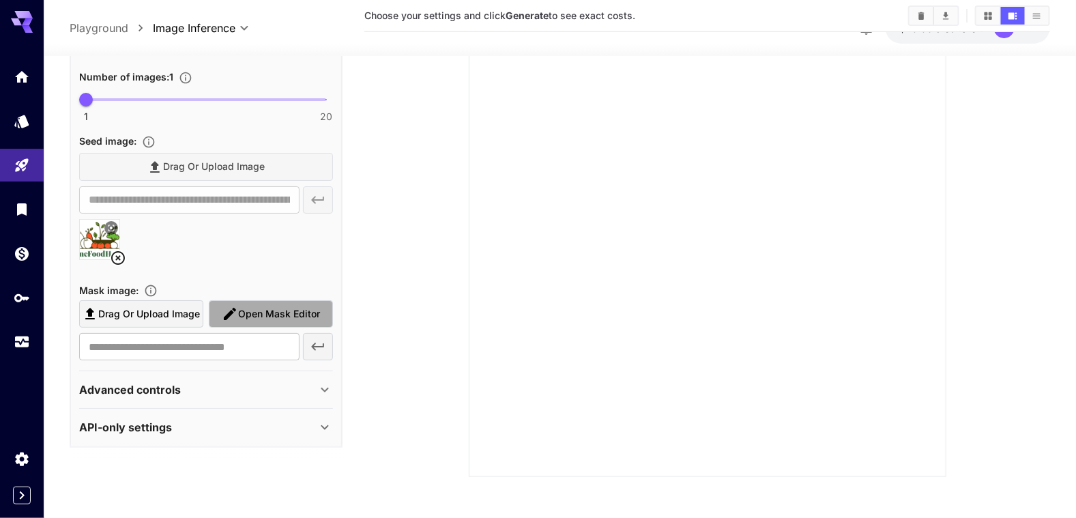
click at [248, 315] on span "Open Mask Editor" at bounding box center [279, 314] width 82 height 17
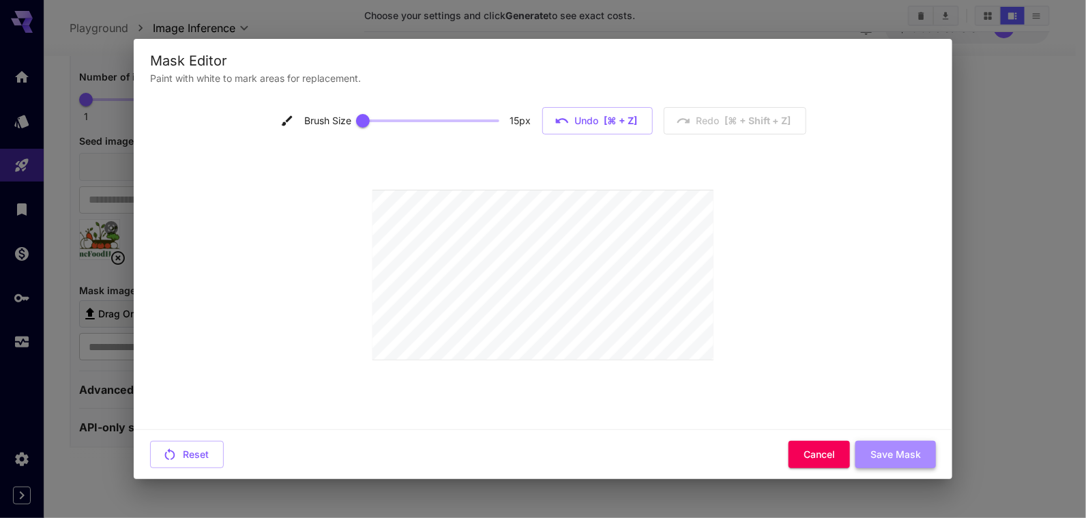
click at [901, 454] on button "Save Mask" at bounding box center [896, 455] width 81 height 28
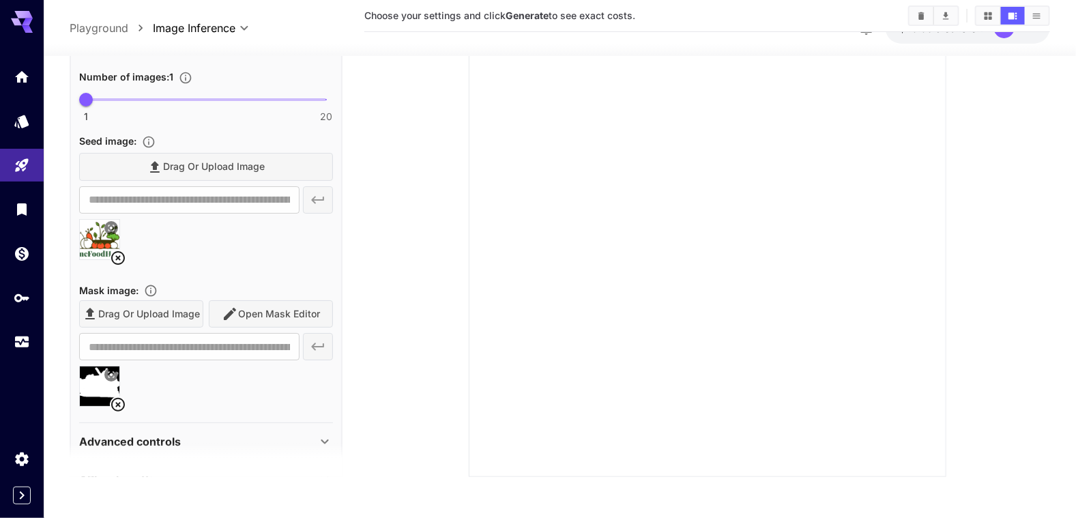
type input "**********"
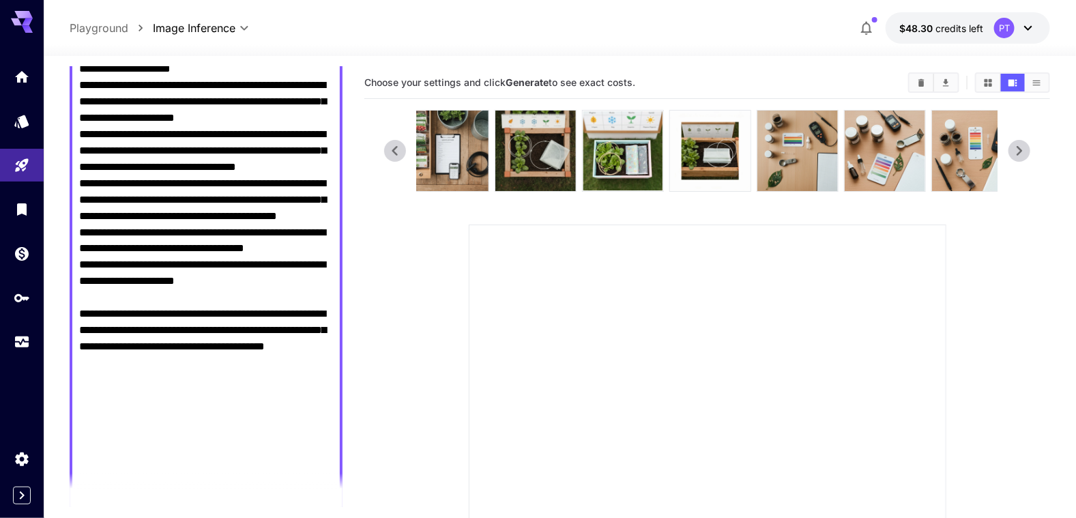
scroll to position [1173, 0]
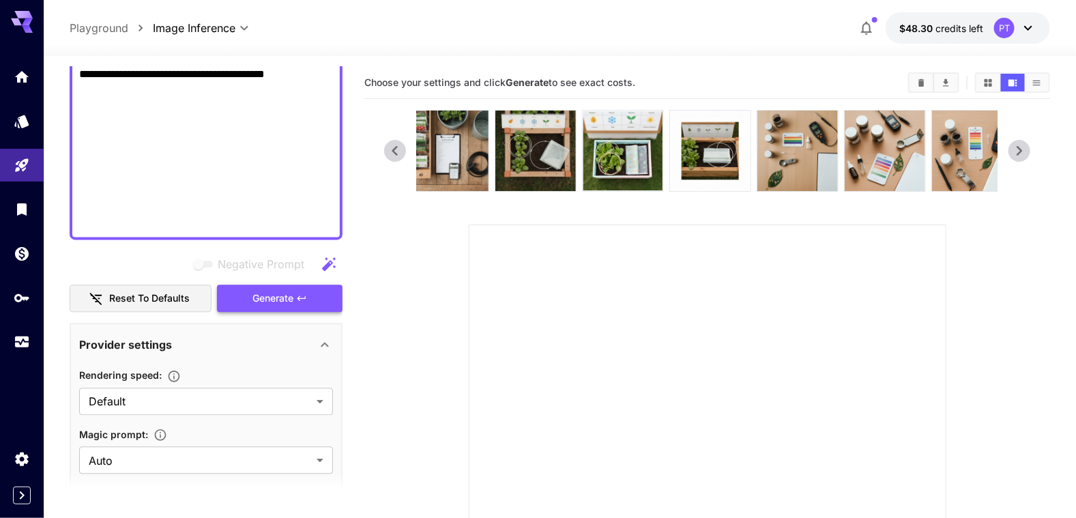
click at [272, 301] on span "Generate" at bounding box center [272, 298] width 41 height 17
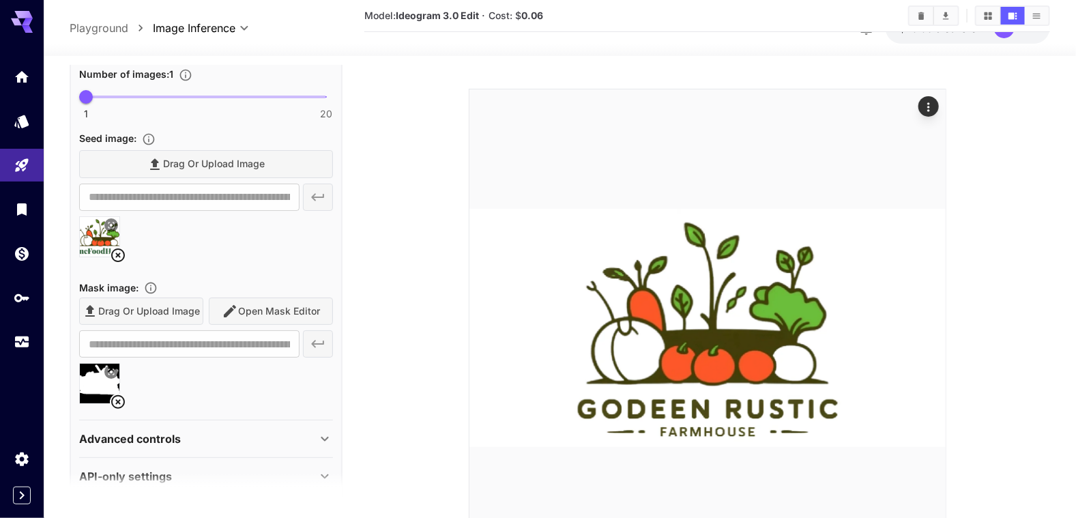
scroll to position [2128, 0]
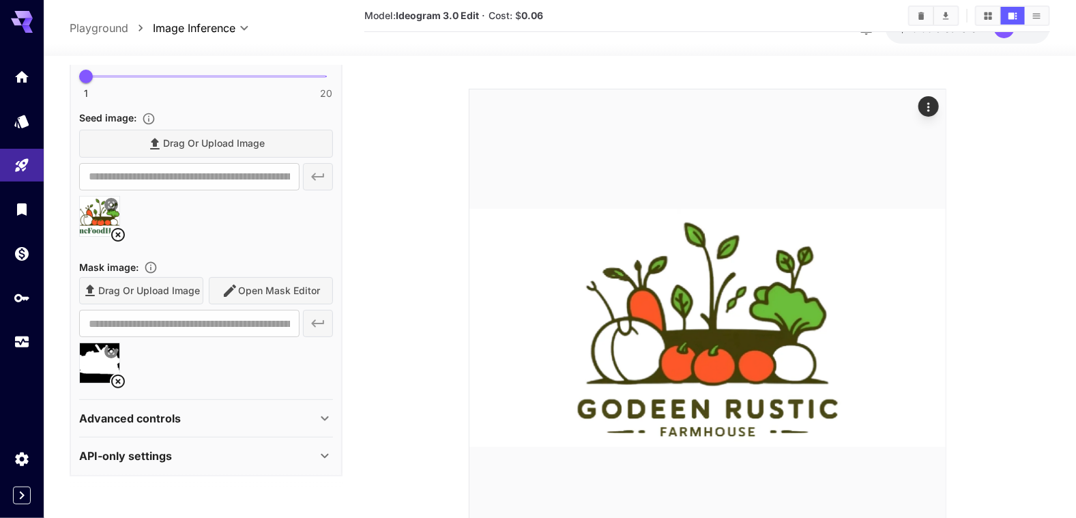
click at [254, 289] on div "Drag or upload image Open Mask Editor" at bounding box center [206, 291] width 254 height 28
click at [246, 285] on div "Drag or upload image Open Mask Editor" at bounding box center [206, 291] width 254 height 28
click at [118, 382] on icon at bounding box center [118, 381] width 16 height 16
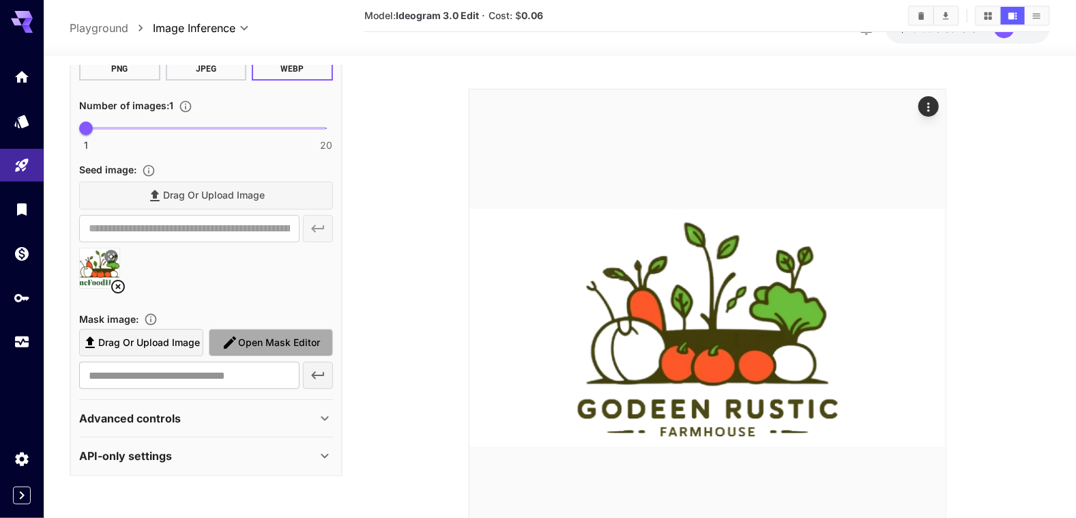
click at [233, 342] on icon "button" at bounding box center [230, 342] width 16 height 16
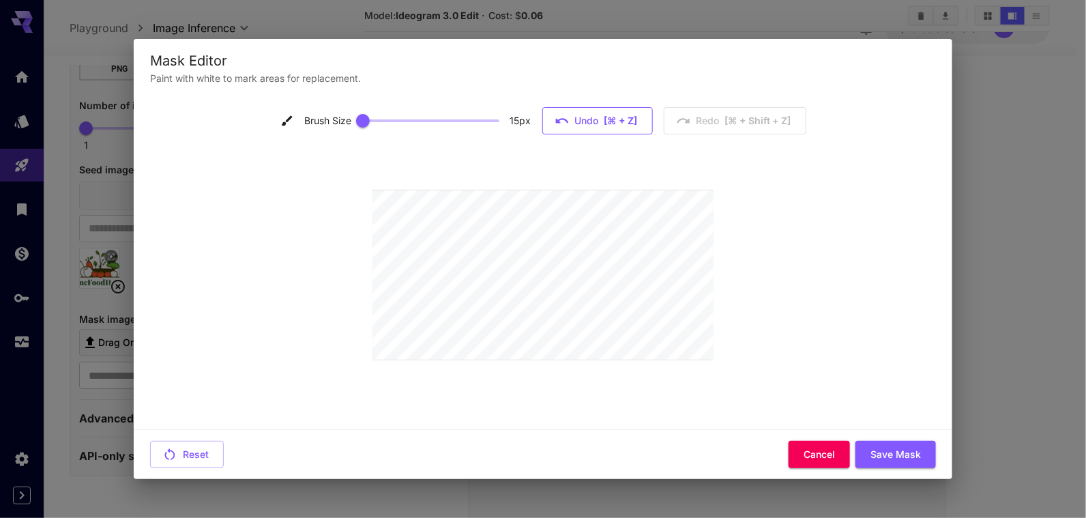
click at [601, 128] on button "Undo [⌘ + Z]" at bounding box center [597, 121] width 111 height 28
click at [605, 119] on span "[⌘ + Z]" at bounding box center [621, 121] width 33 height 17
click at [605, 119] on div "Brush Size 15 px Undo [⌘ + Z] Redo [⌘ + shift + Z]" at bounding box center [543, 121] width 526 height 28
type input "**"
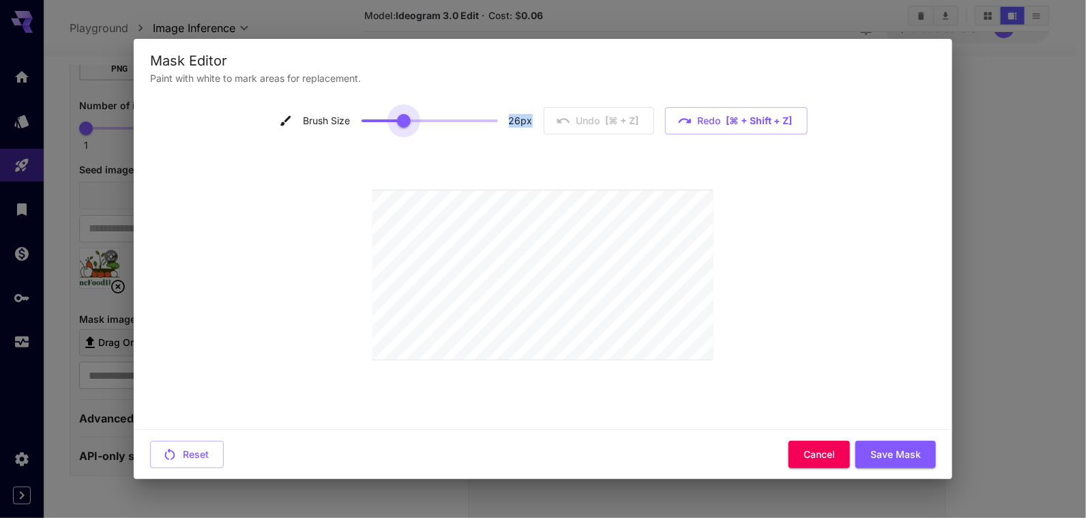
click at [403, 127] on span at bounding box center [404, 121] width 14 height 14
click at [907, 458] on button "Save Mask" at bounding box center [896, 455] width 81 height 28
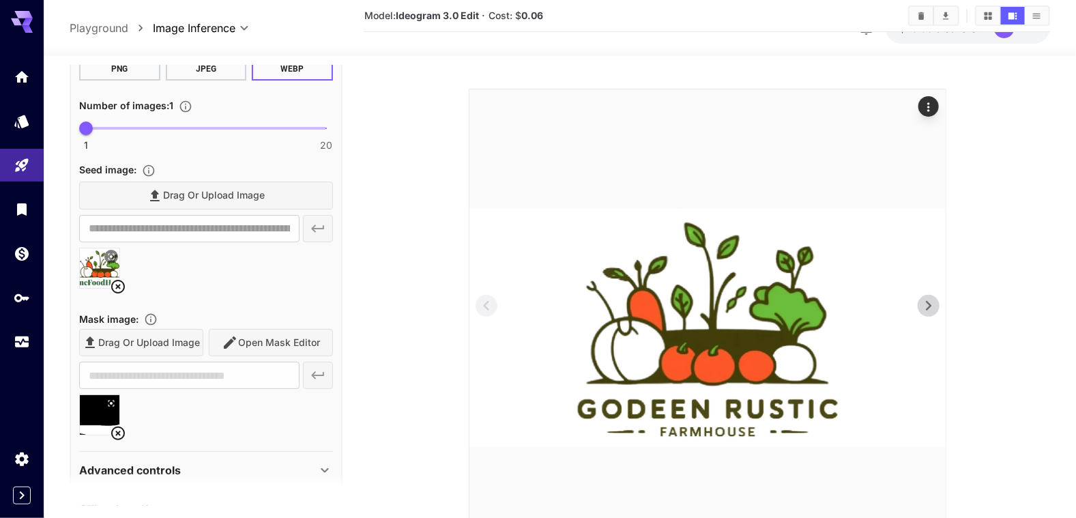
type input "**********"
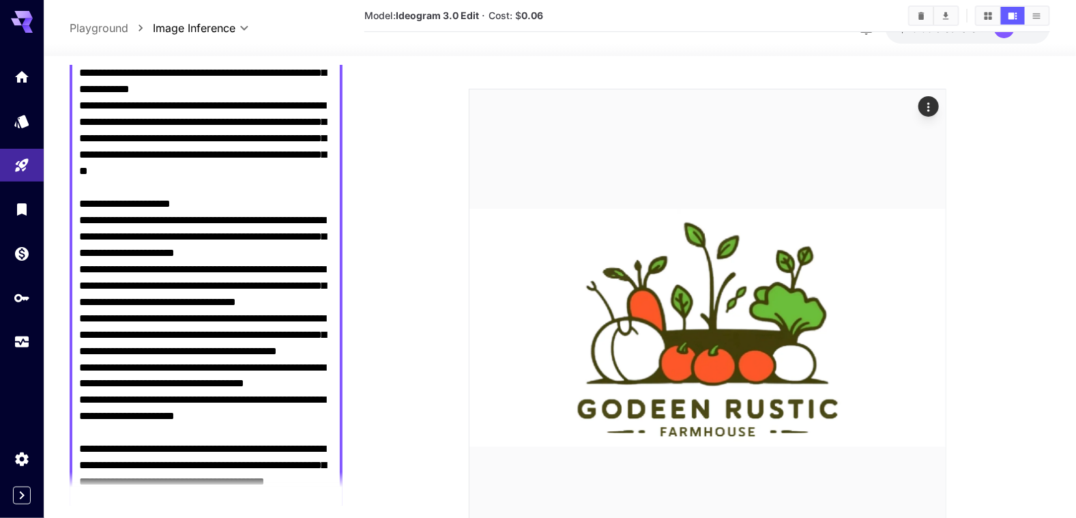
scroll to position [1105, 0]
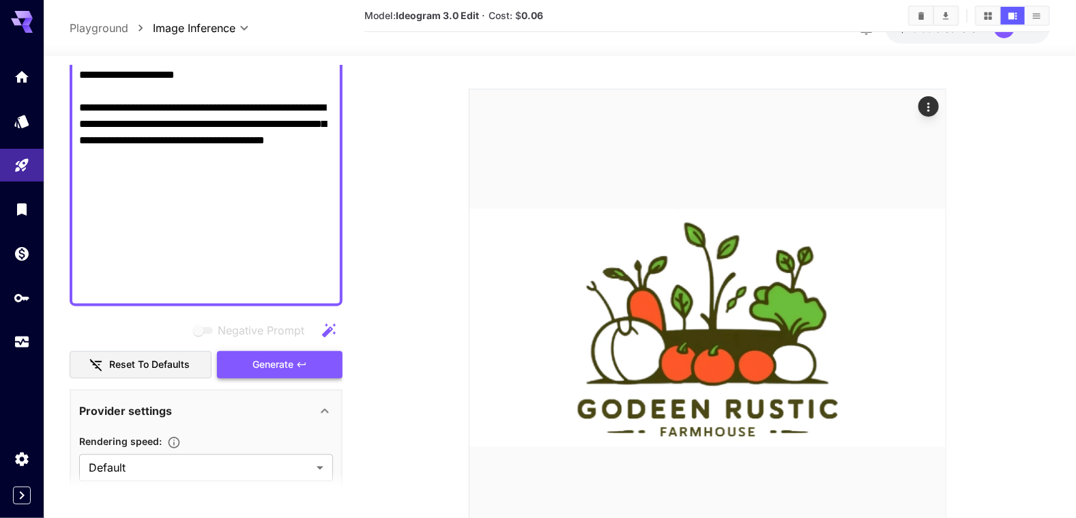
click at [274, 358] on span "Generate" at bounding box center [272, 365] width 41 height 17
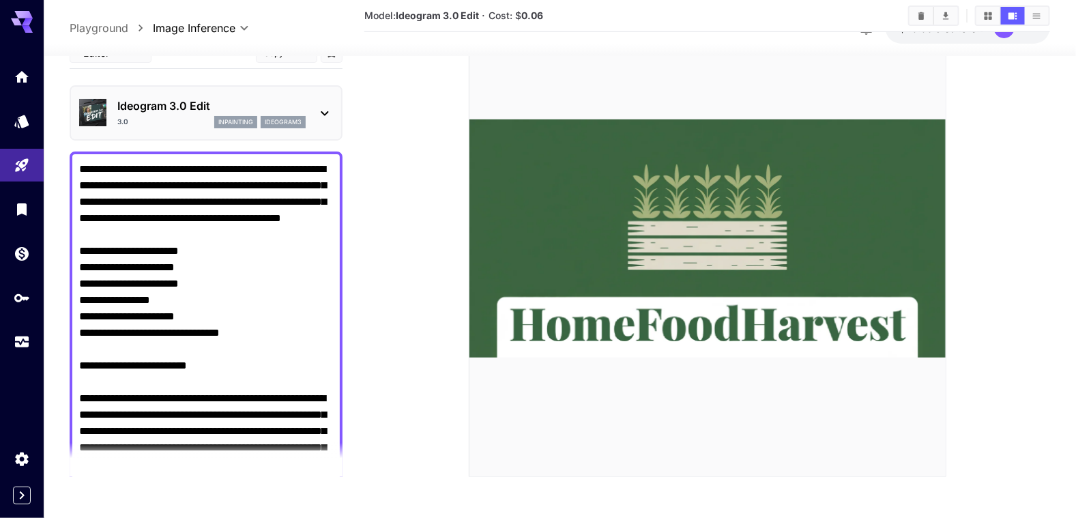
click at [317, 111] on icon at bounding box center [325, 113] width 16 height 16
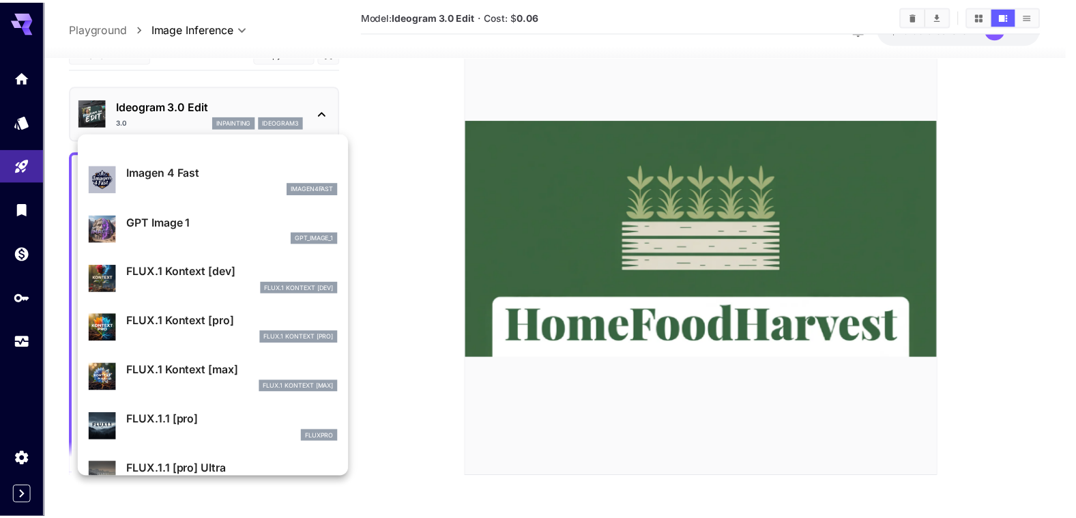
scroll to position [754, 0]
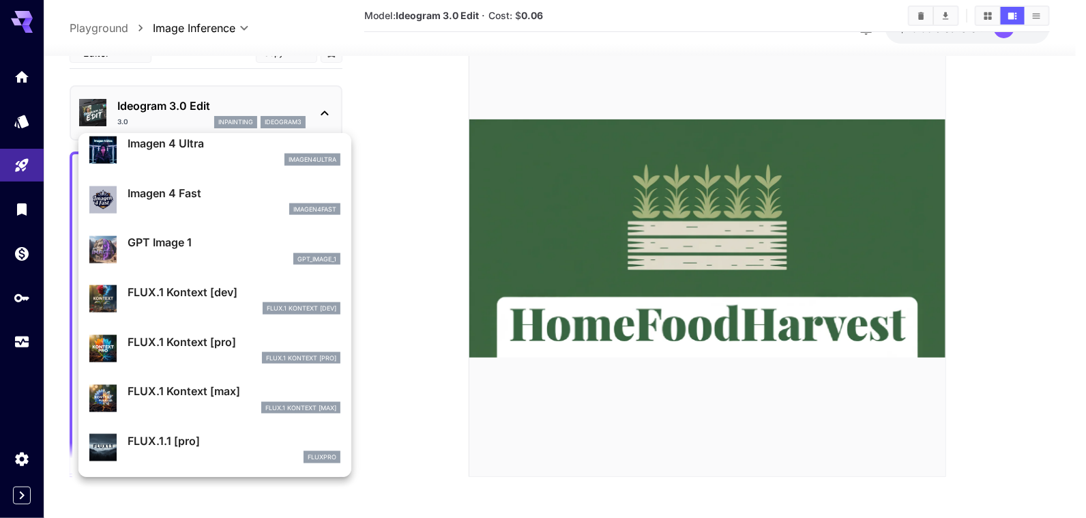
click at [197, 290] on p "FLUX.1 Kontext [dev]" at bounding box center [234, 292] width 213 height 16
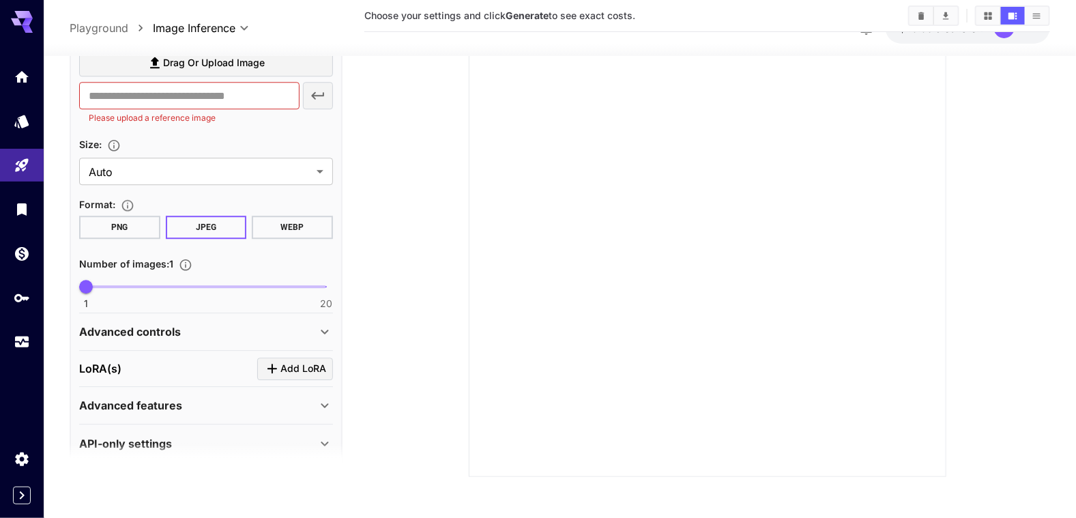
scroll to position [1498, 0]
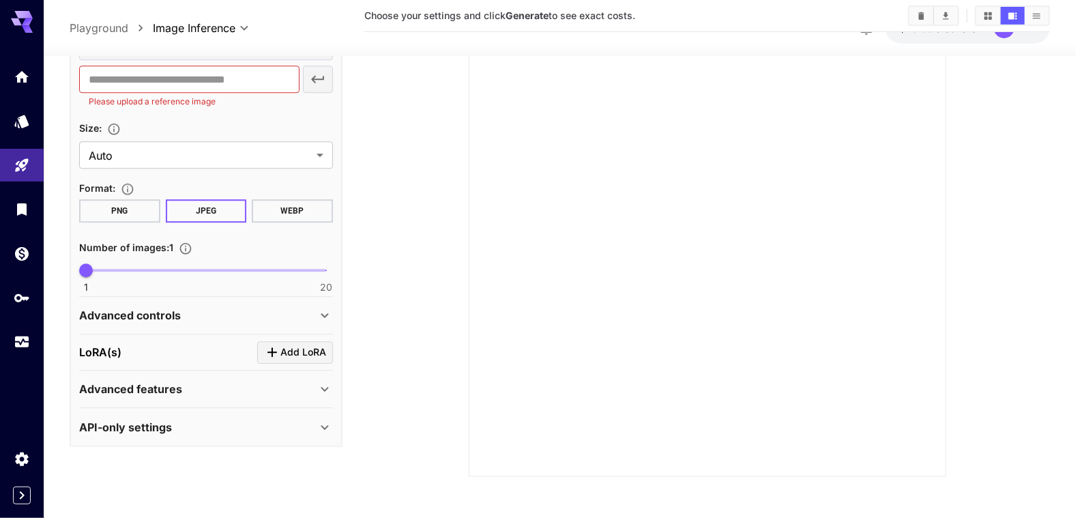
click at [288, 205] on button "WEBP" at bounding box center [292, 210] width 81 height 23
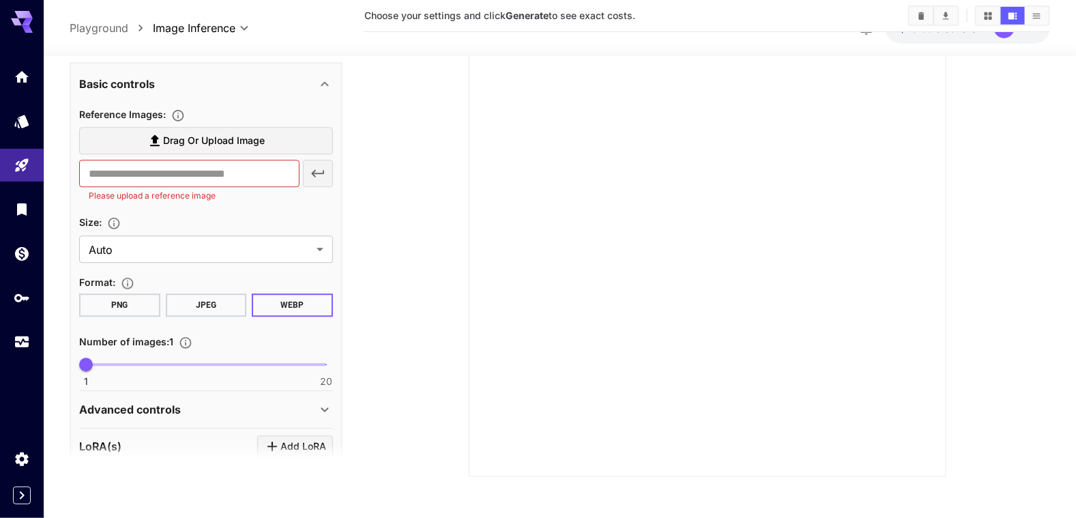
scroll to position [1293, 0]
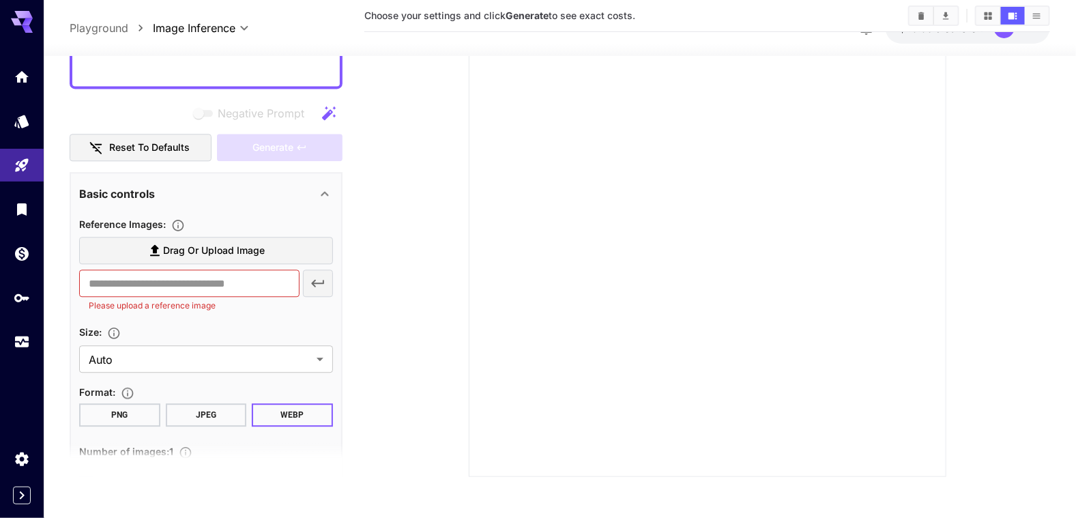
click at [218, 252] on span "Drag or upload image" at bounding box center [214, 251] width 102 height 17
click at [0, 0] on input "Drag or upload image" at bounding box center [0, 0] width 0 height 0
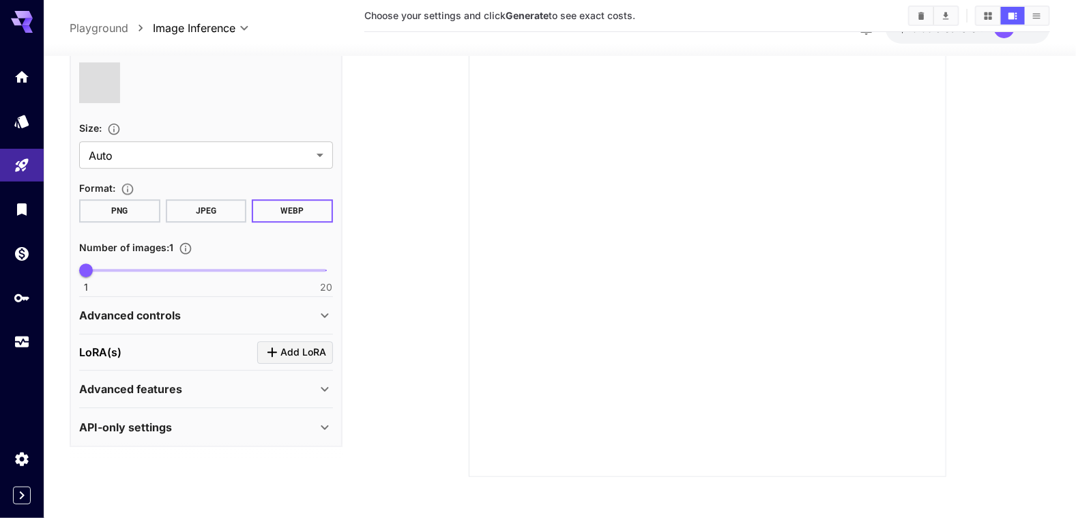
type input "**********"
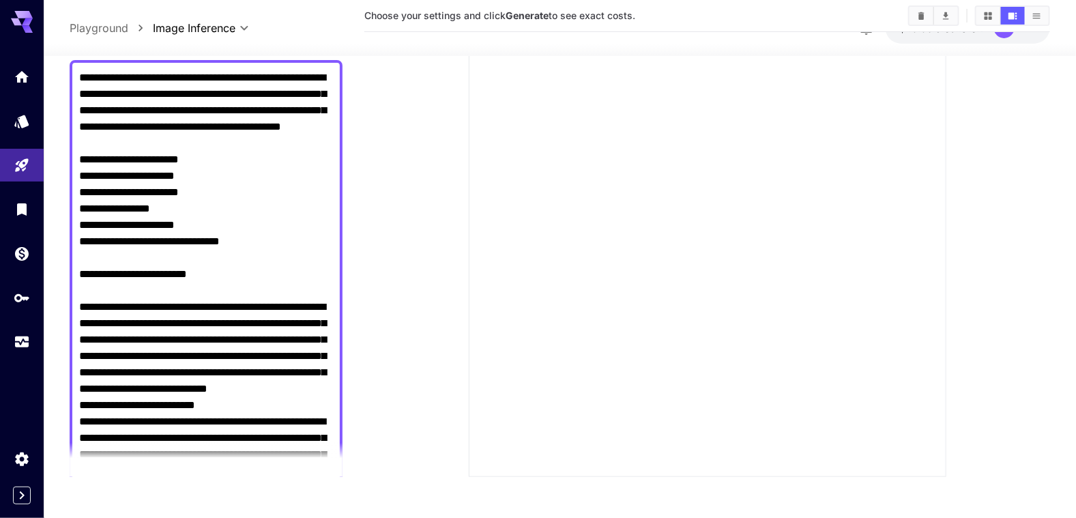
scroll to position [101, 0]
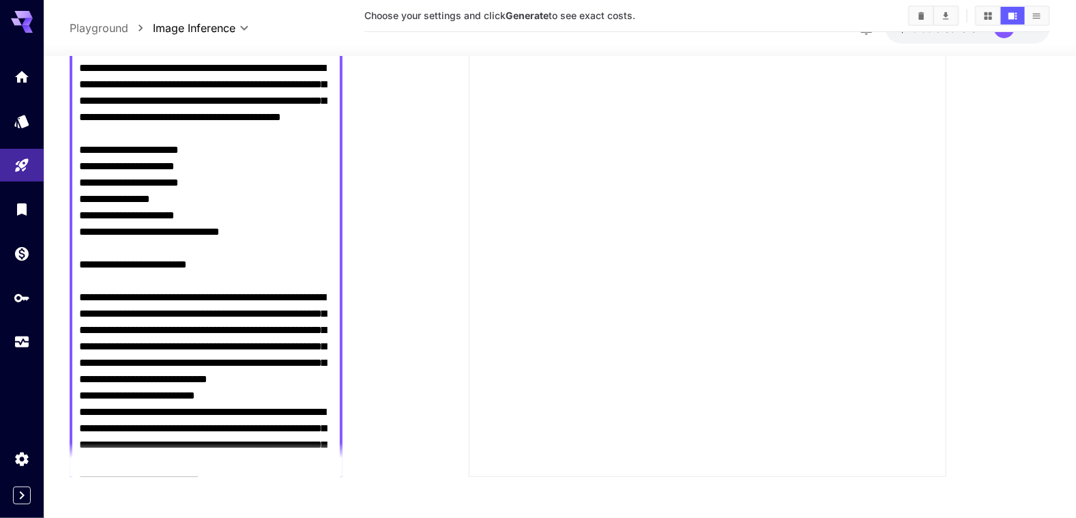
drag, startPoint x: 78, startPoint y: 277, endPoint x: 189, endPoint y: 317, distance: 118.3
click div
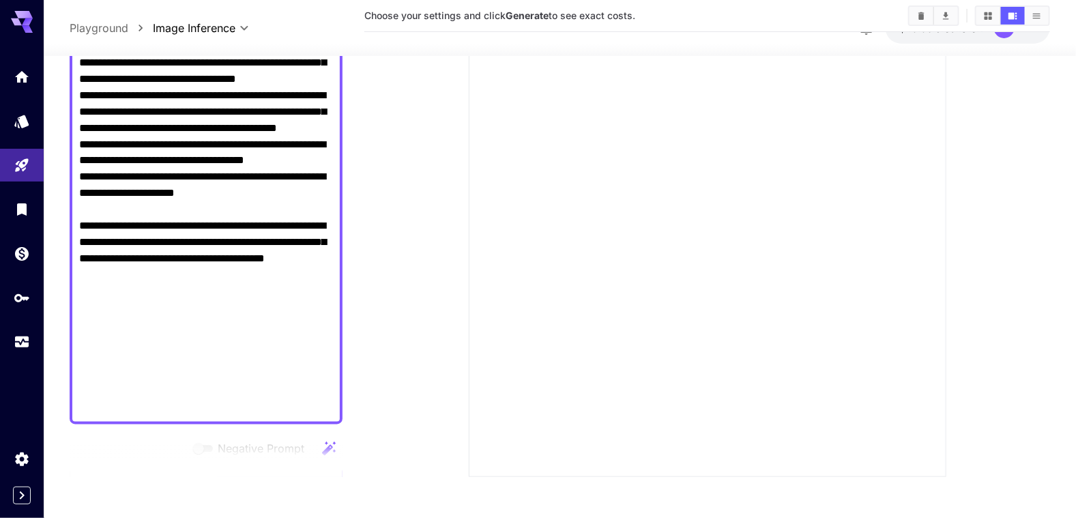
scroll to position [1030, 0]
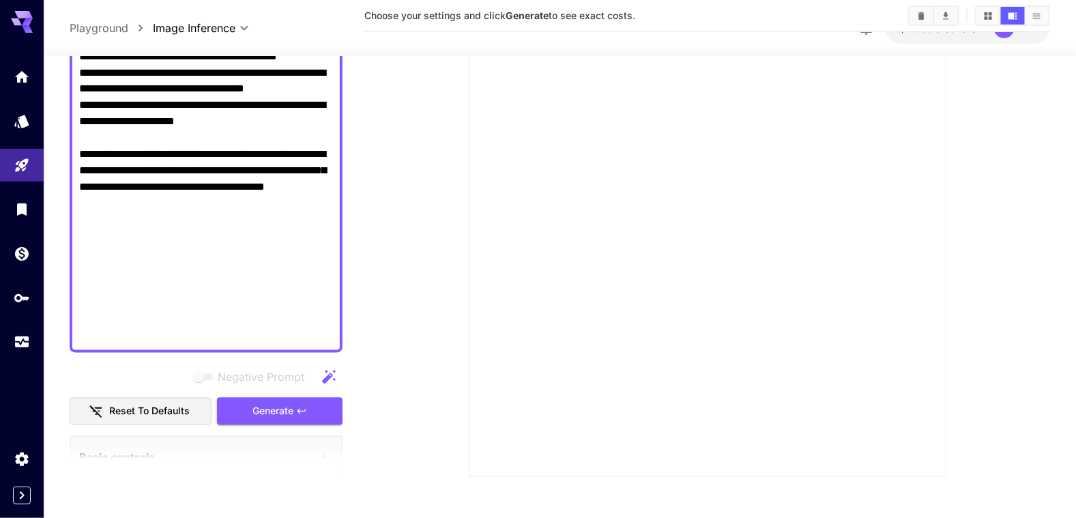
drag, startPoint x: 79, startPoint y: 277, endPoint x: 299, endPoint y: 295, distance: 220.4
click textarea "Negative Prompt"
click span "Generate"
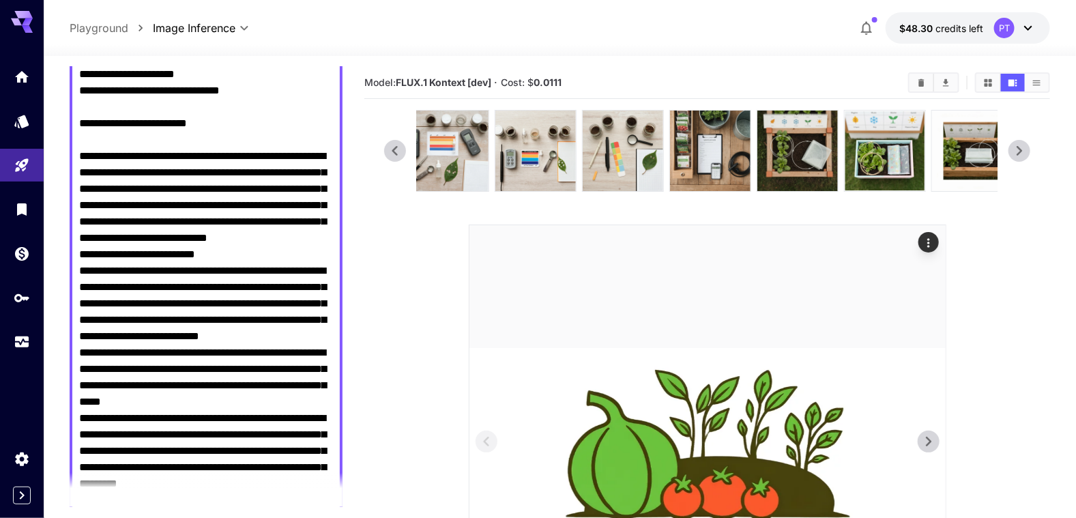
scroll to position [225, 0]
